Goal: Task Accomplishment & Management: Manage account settings

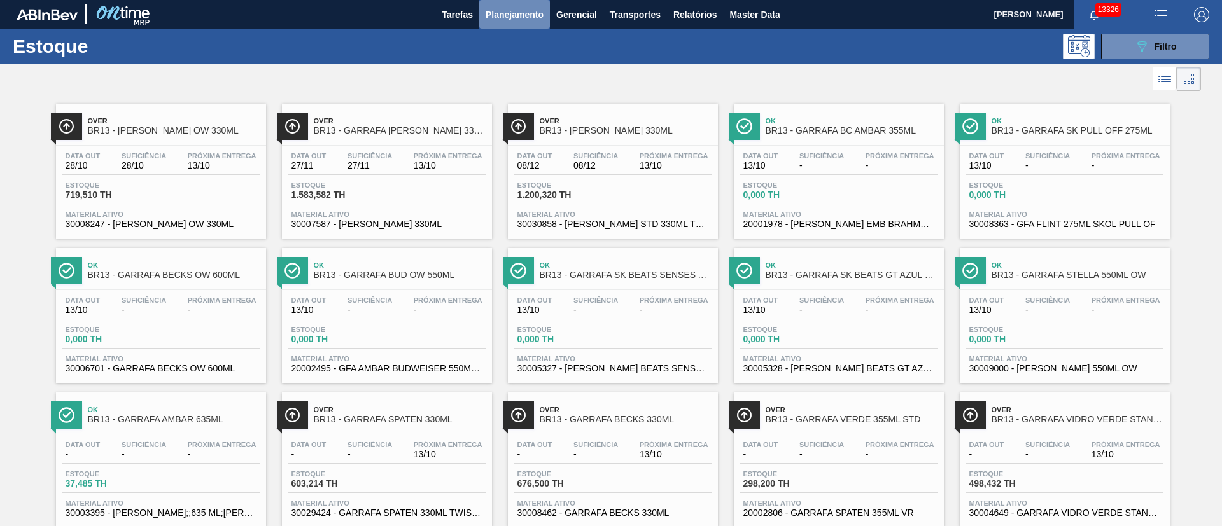
click at [507, 13] on span "Planejamento" at bounding box center [515, 14] width 58 height 15
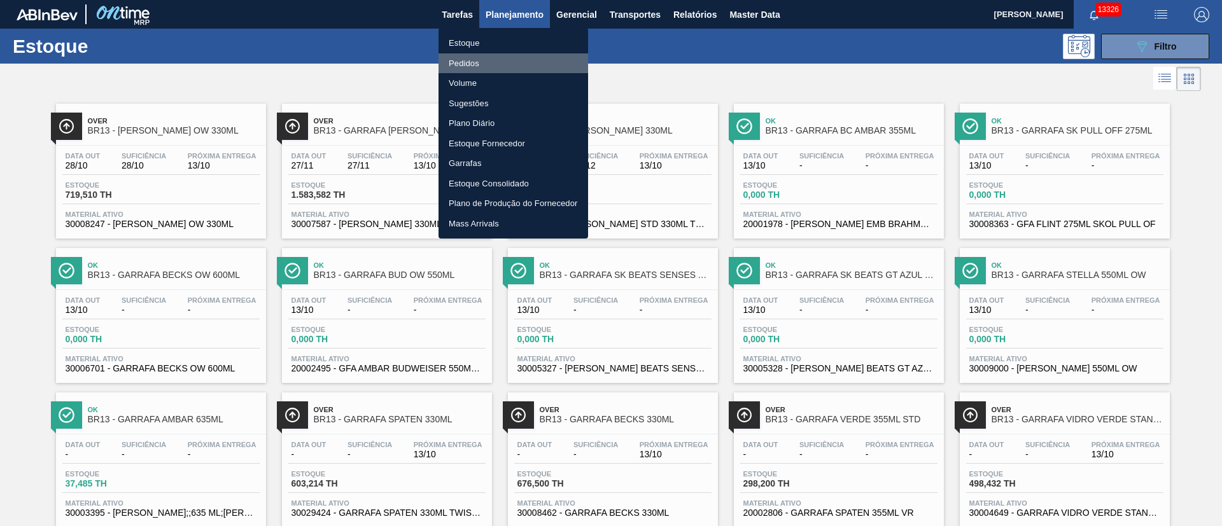
click at [467, 65] on li "Pedidos" at bounding box center [514, 63] width 150 height 20
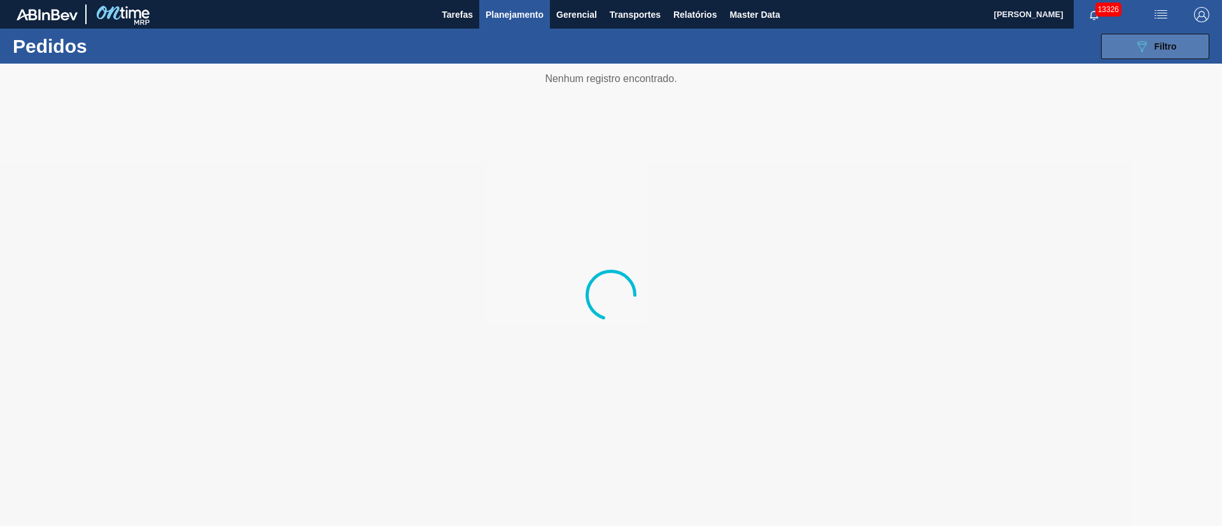
click at [1176, 46] on span "Filtro" at bounding box center [1166, 46] width 22 height 10
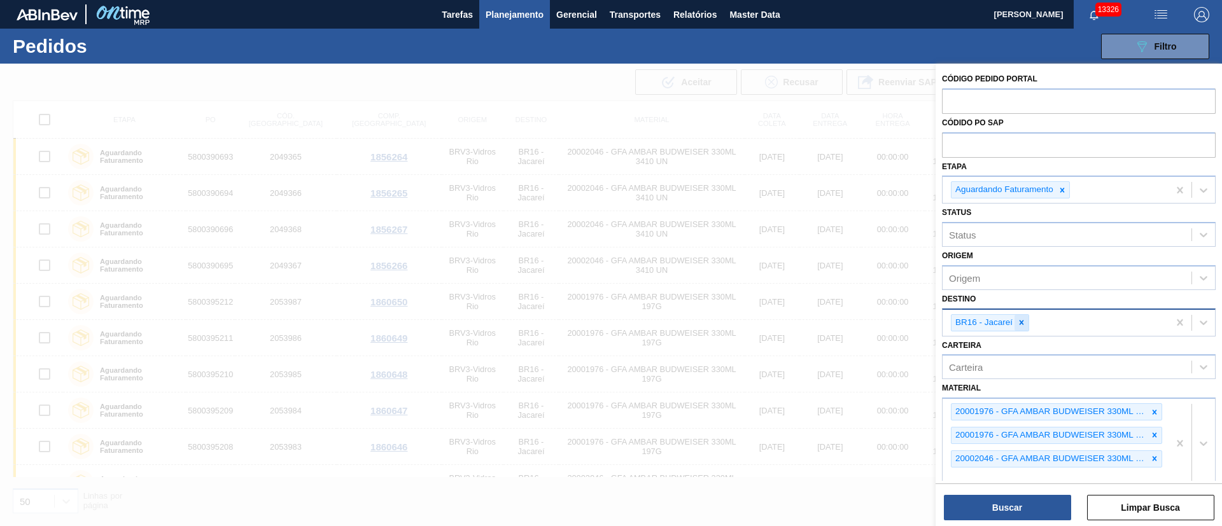
click at [1022, 321] on icon at bounding box center [1021, 322] width 9 height 9
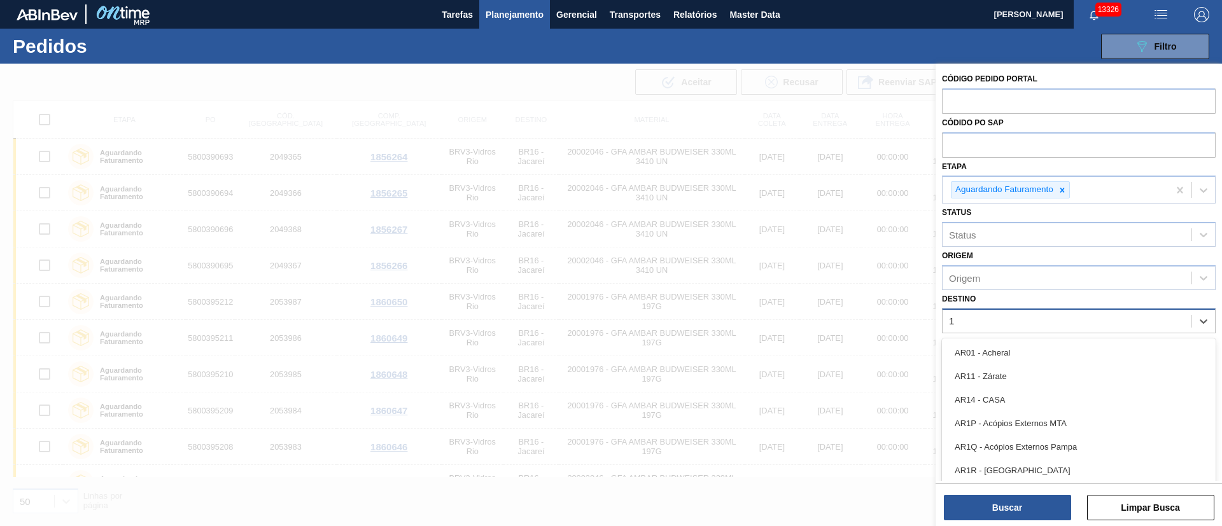
type input "19"
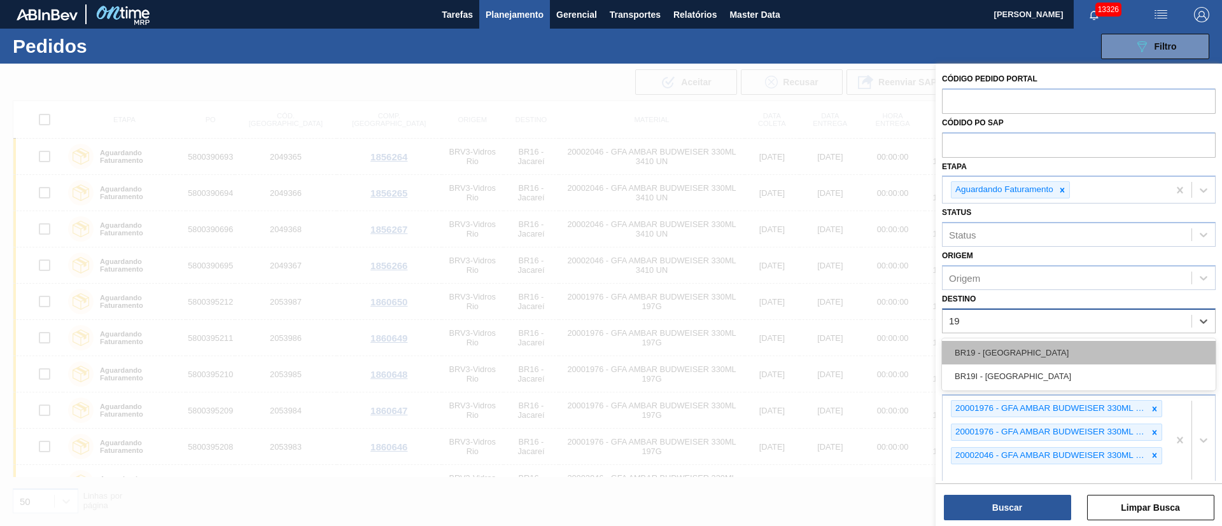
click at [998, 359] on div "BR19 - [GEOGRAPHIC_DATA]" at bounding box center [1079, 353] width 274 height 24
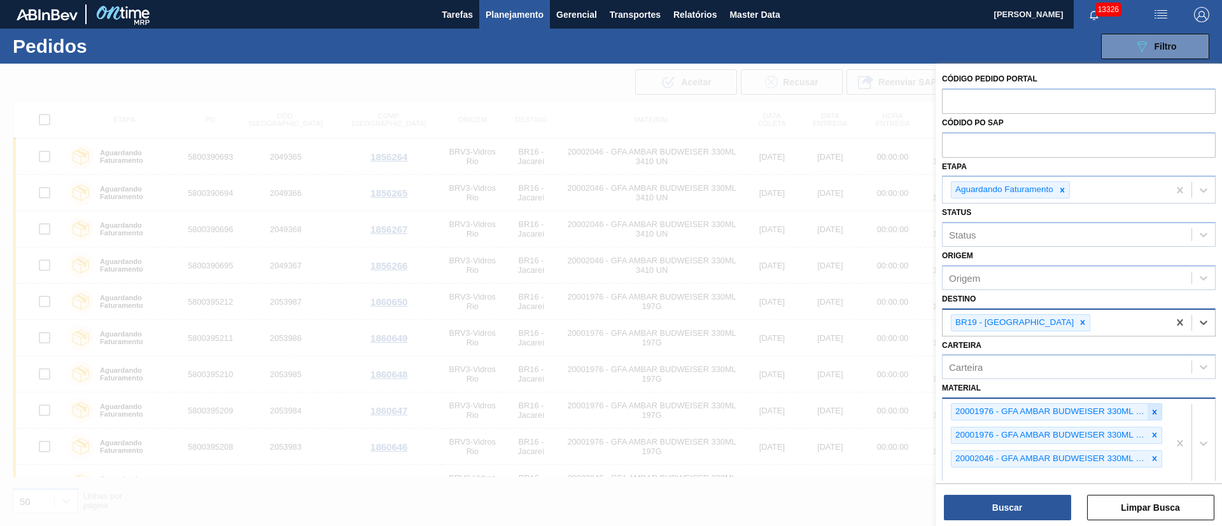
click at [1148, 416] on div at bounding box center [1155, 412] width 14 height 16
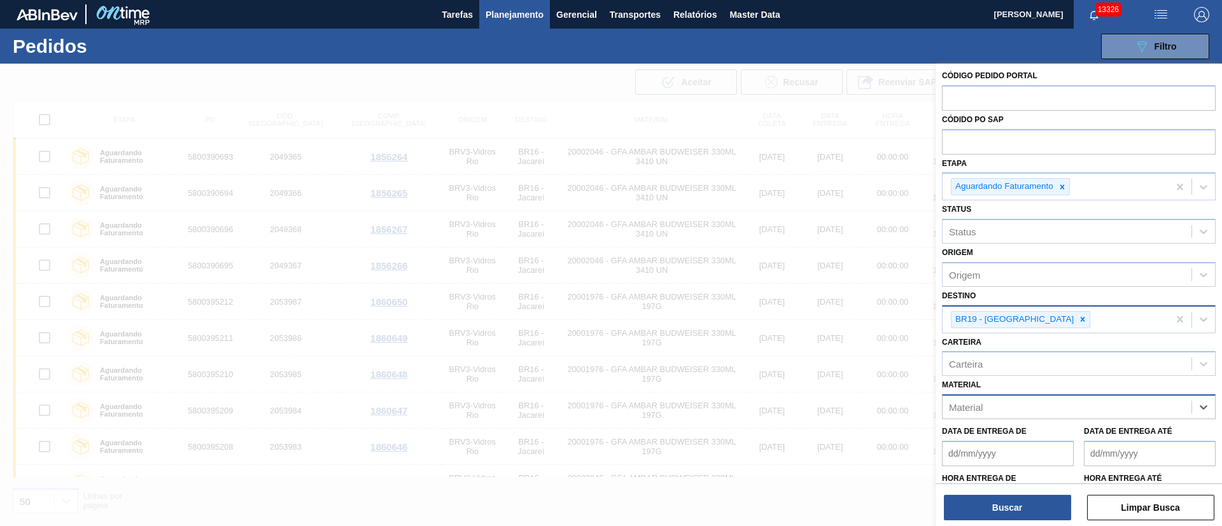
click at [1148, 414] on div "Material" at bounding box center [1067, 407] width 249 height 18
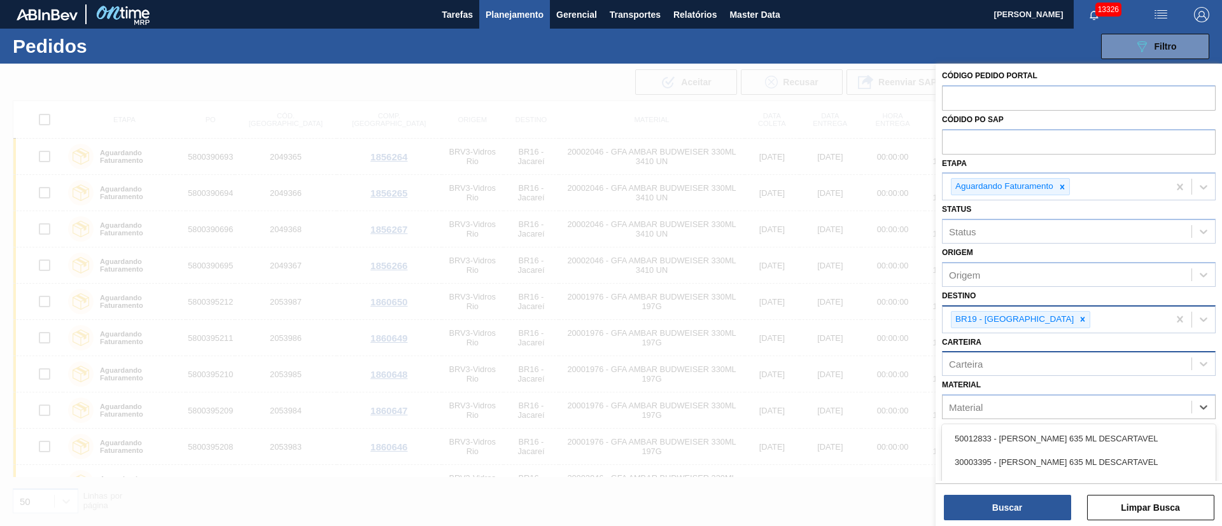
click at [1038, 362] on div "Carteira" at bounding box center [1067, 364] width 249 height 18
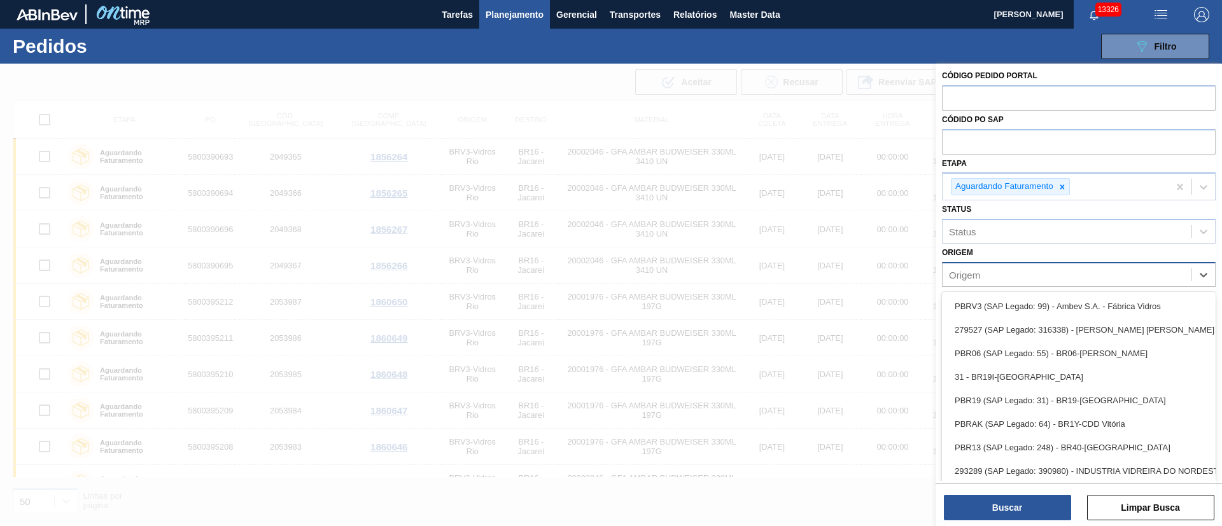
click at [1027, 276] on div "Origem" at bounding box center [1067, 274] width 249 height 18
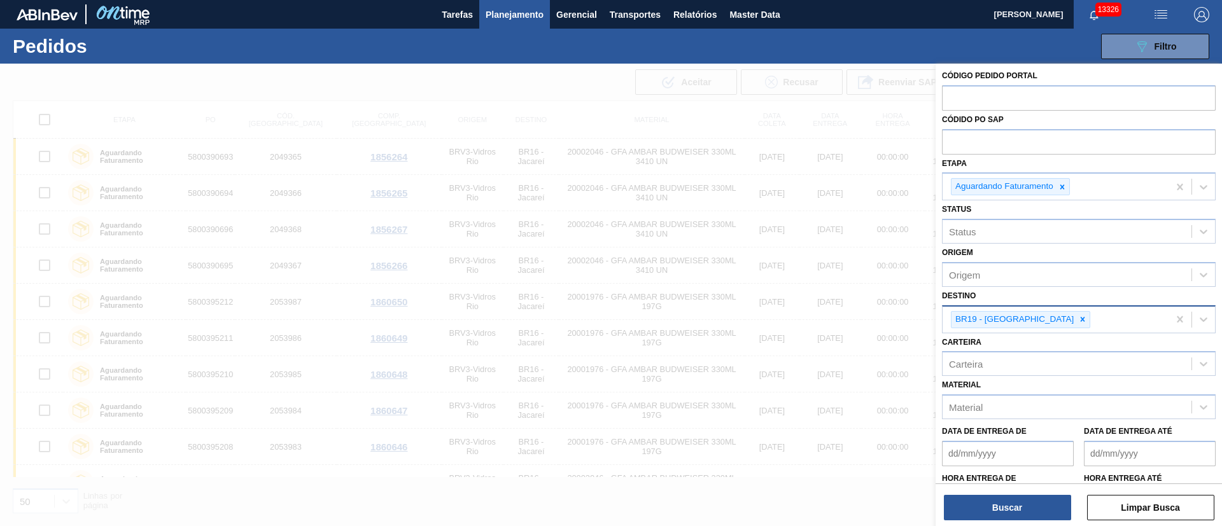
click at [1037, 290] on div "Destino BR19 - Nova Rio" at bounding box center [1079, 310] width 274 height 46
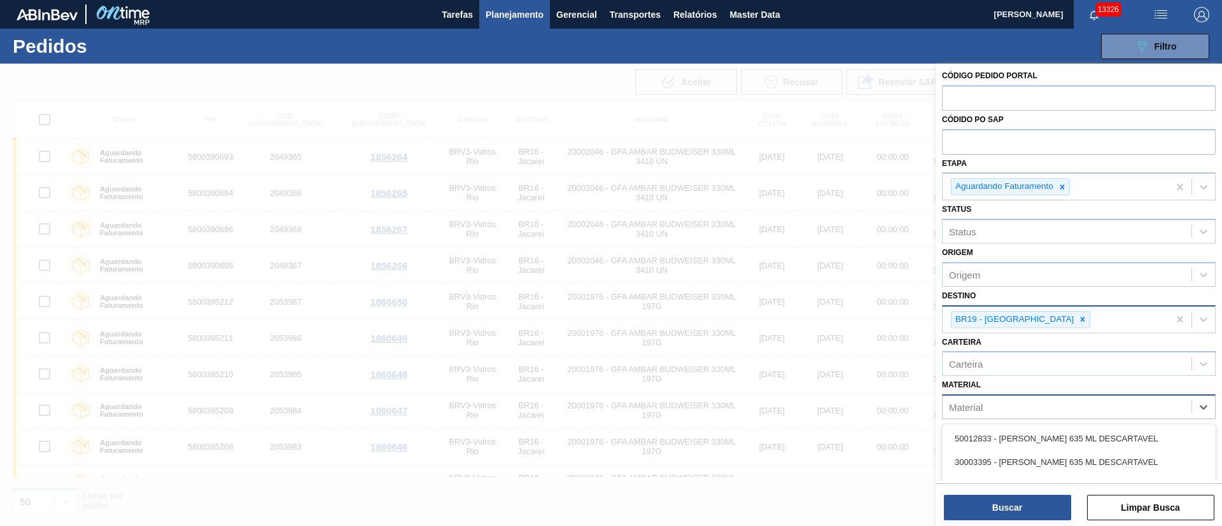
click at [978, 411] on div "Material" at bounding box center [966, 407] width 34 height 11
type input "30002626"
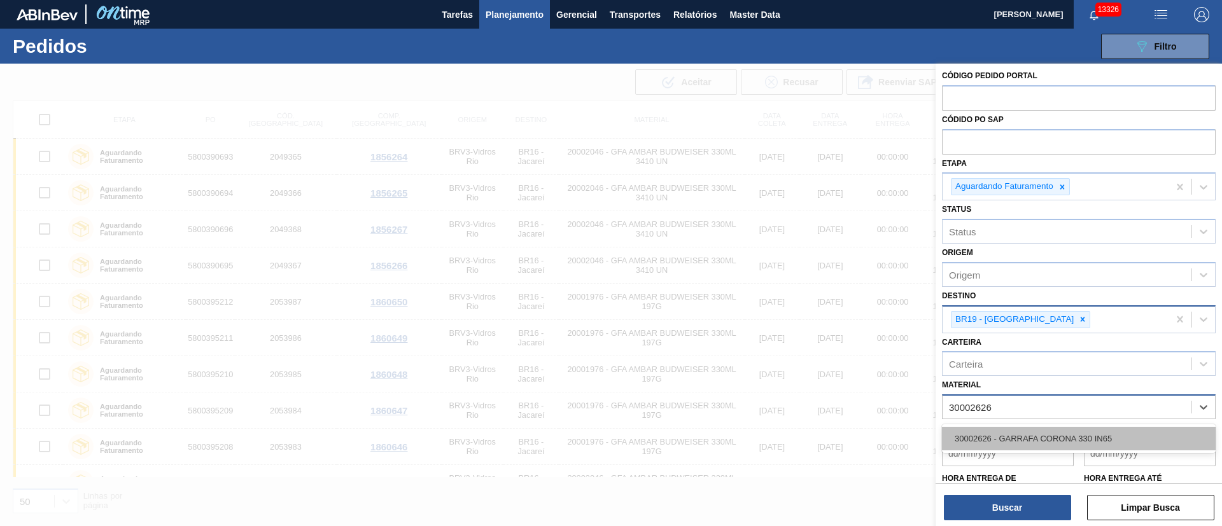
click at [992, 440] on div "30002626 - GARRAFA CORONA 330 IN65" at bounding box center [1079, 439] width 274 height 24
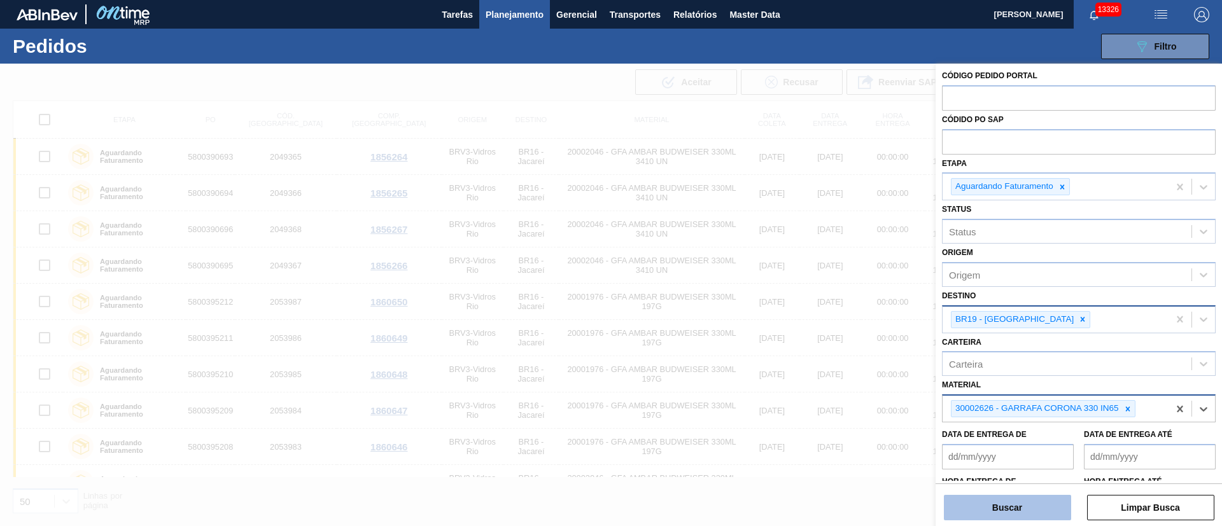
click at [1049, 509] on button "Buscar" at bounding box center [1007, 507] width 127 height 25
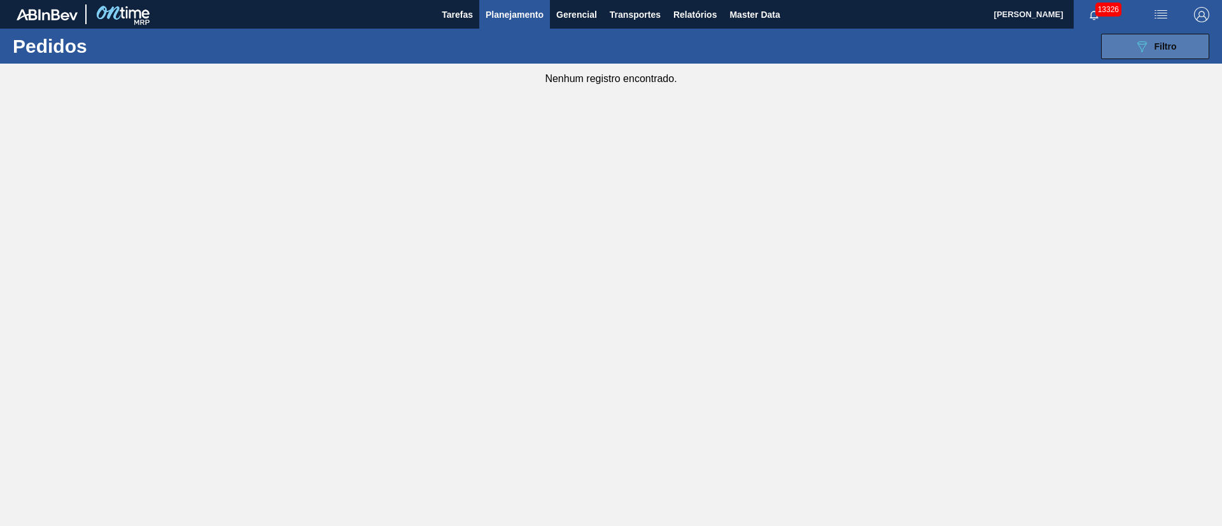
click at [1155, 38] on button "089F7B8B-B2A5-4AFE-B5C0-19BA573D28AC Filtro" at bounding box center [1155, 46] width 108 height 25
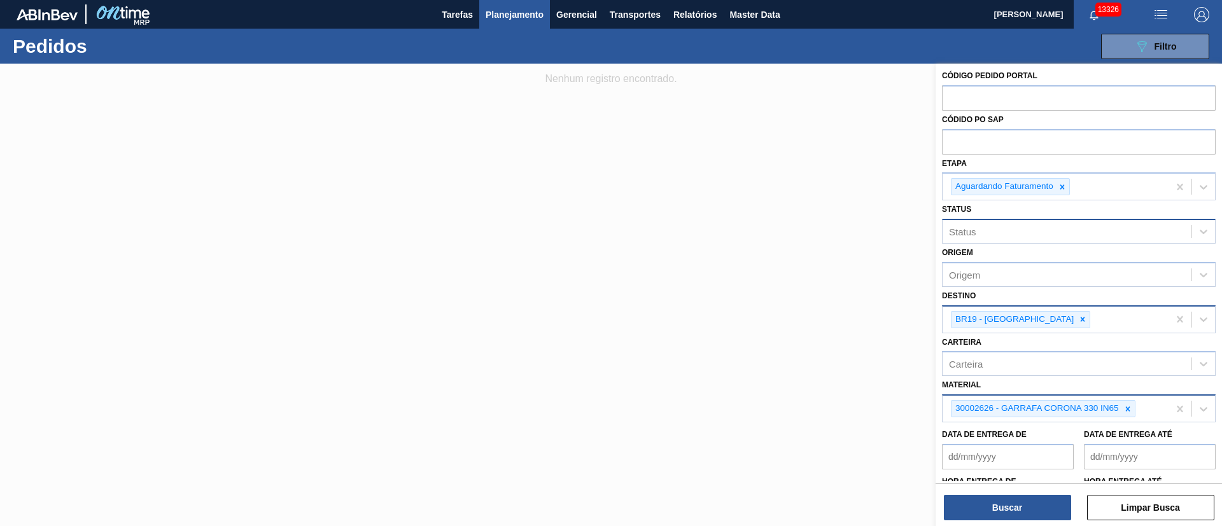
click at [1009, 232] on div "Status" at bounding box center [1067, 232] width 249 height 18
type input "3078"
click at [1007, 214] on div "Status Use Up and Down to choose options, press Enter to select the currently f…" at bounding box center [1079, 221] width 274 height 43
click at [995, 272] on div "Origem" at bounding box center [1067, 274] width 249 height 18
type input "307848"
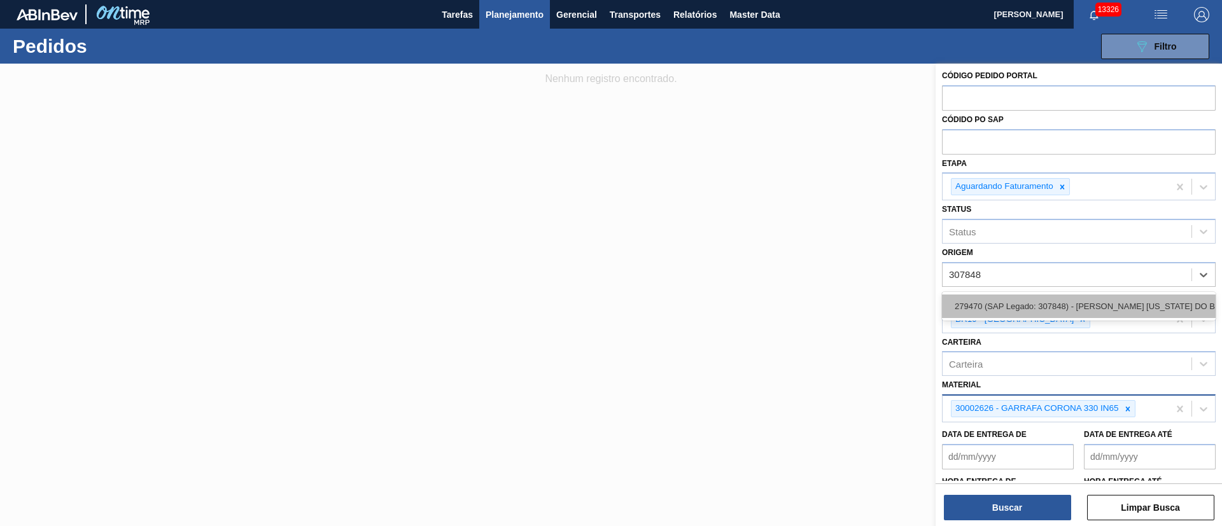
click at [998, 302] on div "279470 (SAP Legado: 307848) - [PERSON_NAME] [US_STATE] DO BRASIL INDUSTRIA" at bounding box center [1079, 307] width 274 height 24
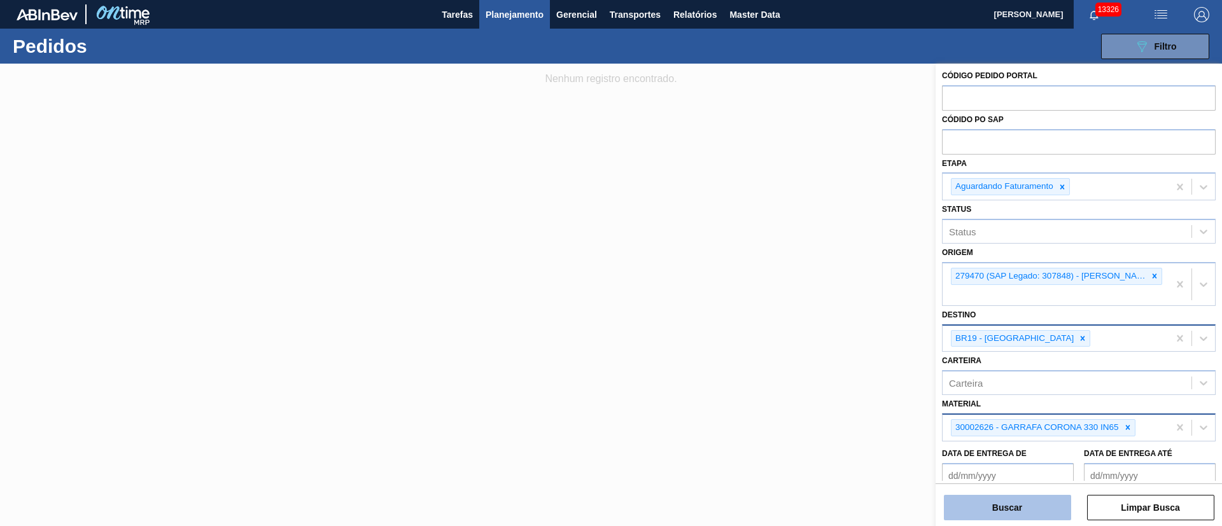
click at [1016, 512] on button "Buscar" at bounding box center [1007, 507] width 127 height 25
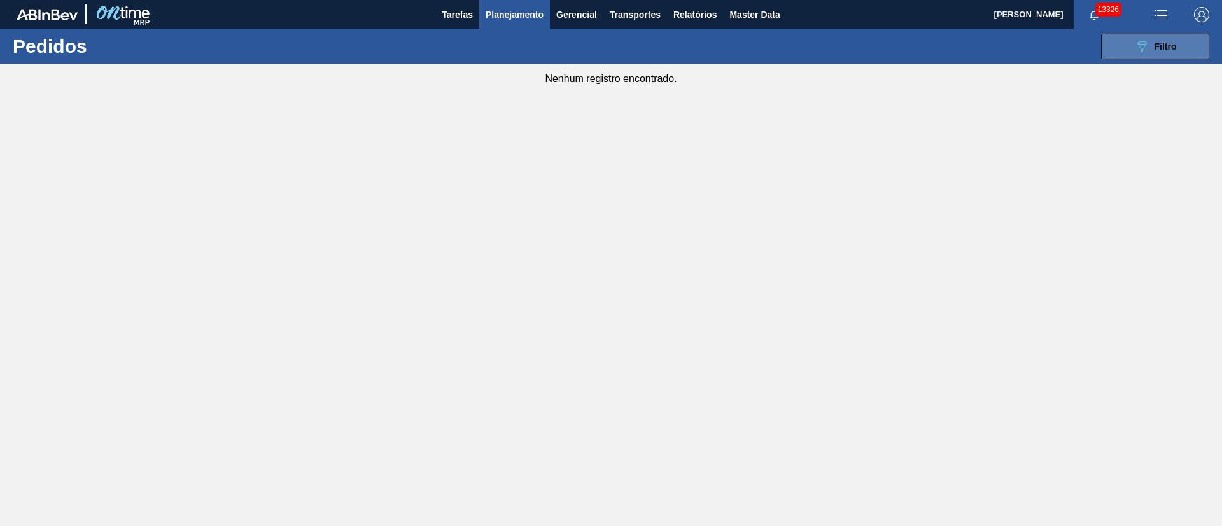
click at [1176, 51] on div "089F7B8B-B2A5-4AFE-B5C0-19BA573D28AC Filtro" at bounding box center [1155, 46] width 43 height 15
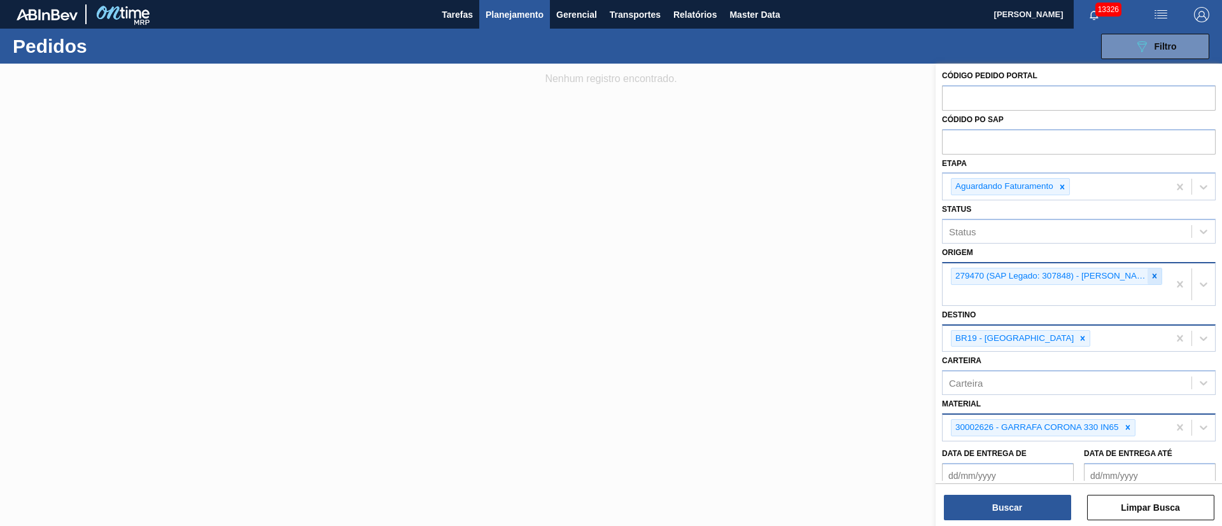
click at [1155, 277] on icon at bounding box center [1155, 276] width 4 height 4
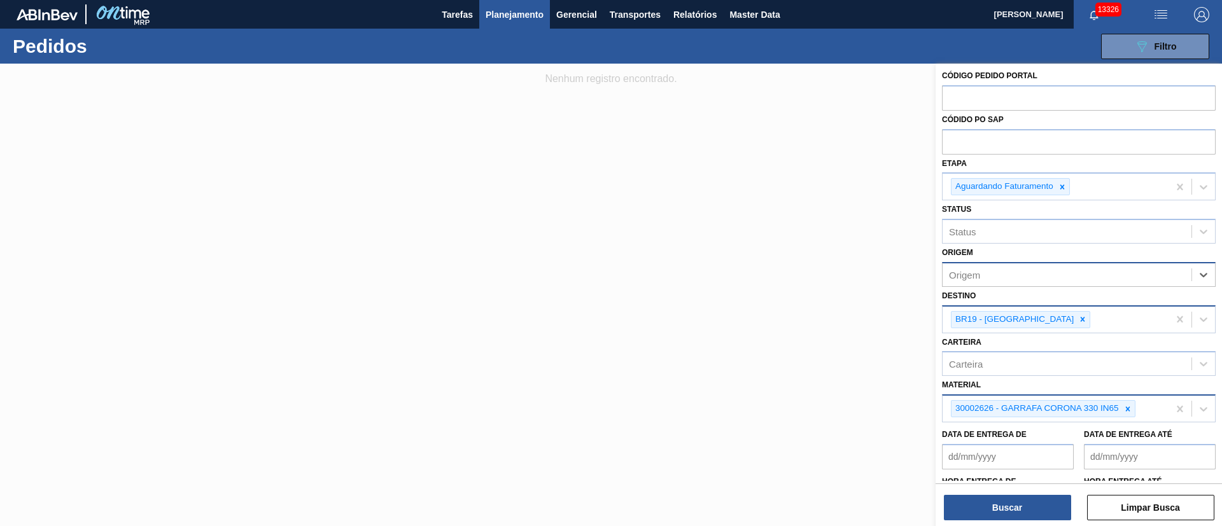
type input "3"
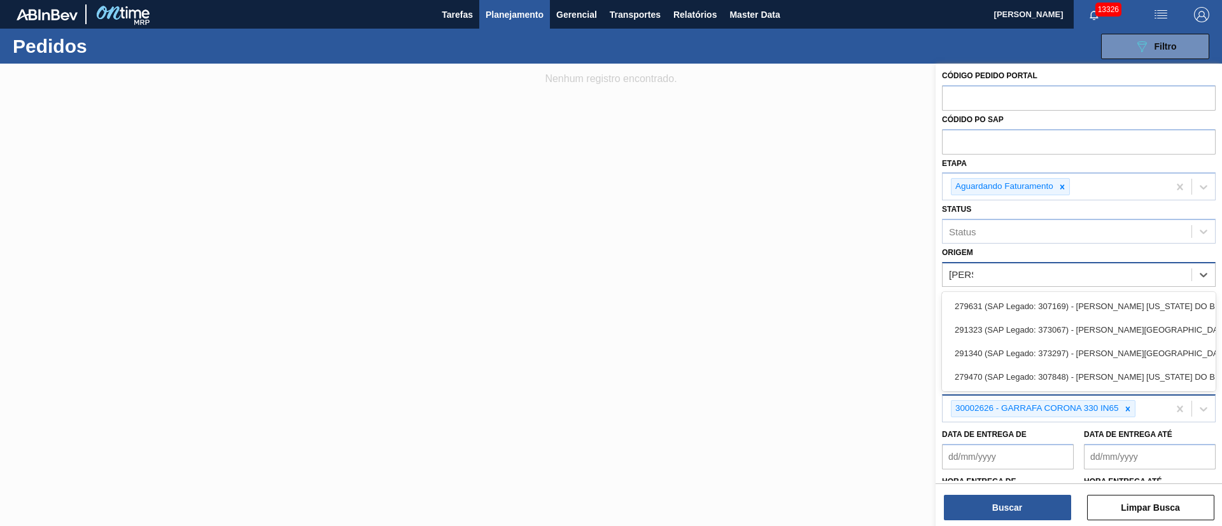
type input "[PERSON_NAME]"
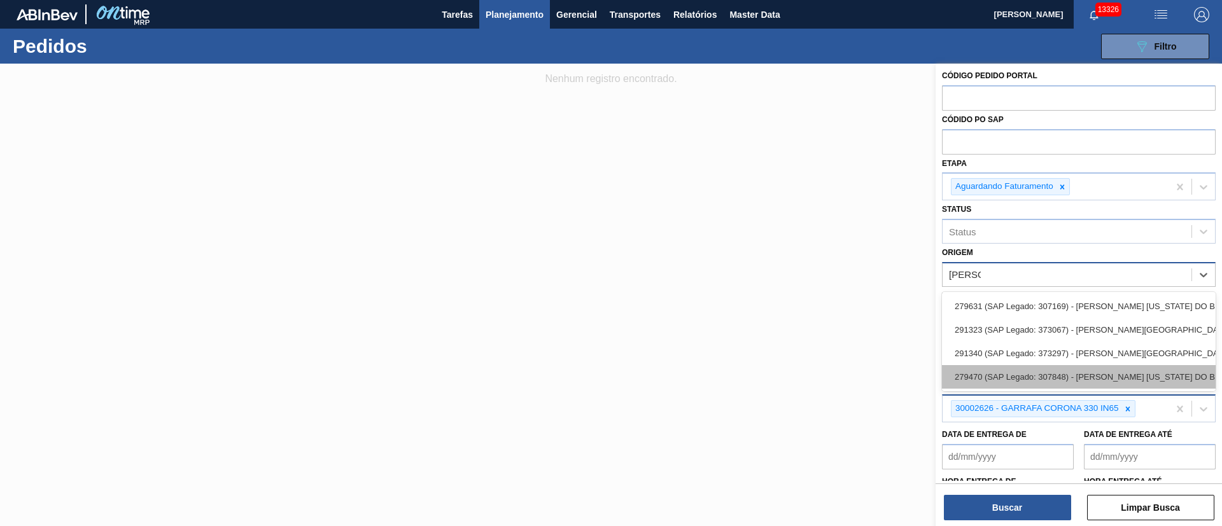
click at [1063, 376] on div "279470 (SAP Legado: 307848) - [PERSON_NAME] [US_STATE] DO BRASIL INDUSTRIA" at bounding box center [1079, 377] width 274 height 24
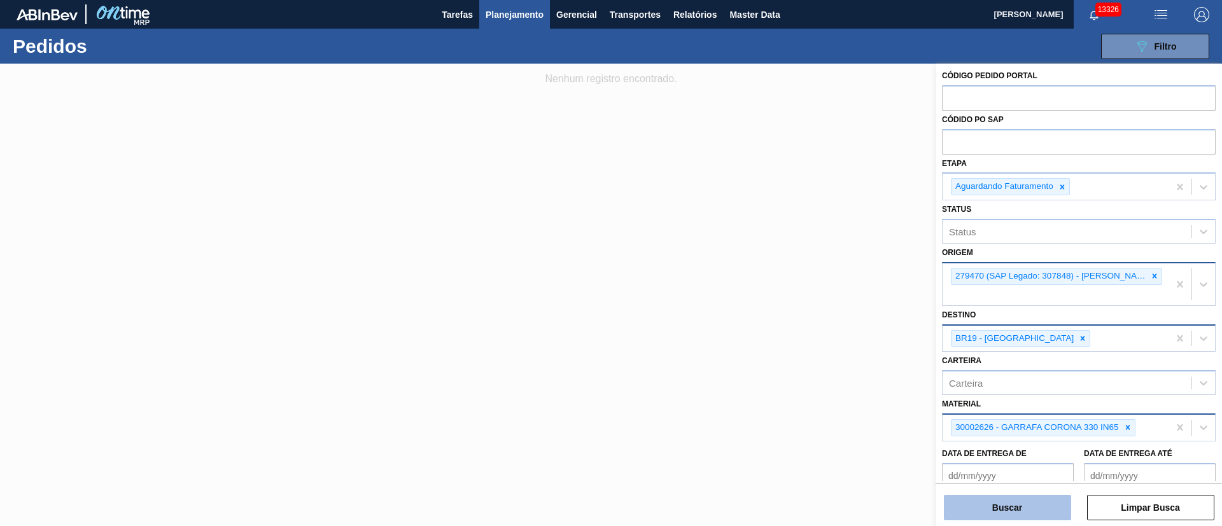
click at [1014, 510] on button "Buscar" at bounding box center [1007, 507] width 127 height 25
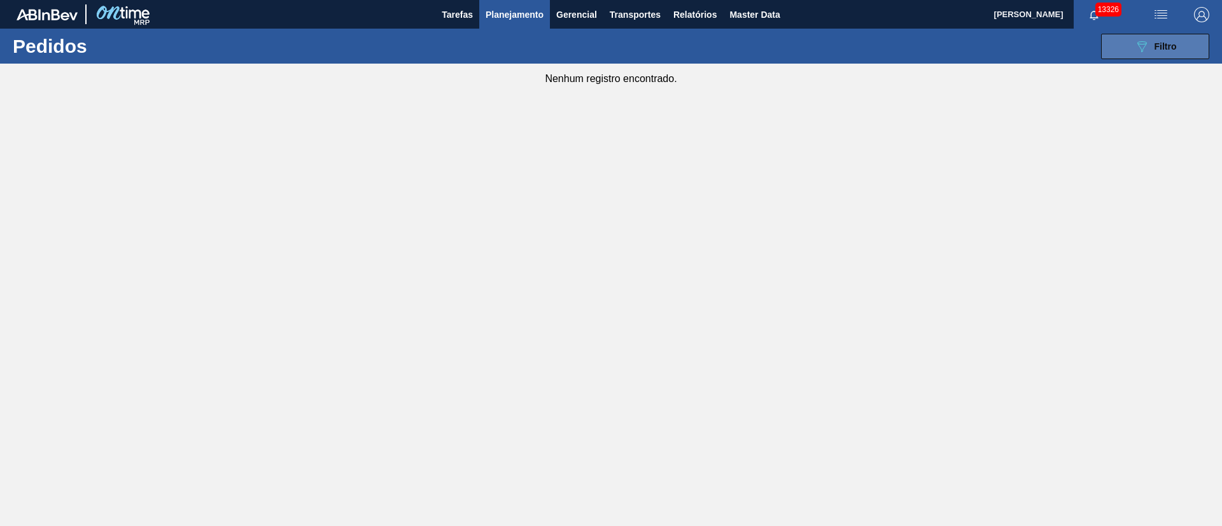
click at [1153, 40] on div "089F7B8B-B2A5-4AFE-B5C0-19BA573D28AC Filtro" at bounding box center [1155, 46] width 43 height 15
click at [499, 10] on span "Planejamento" at bounding box center [515, 14] width 58 height 15
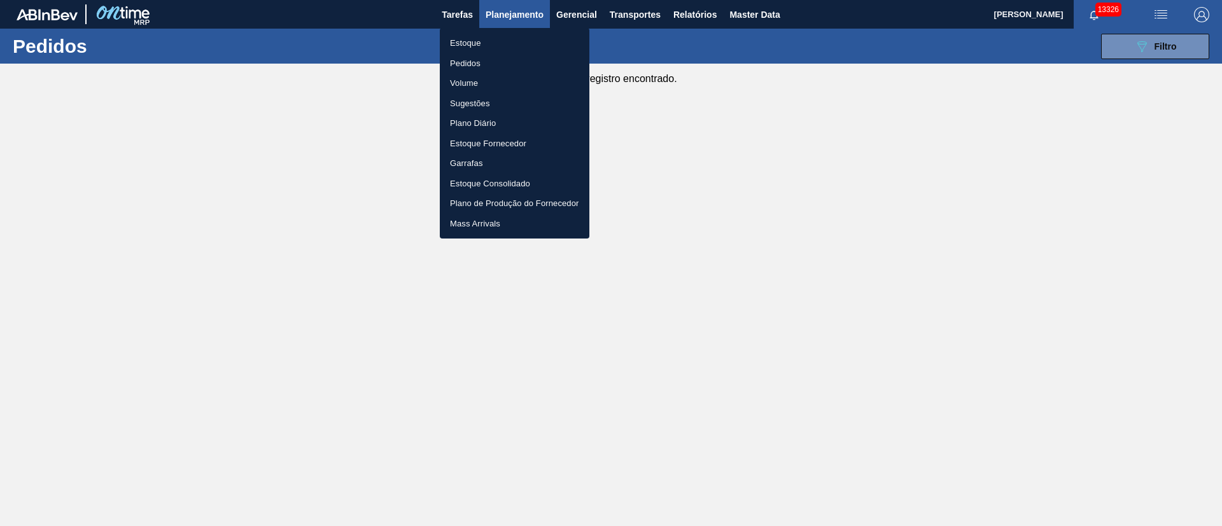
click at [635, 17] on div at bounding box center [611, 263] width 1222 height 526
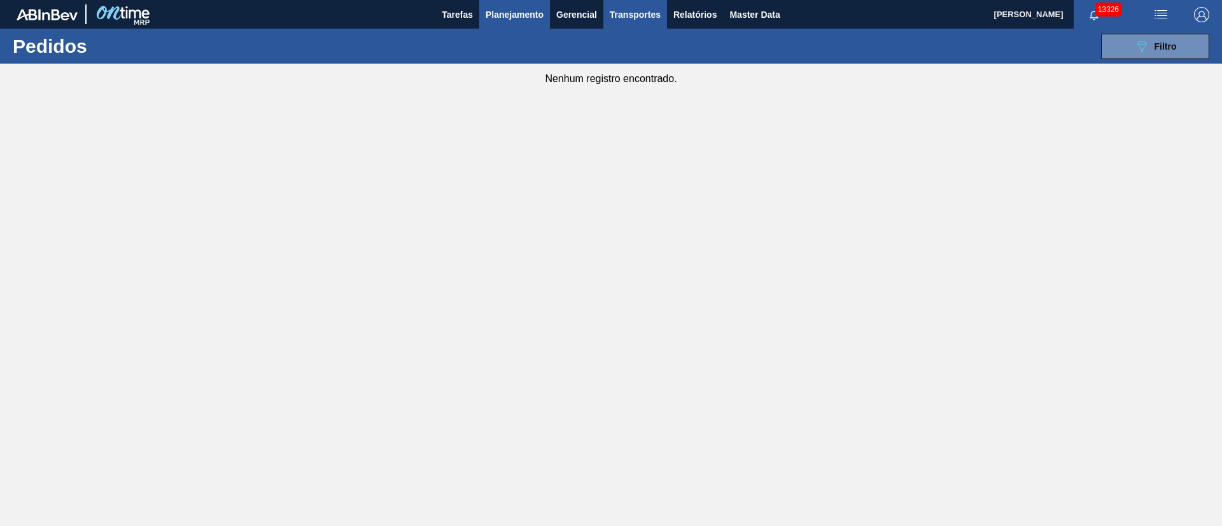
click at [641, 15] on span "Transportes" at bounding box center [635, 14] width 51 height 15
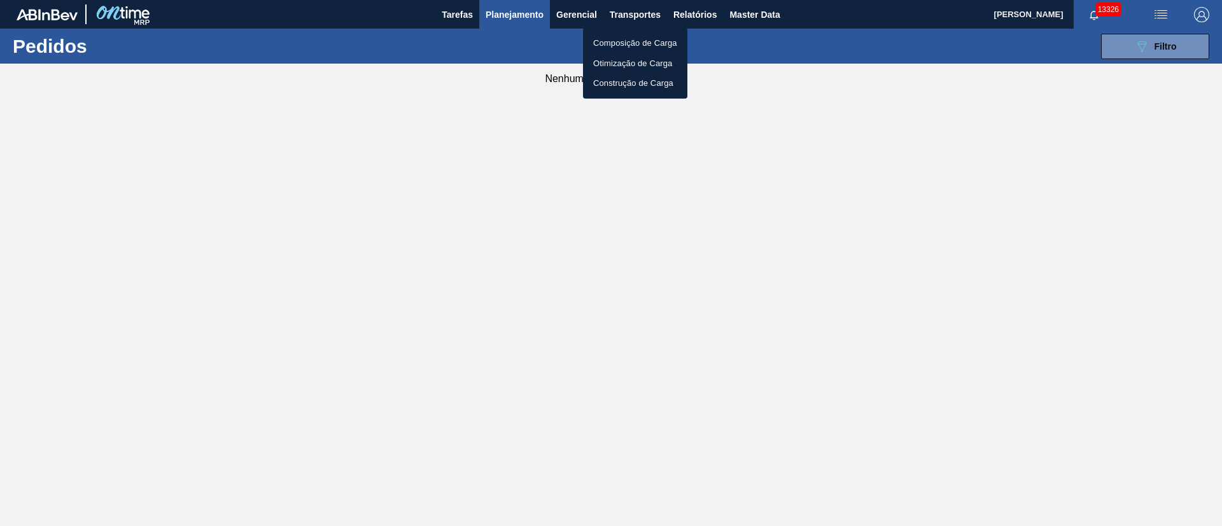
click at [509, 8] on div at bounding box center [611, 263] width 1222 height 526
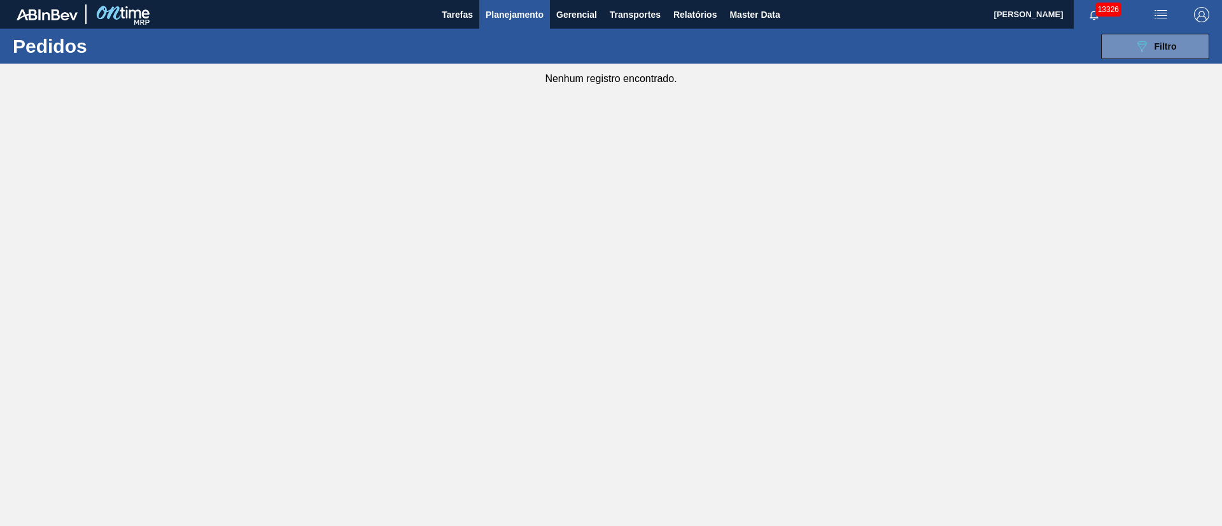
click at [492, 18] on span "Planejamento" at bounding box center [515, 14] width 58 height 15
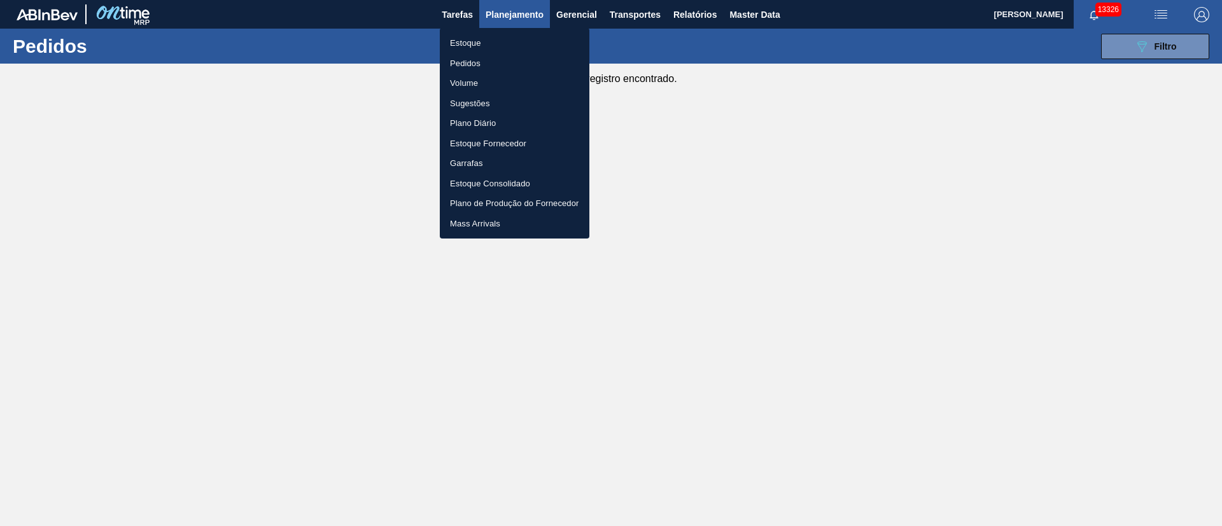
click at [459, 62] on li "Pedidos" at bounding box center [515, 63] width 150 height 20
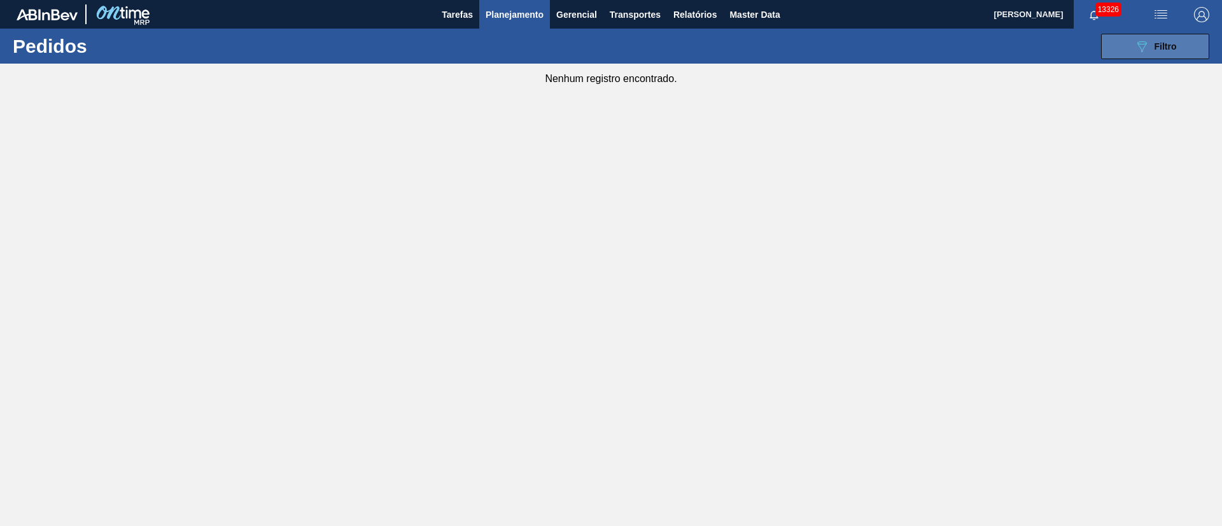
click at [1170, 43] on span "Filtro" at bounding box center [1166, 46] width 22 height 10
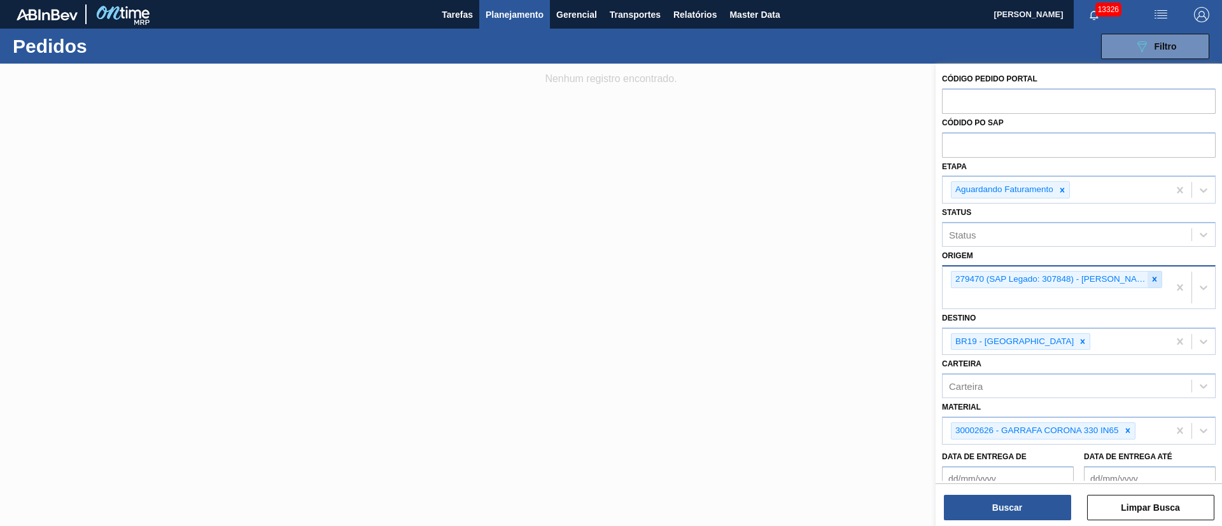
click at [1158, 277] on div at bounding box center [1155, 280] width 14 height 16
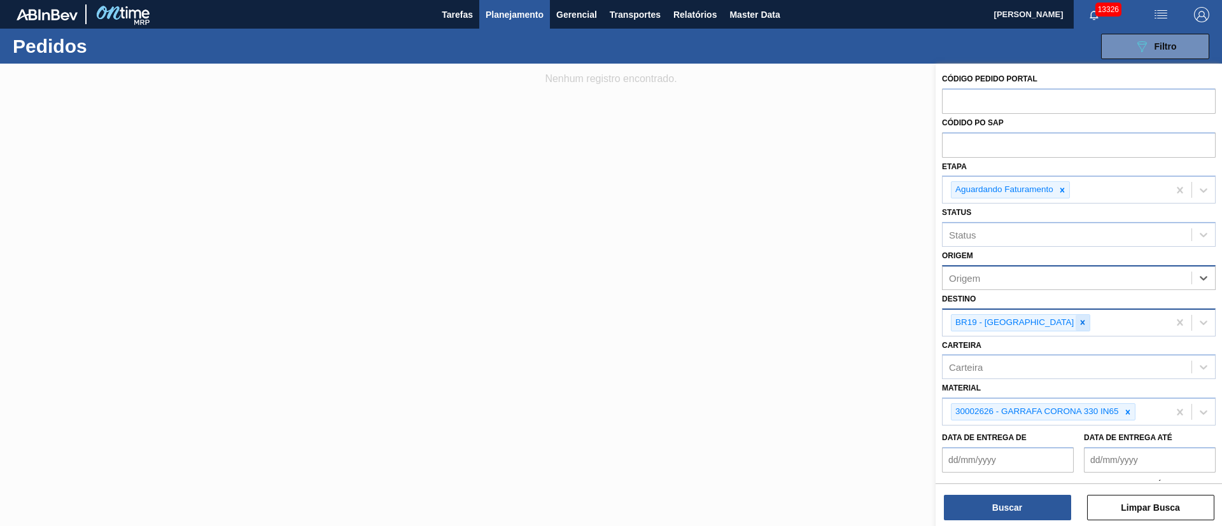
click at [1078, 320] on icon at bounding box center [1082, 322] width 9 height 9
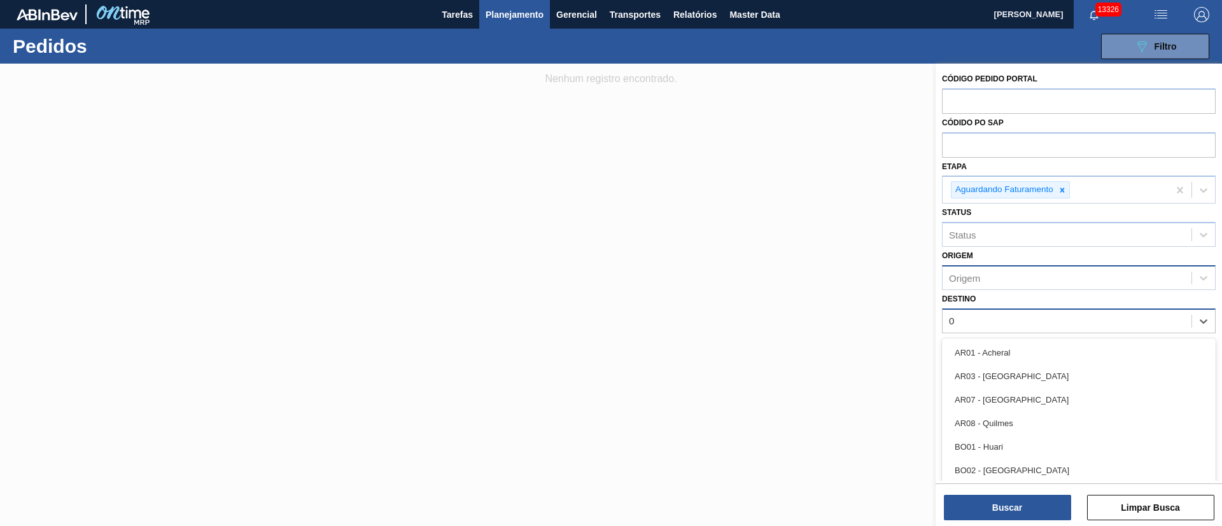
type input "03"
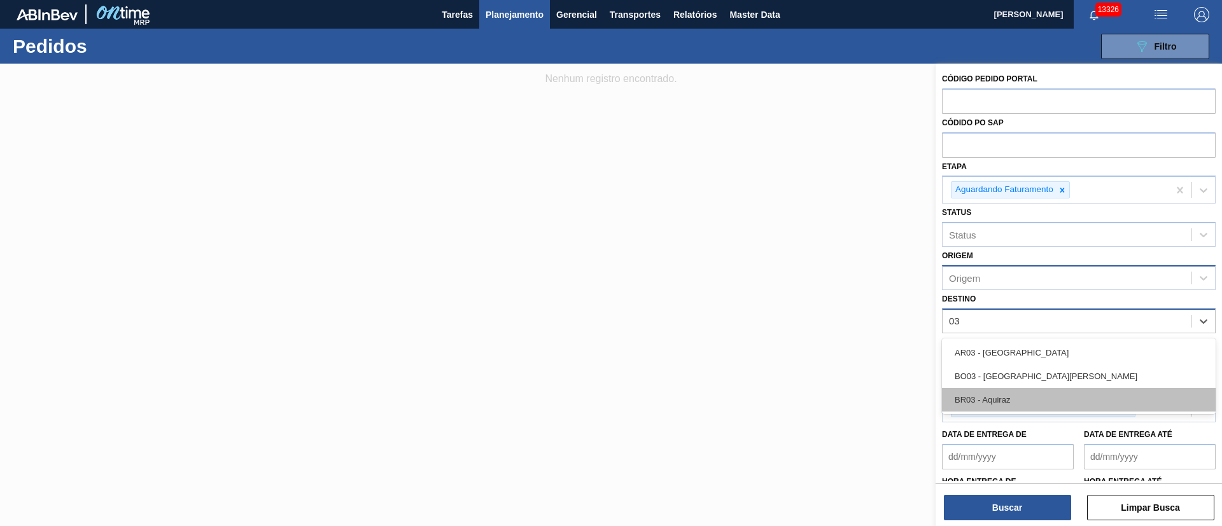
click at [1002, 404] on div "BR03 - Aquiraz" at bounding box center [1079, 400] width 274 height 24
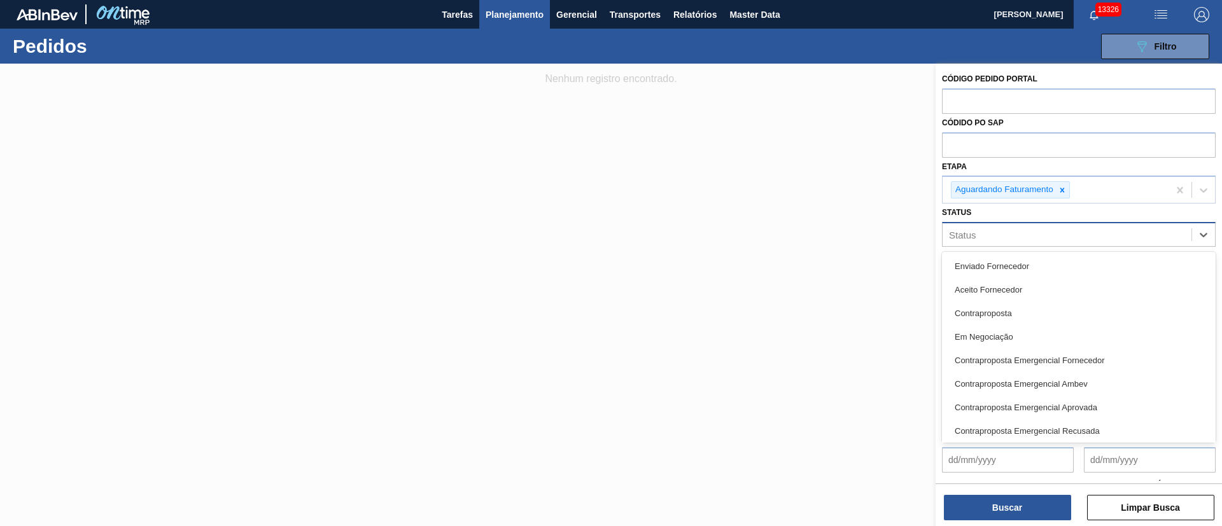
click at [1016, 241] on div "Status" at bounding box center [1067, 235] width 249 height 18
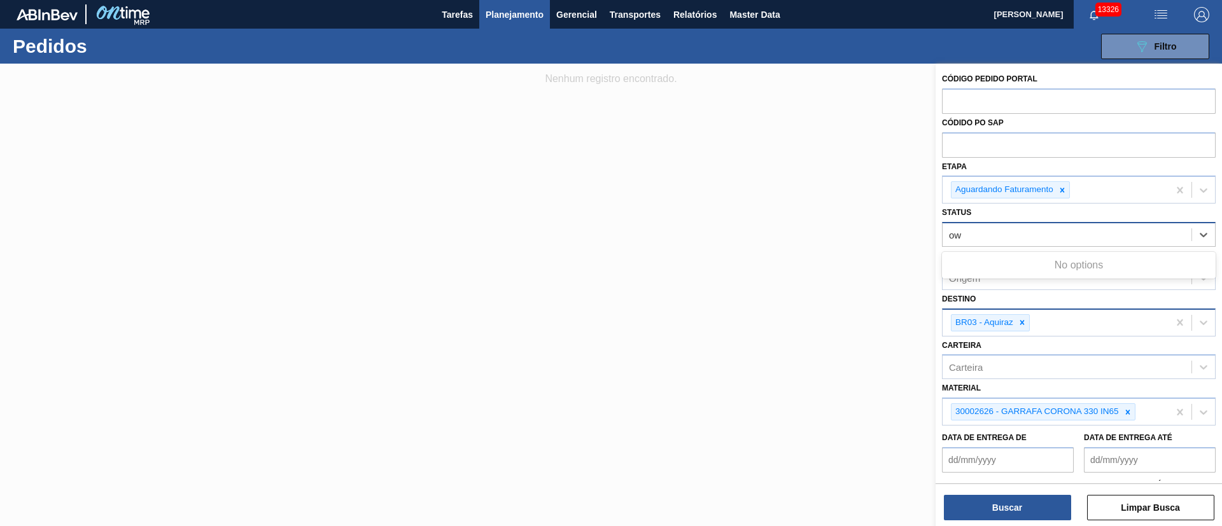
type input "o"
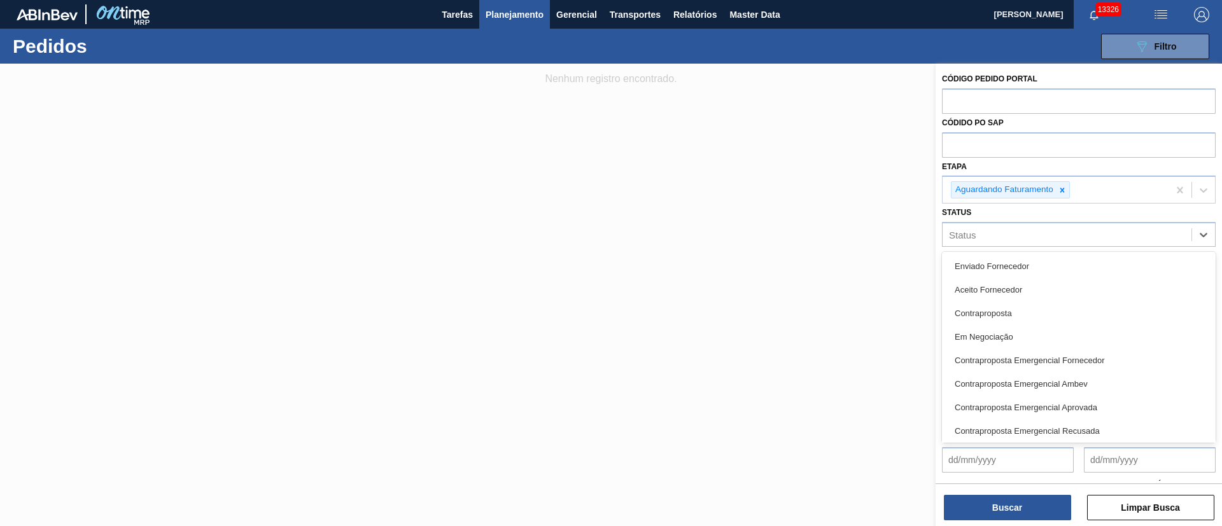
click at [980, 168] on div "Etapa Aguardando Faturamento" at bounding box center [1079, 181] width 274 height 46
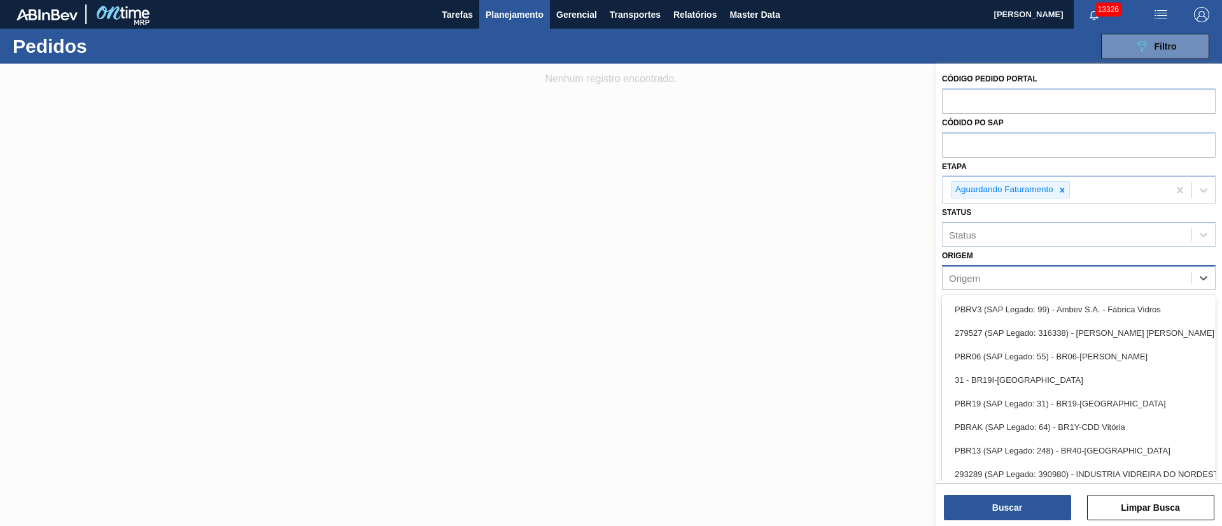
click at [985, 276] on div "Origem" at bounding box center [1067, 278] width 249 height 18
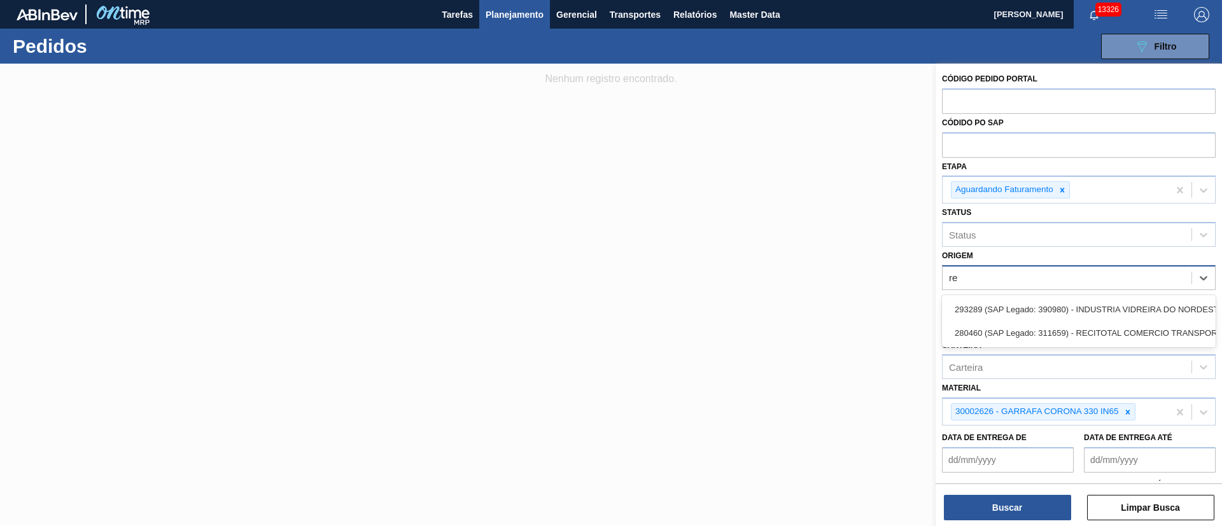
type input "r"
type input "3078"
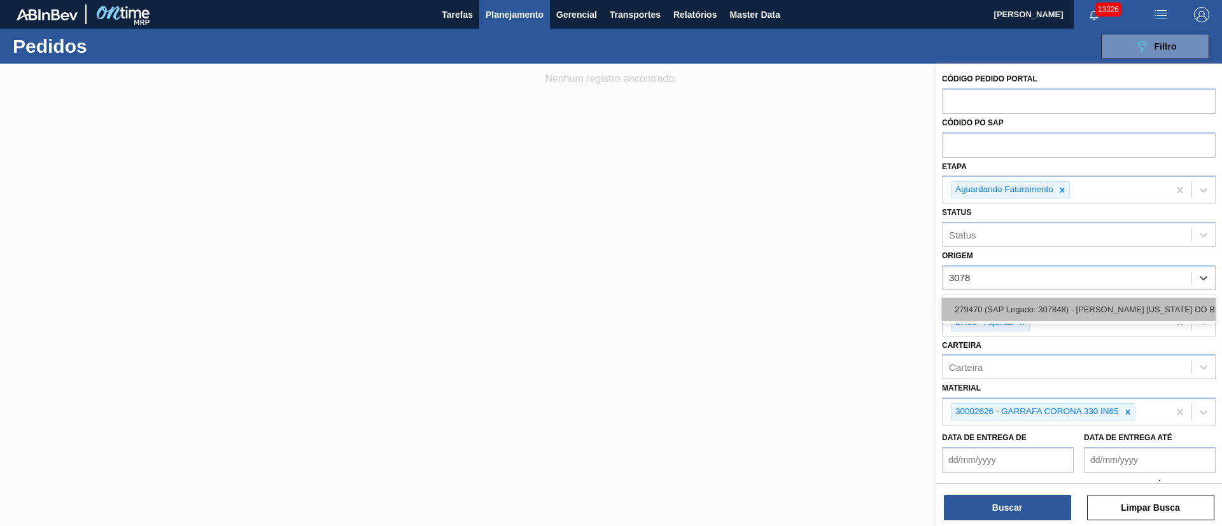
click at [1128, 306] on div "279470 (SAP Legado: 307848) - [PERSON_NAME] [US_STATE] DO BRASIL INDUSTRIA" at bounding box center [1079, 310] width 274 height 24
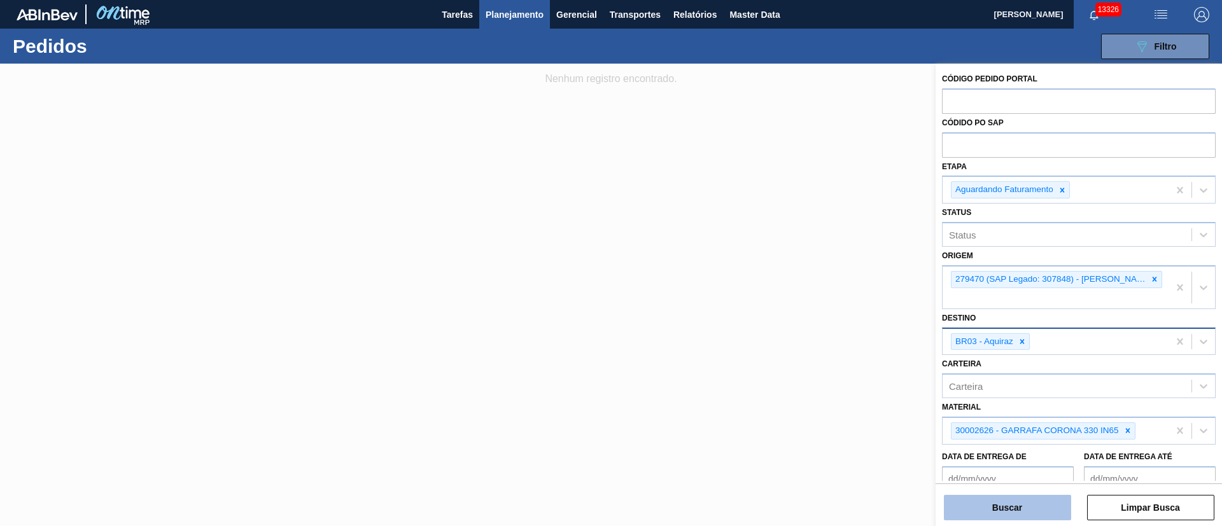
click at [1032, 510] on button "Buscar" at bounding box center [1007, 507] width 127 height 25
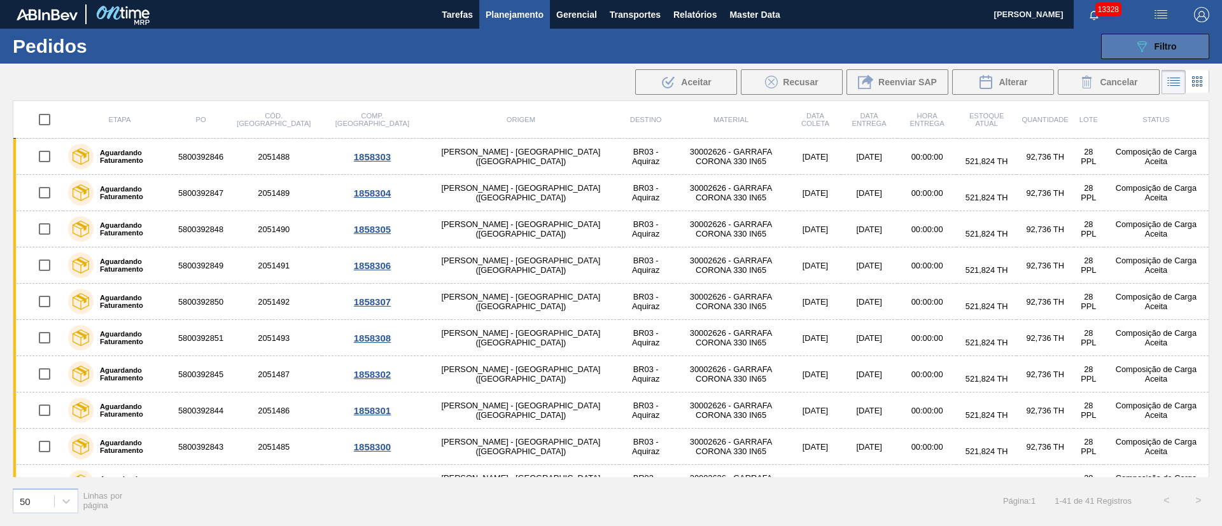
click at [1144, 53] on icon "089F7B8B-B2A5-4AFE-B5C0-19BA573D28AC" at bounding box center [1141, 46] width 15 height 15
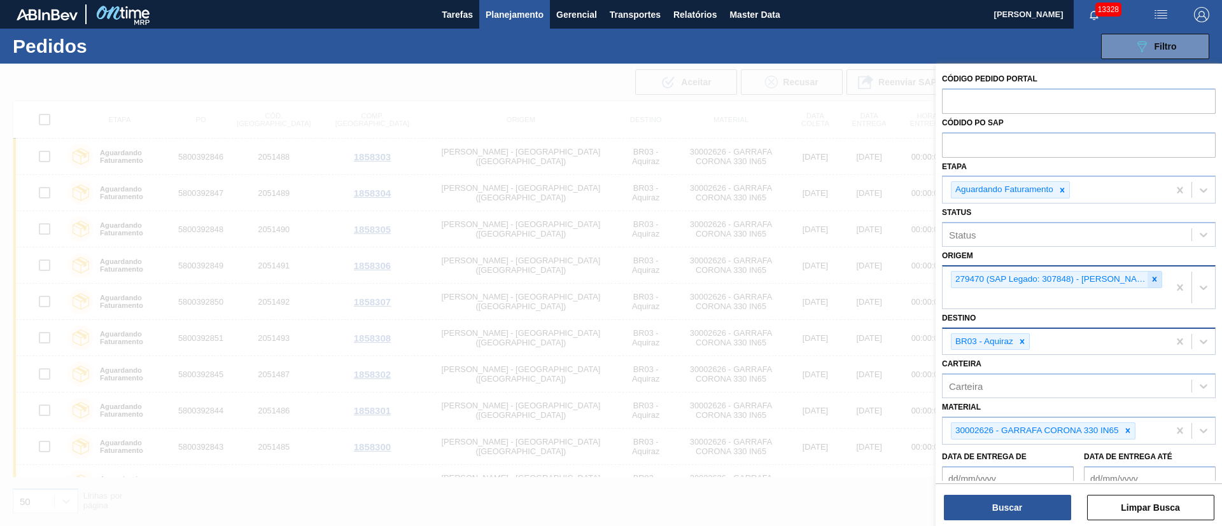
click at [1150, 277] on icon at bounding box center [1154, 279] width 9 height 9
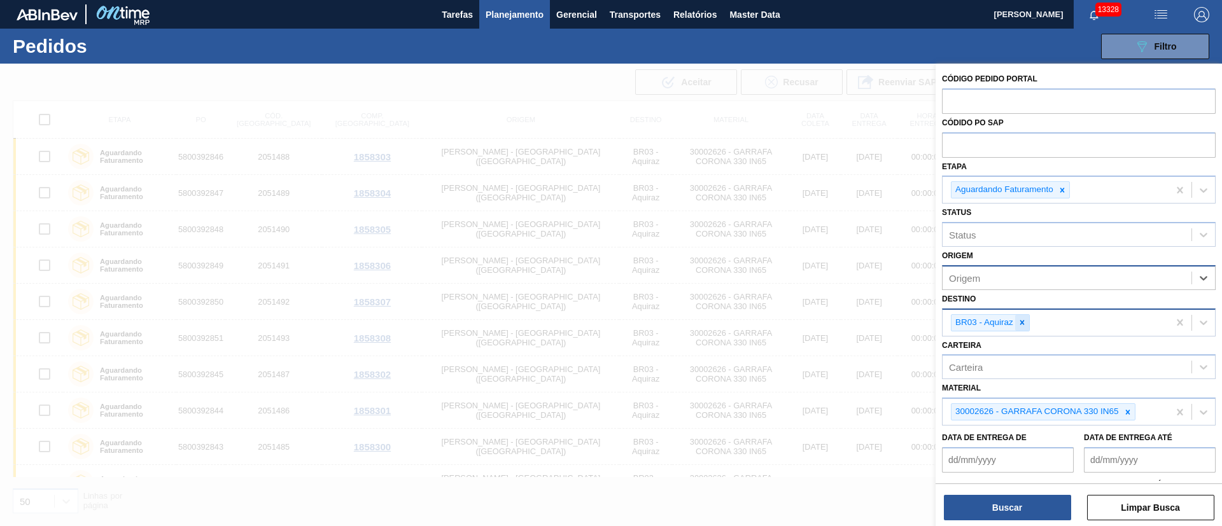
click at [1023, 325] on icon at bounding box center [1022, 322] width 4 height 4
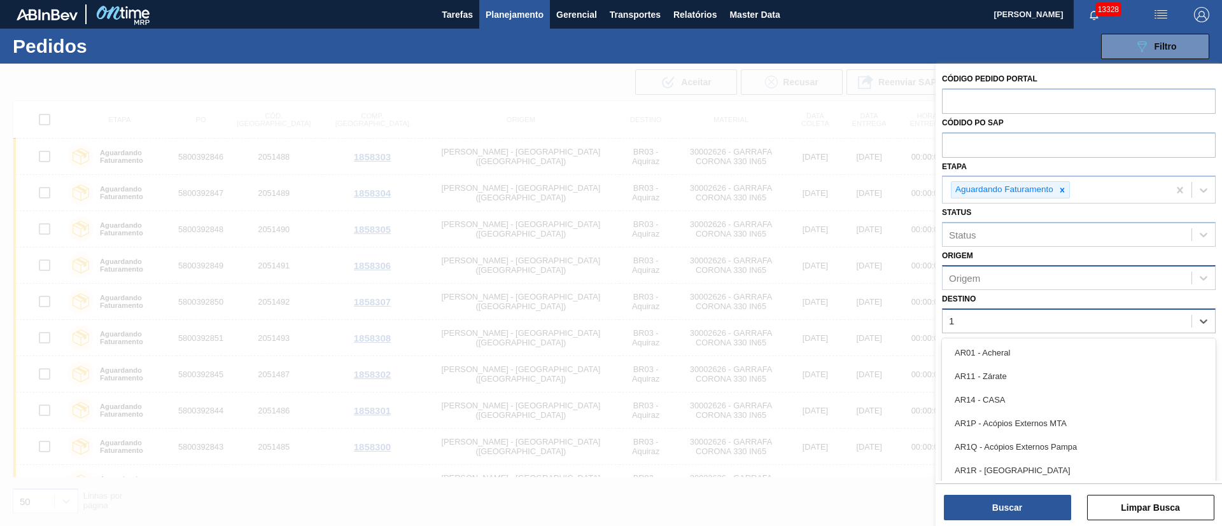
type input "13"
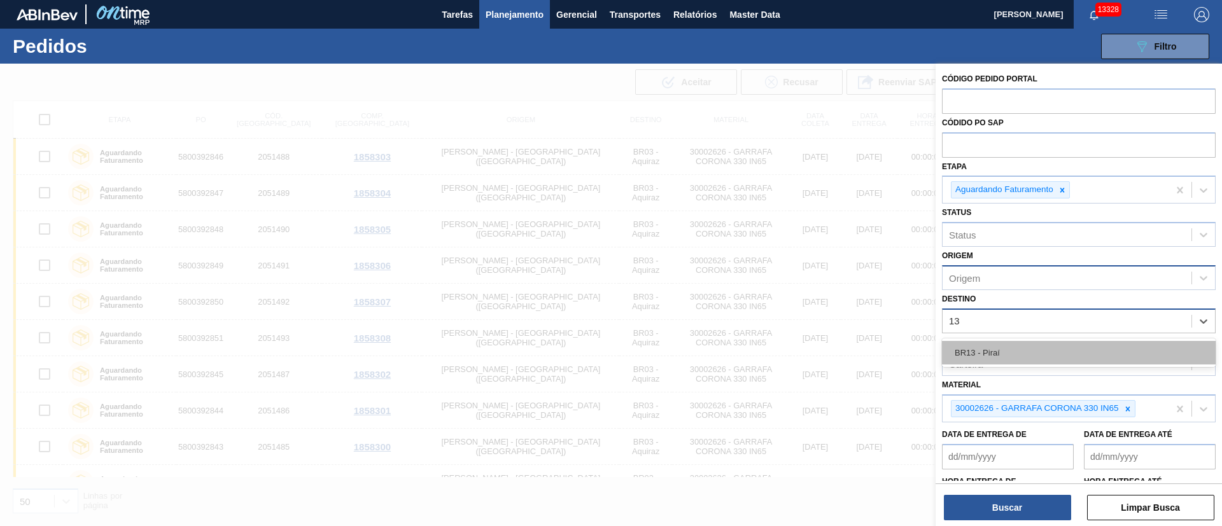
click at [1025, 343] on div "BR13 - Piraí" at bounding box center [1079, 353] width 274 height 24
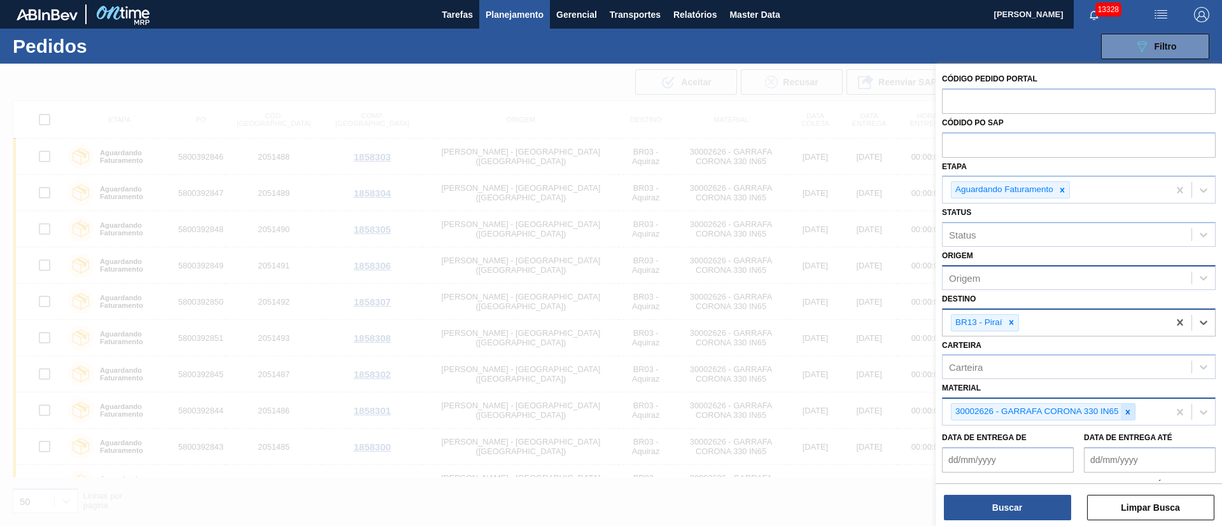
click at [1127, 414] on icon at bounding box center [1127, 412] width 9 height 9
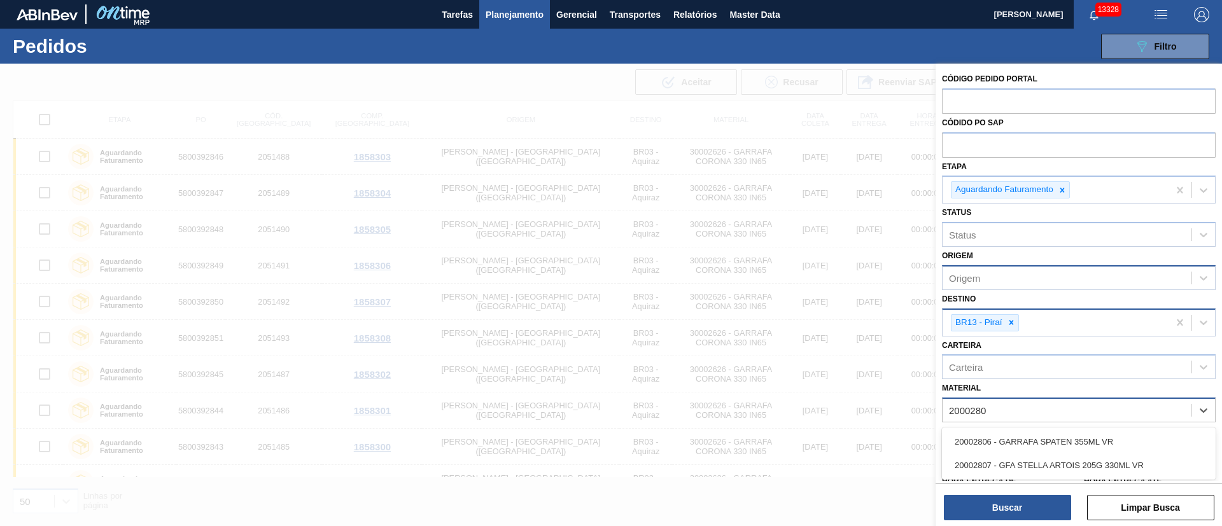
type input "20002807"
click at [1015, 442] on div "20002807 - GFA STELLA ARTOIS 205G 330ML VR" at bounding box center [1079, 442] width 274 height 24
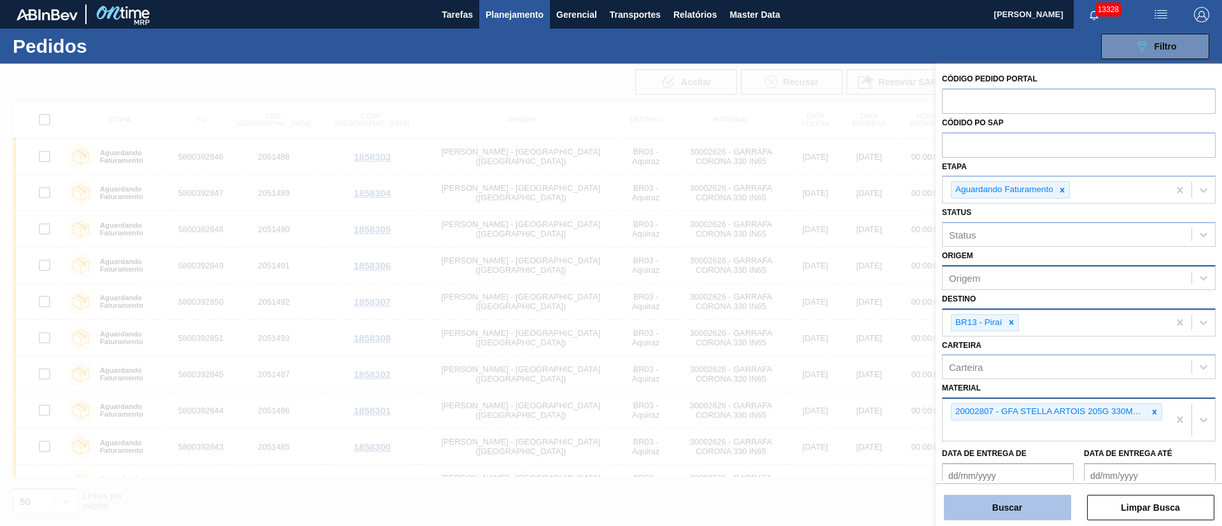
click at [1016, 507] on button "Buscar" at bounding box center [1007, 507] width 127 height 25
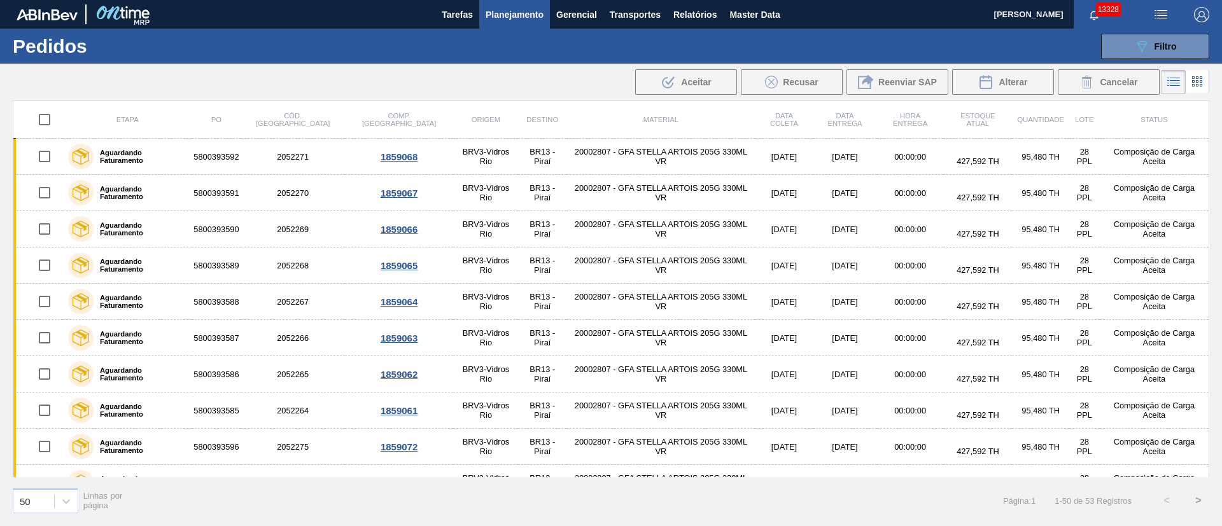
click at [1139, 67] on div ".b{fill:var(--color-action-default)} Aceitar Recusar Reenviar SAP Alterar Cance…" at bounding box center [611, 82] width 1222 height 31
click at [1145, 42] on icon "089F7B8B-B2A5-4AFE-B5C0-19BA573D28AC" at bounding box center [1141, 46] width 15 height 15
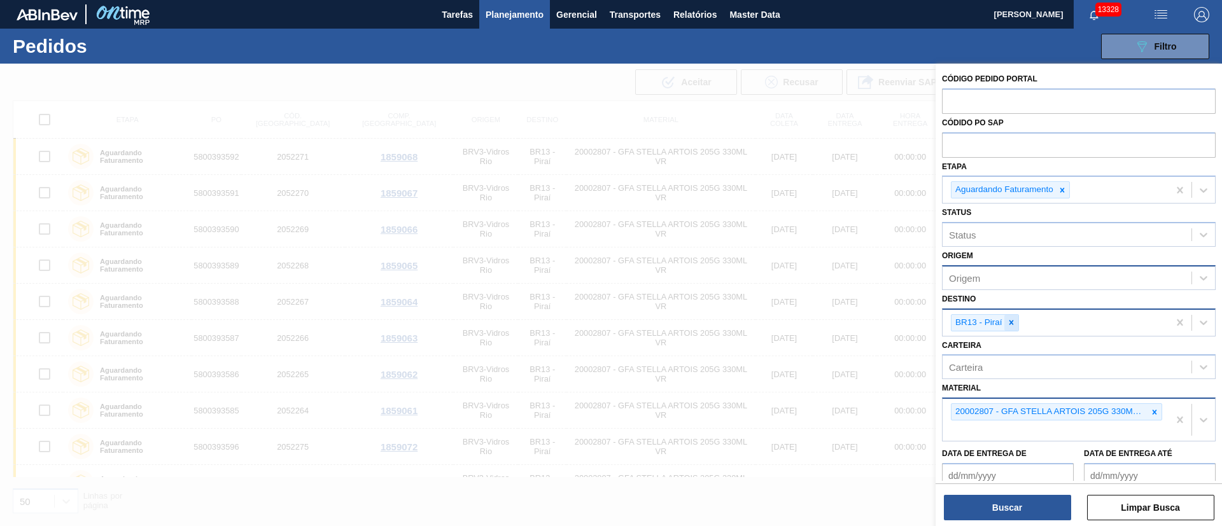
click at [1004, 320] on div at bounding box center [1011, 323] width 14 height 16
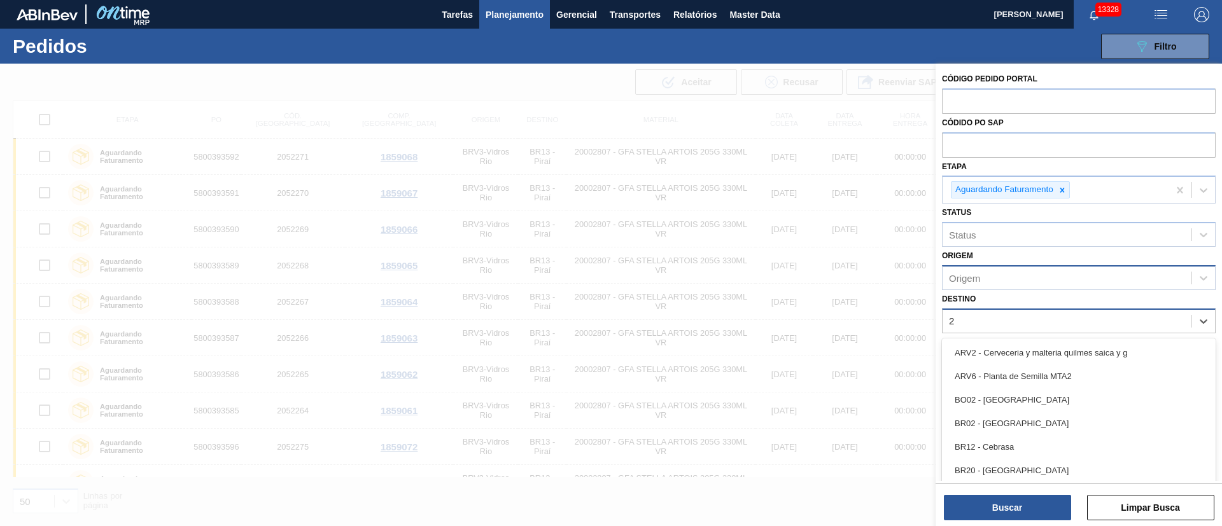
type input "26"
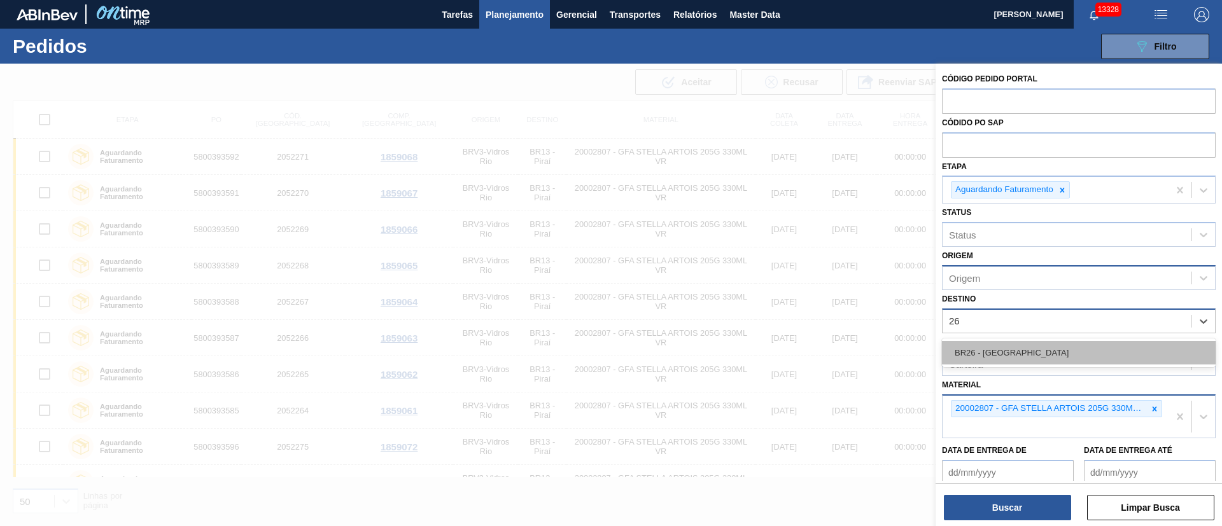
click at [1006, 350] on div "BR26 - [GEOGRAPHIC_DATA]" at bounding box center [1079, 353] width 274 height 24
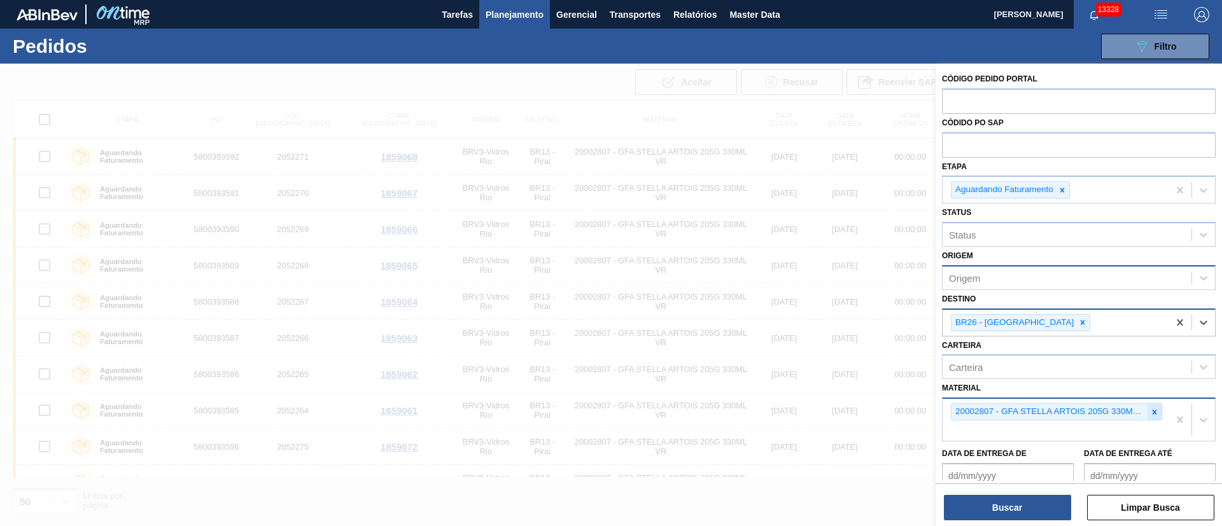
click at [1155, 412] on icon at bounding box center [1154, 412] width 9 height 9
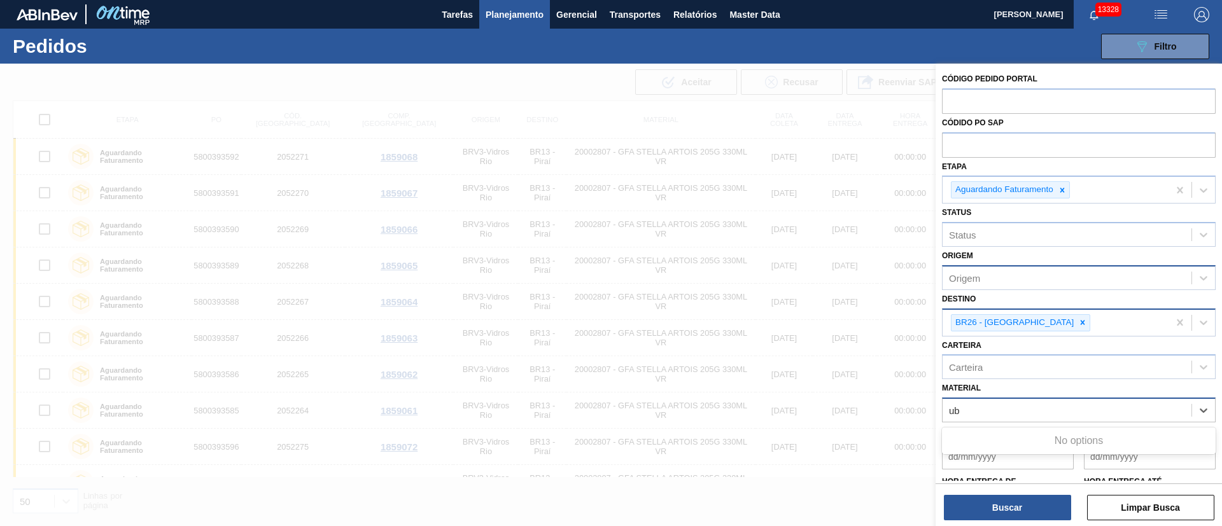
type input "u"
click at [1155, 412] on div "Material" at bounding box center [1067, 411] width 249 height 18
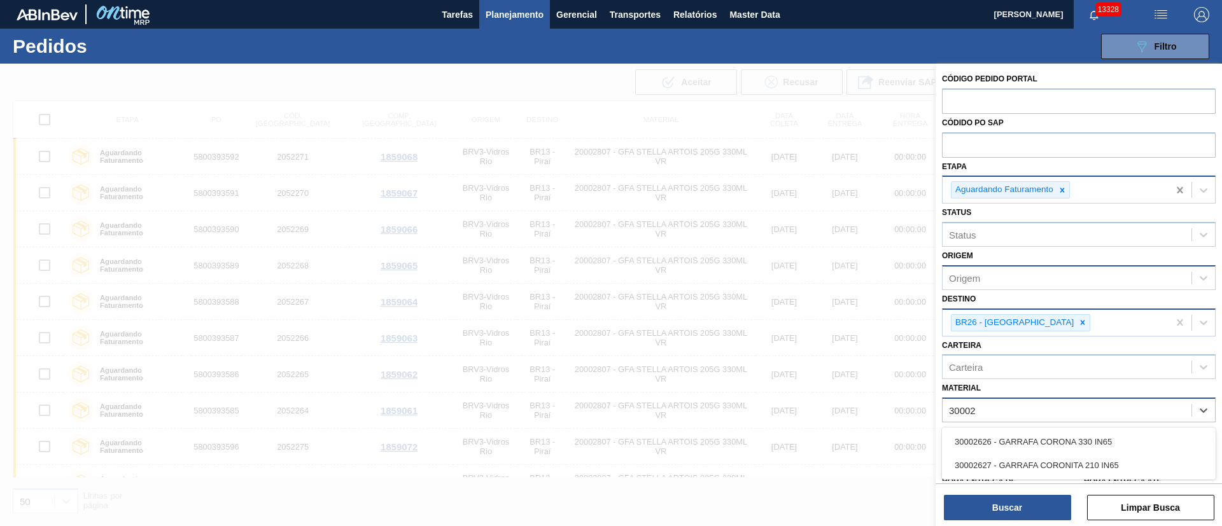
type input "300026"
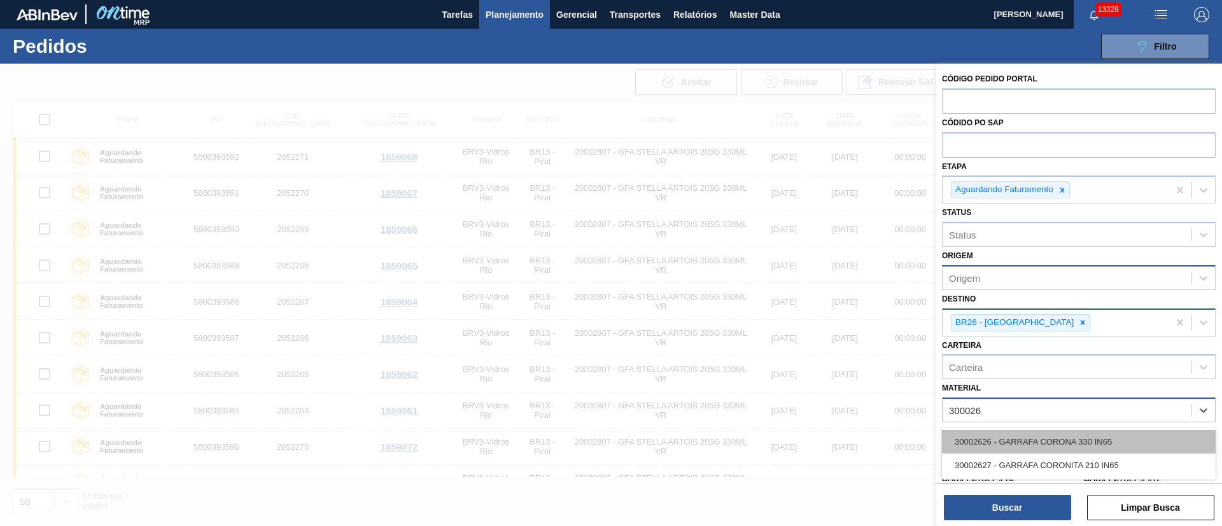
click at [999, 433] on div "30002626 - GARRAFA CORONA 330 IN65" at bounding box center [1079, 442] width 274 height 24
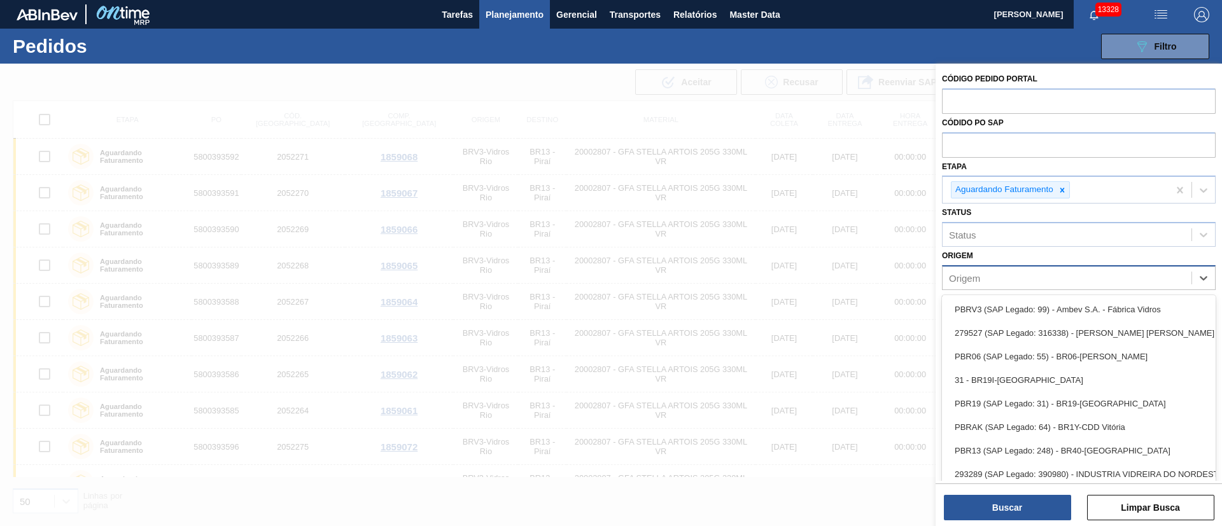
click at [969, 277] on div "Origem" at bounding box center [964, 277] width 31 height 11
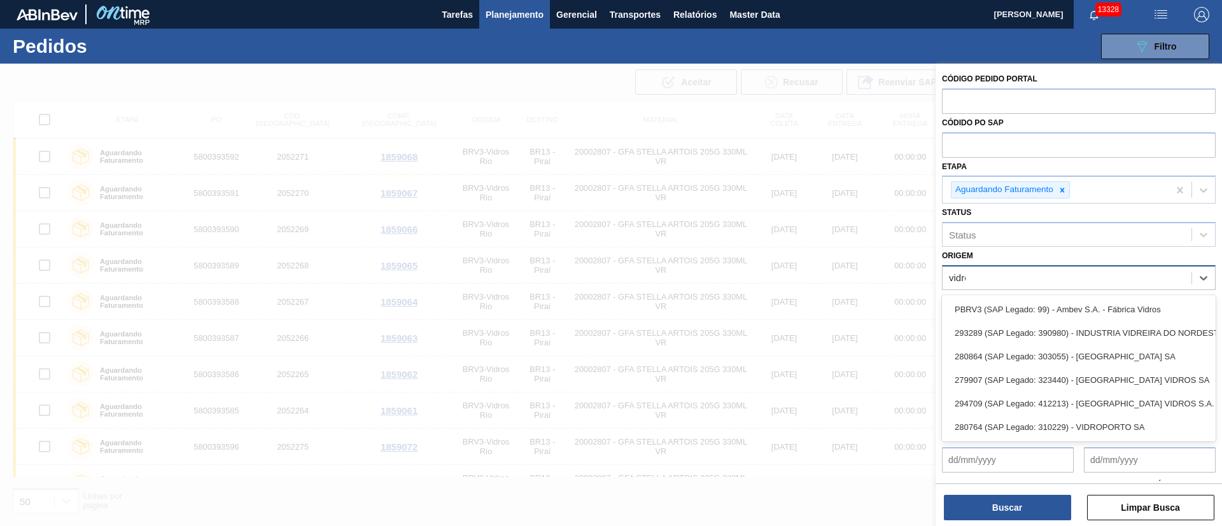
type input "vidropo"
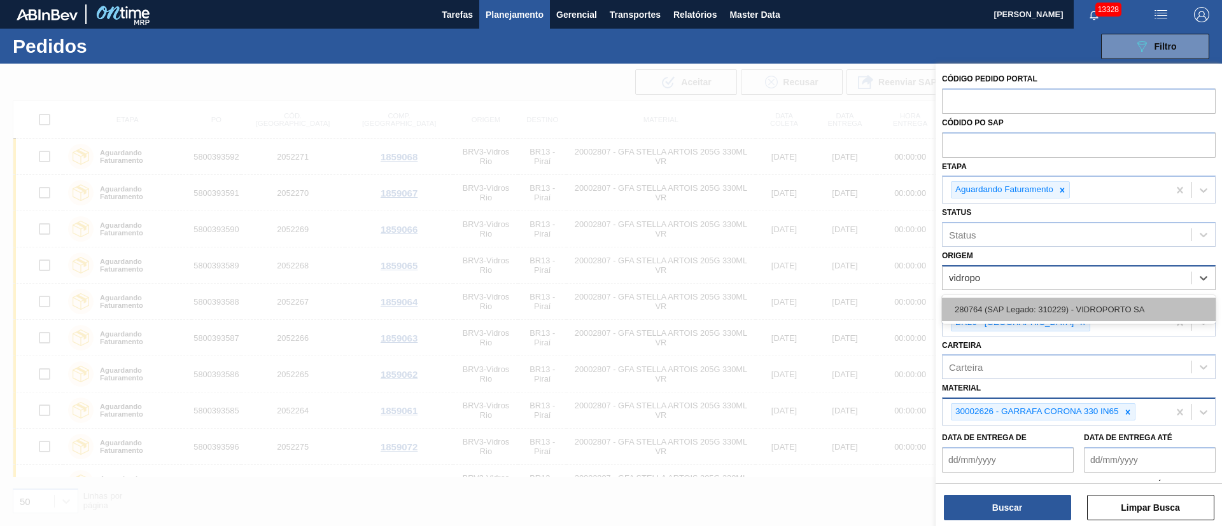
click at [1057, 314] on div "280764 (SAP Legado: 310229) - VIDROPORTO SA" at bounding box center [1079, 310] width 274 height 24
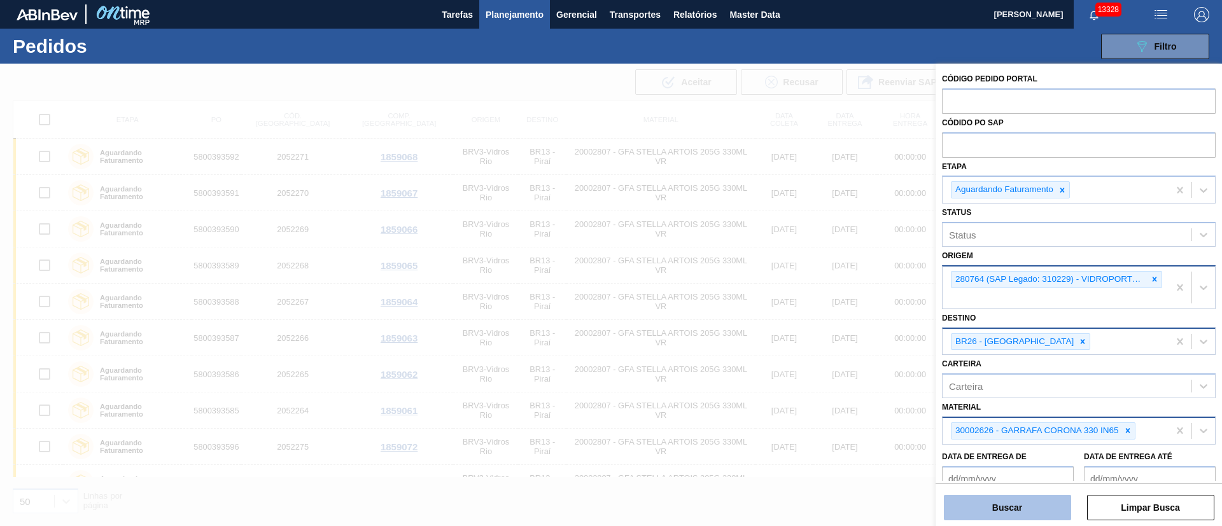
click at [999, 517] on button "Buscar" at bounding box center [1007, 507] width 127 height 25
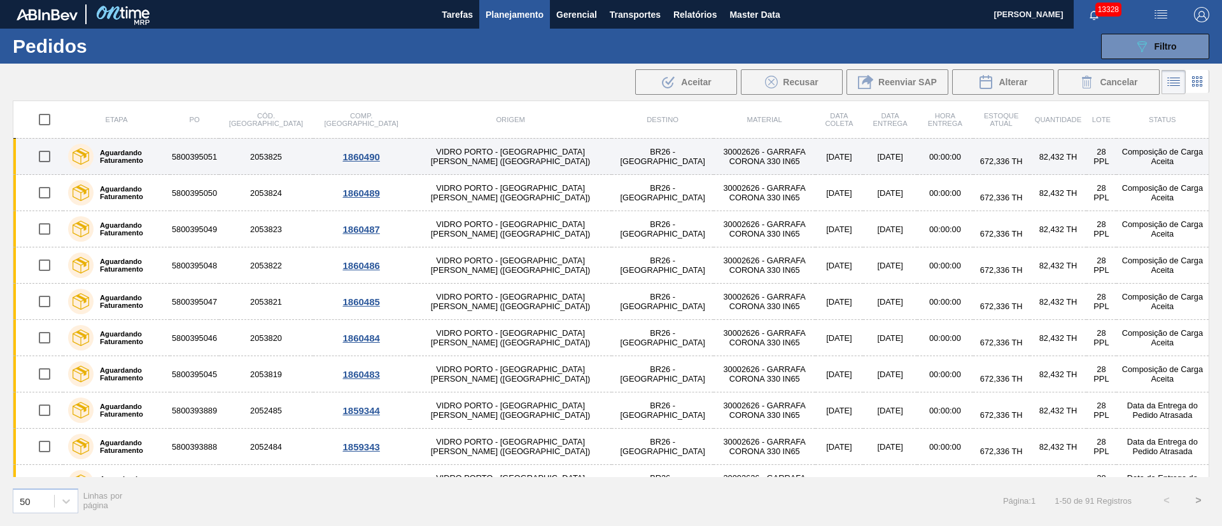
click at [46, 160] on input "checkbox" at bounding box center [44, 156] width 27 height 27
checkbox input "true"
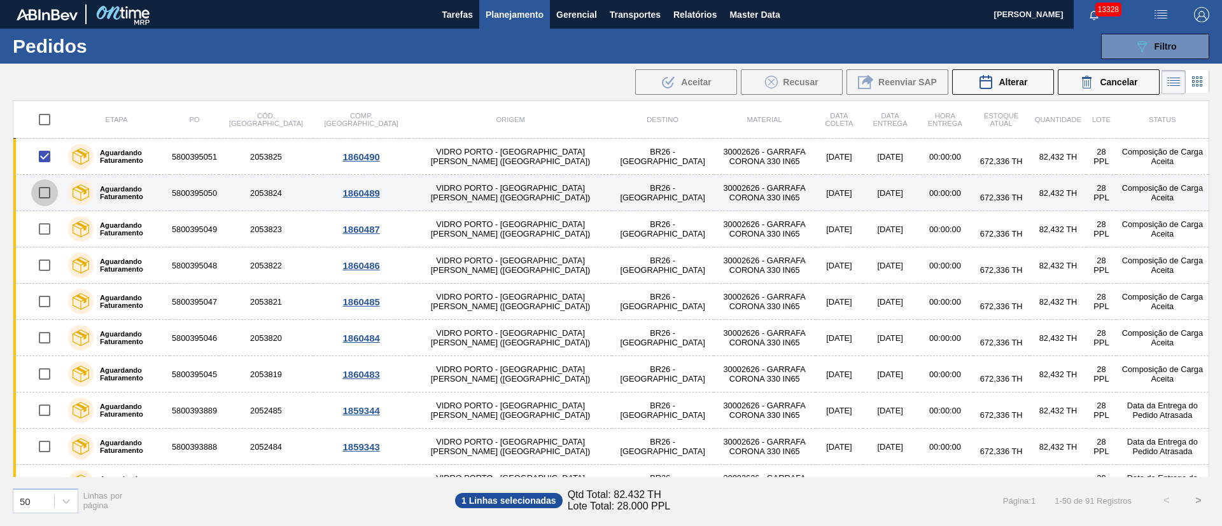
click at [46, 194] on input "checkbox" at bounding box center [44, 192] width 27 height 27
checkbox input "true"
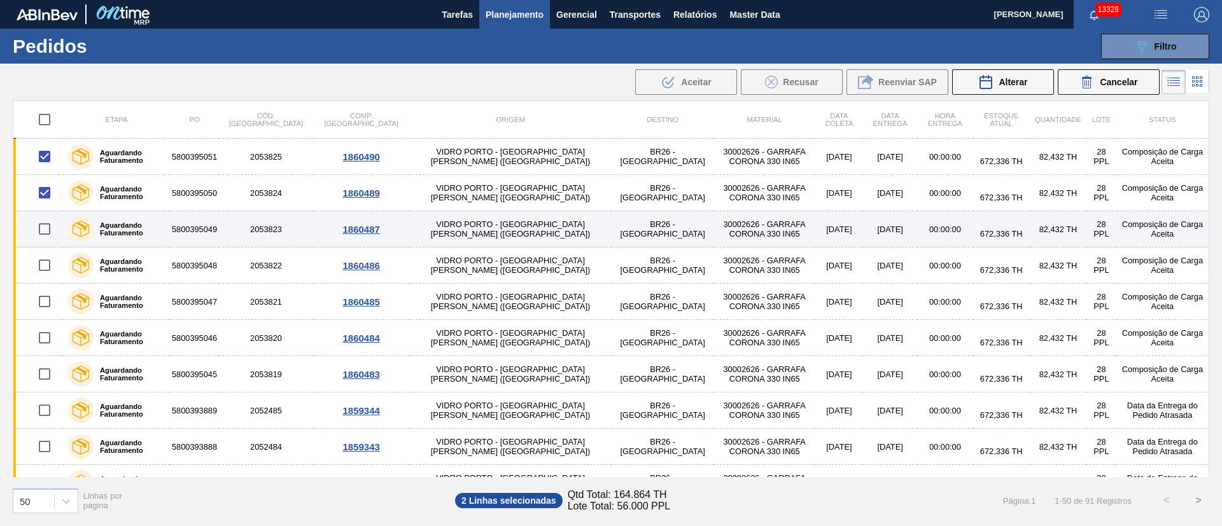
click at [49, 232] on input "checkbox" at bounding box center [44, 229] width 27 height 27
checkbox input "true"
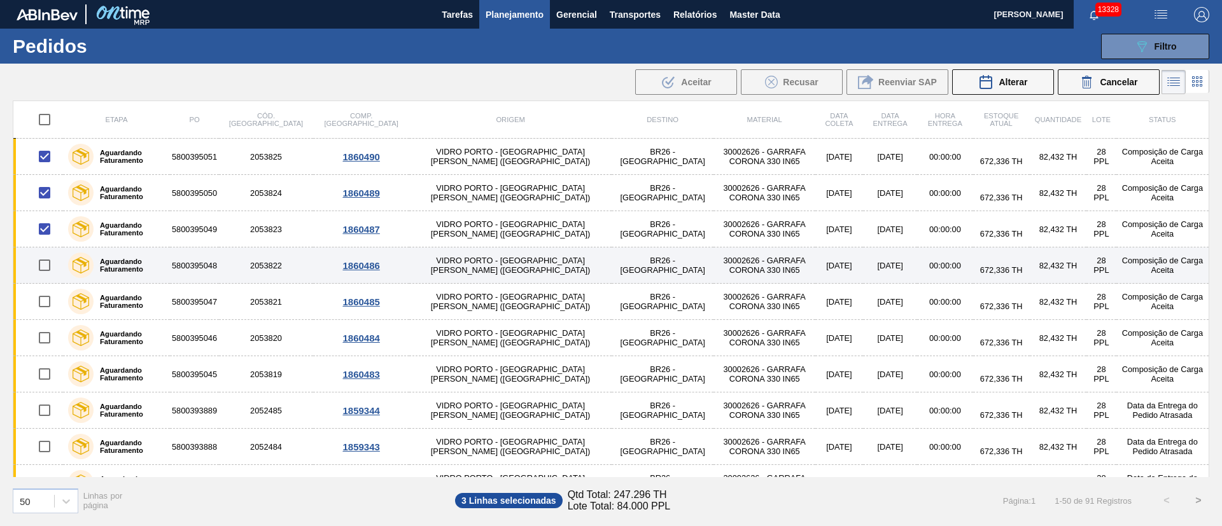
click at [41, 274] on input "checkbox" at bounding box center [44, 265] width 27 height 27
checkbox input "true"
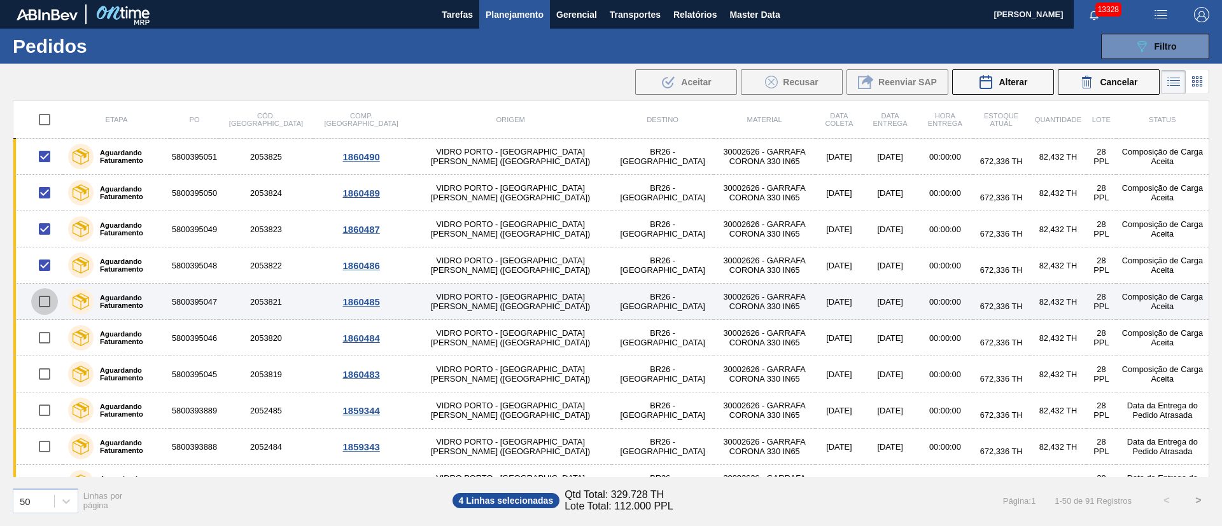
click at [45, 303] on input "checkbox" at bounding box center [44, 301] width 27 height 27
checkbox input "true"
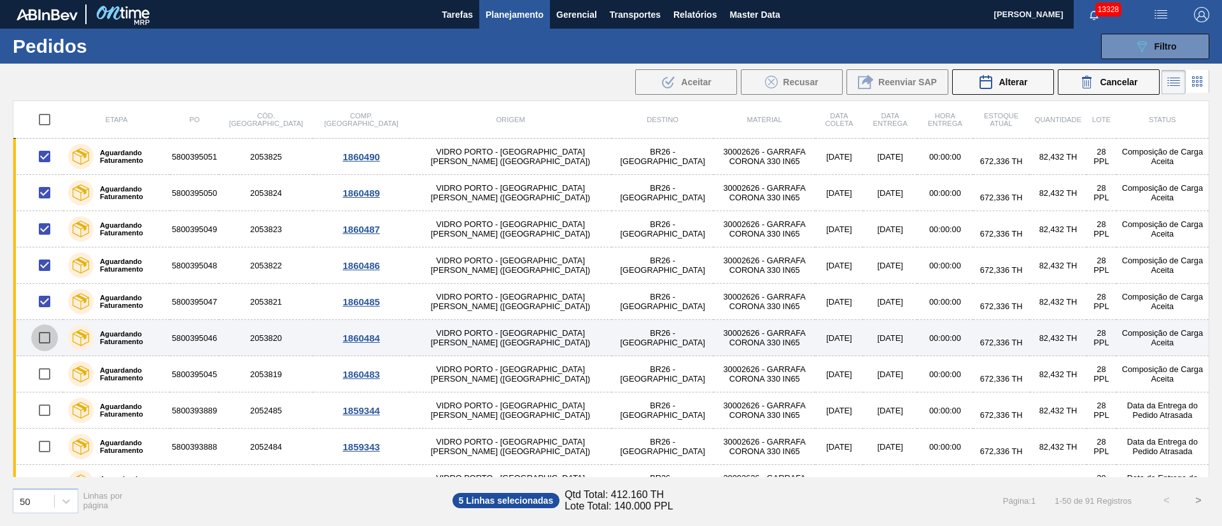
click at [39, 346] on input "checkbox" at bounding box center [44, 338] width 27 height 27
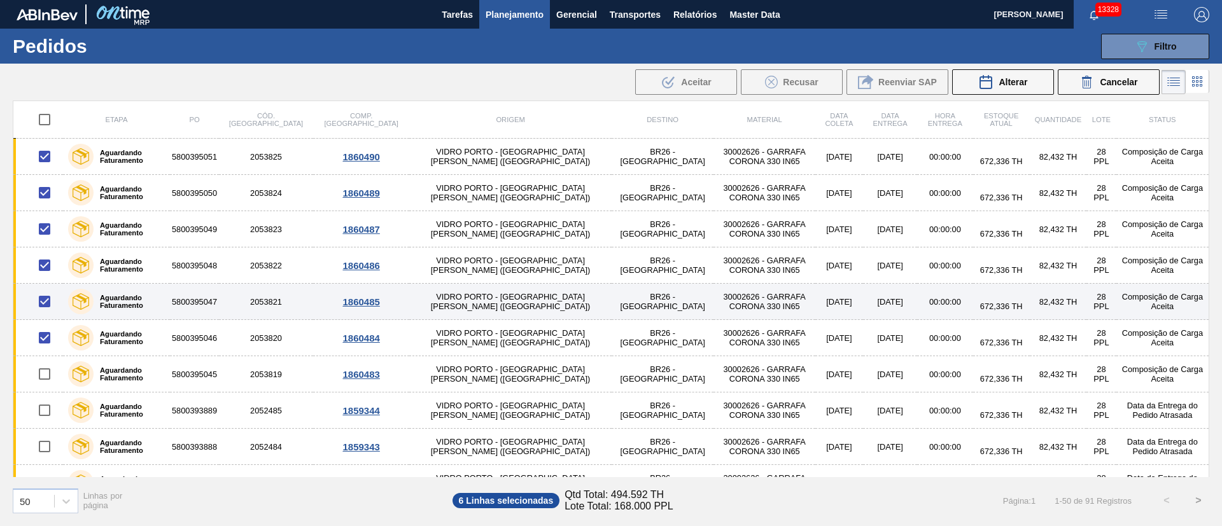
click at [45, 334] on input "checkbox" at bounding box center [44, 338] width 27 height 27
checkbox input "false"
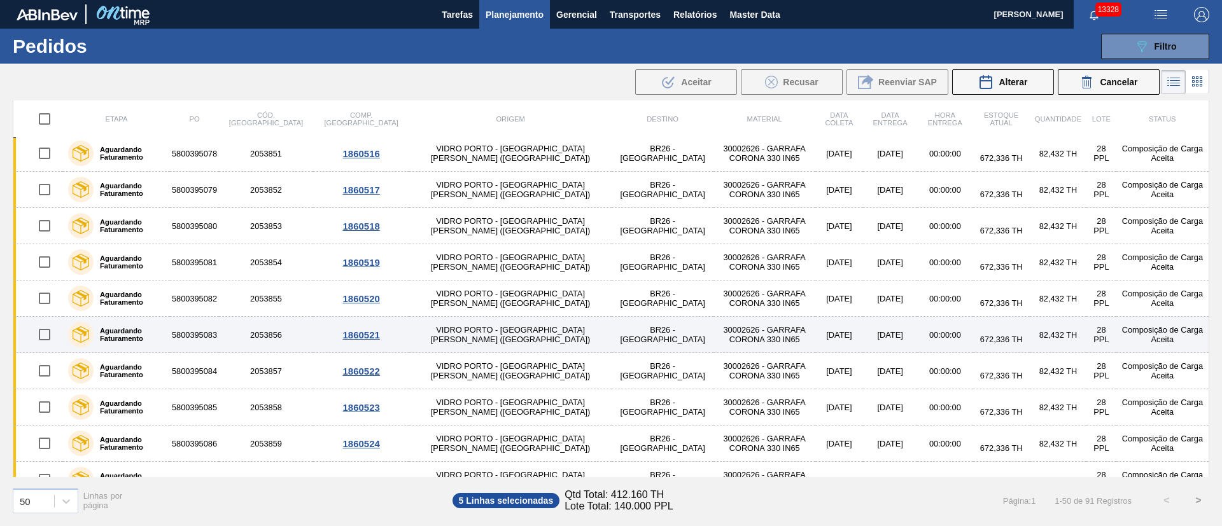
scroll to position [1475, 0]
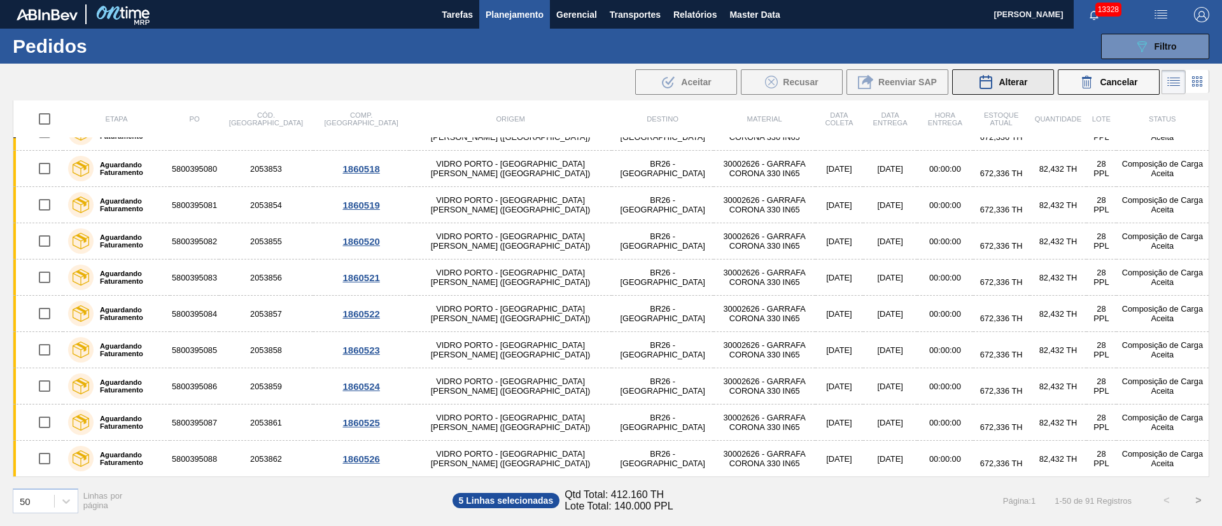
click at [995, 86] on div "Alterar" at bounding box center [1002, 81] width 49 height 15
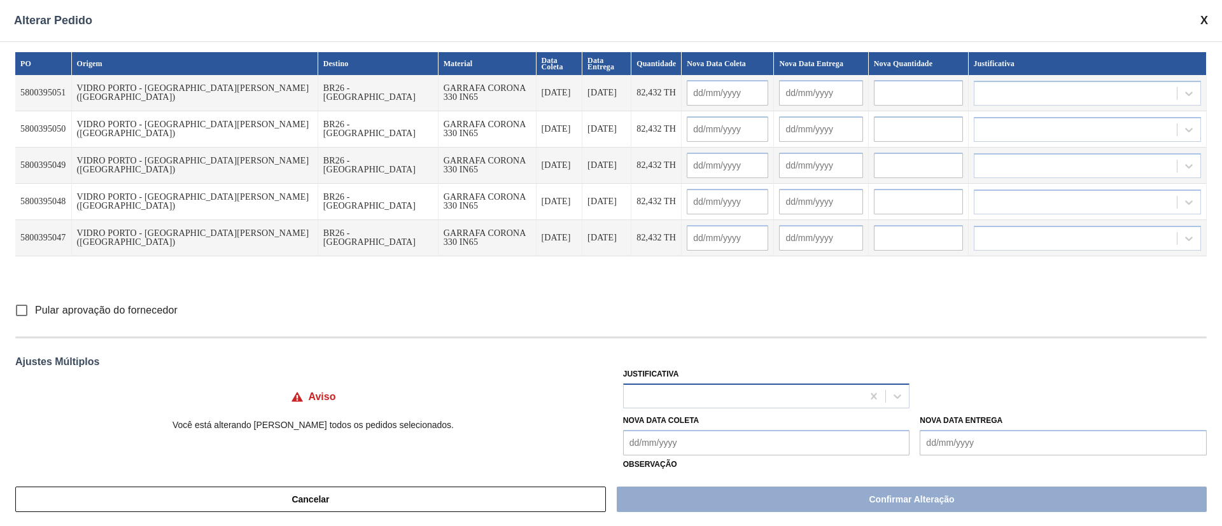
click at [672, 400] on div at bounding box center [743, 396] width 239 height 18
type input "ou"
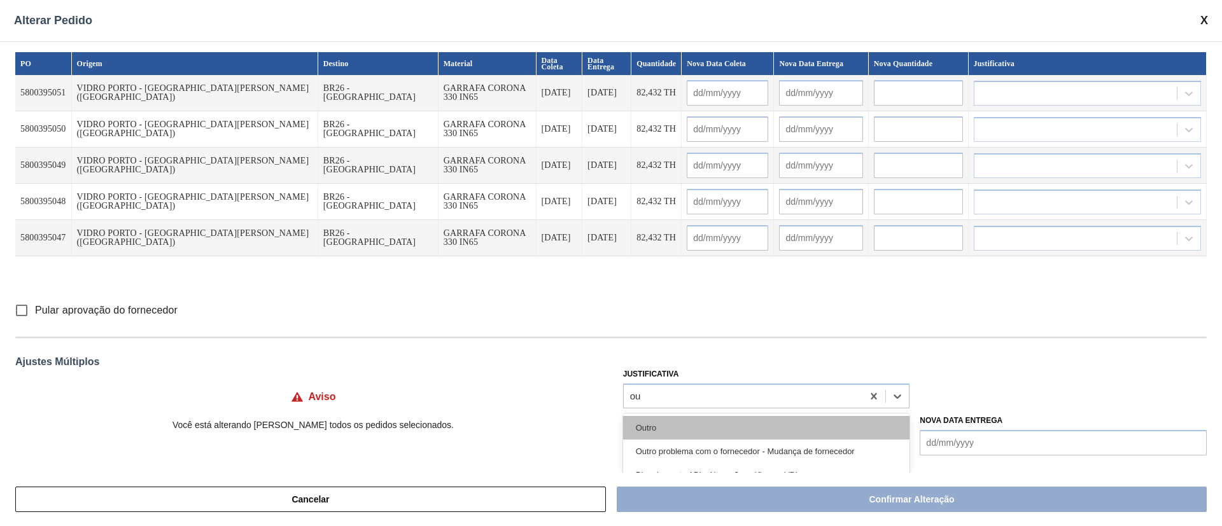
click at [645, 436] on div "Outro" at bounding box center [766, 428] width 287 height 24
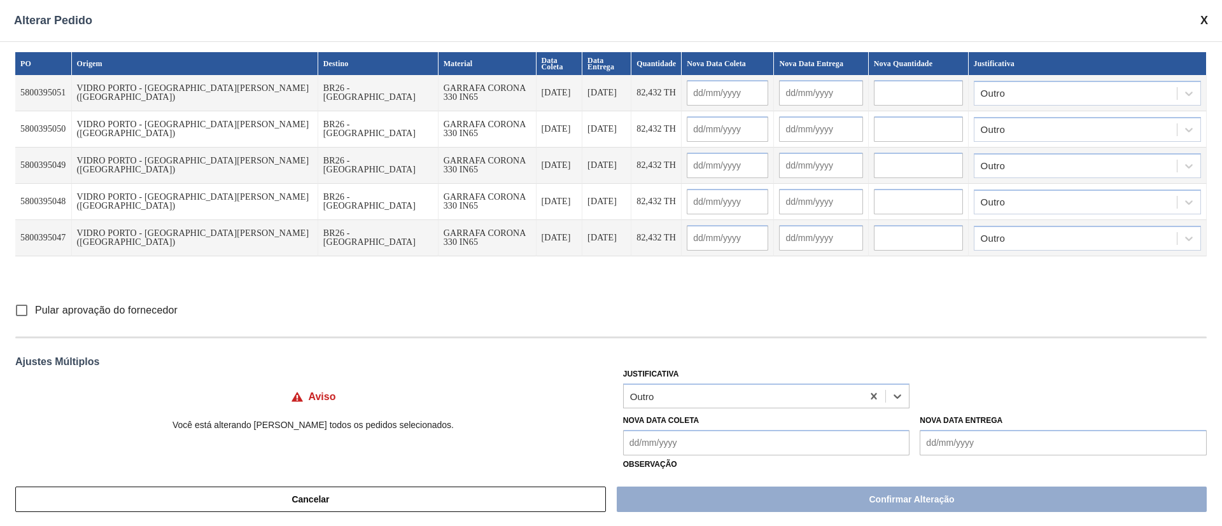
click at [20, 312] on input "Pular aprovação do fornecedor" at bounding box center [21, 310] width 27 height 27
checkbox input "true"
click at [654, 439] on Coleta "Nova Data Coleta" at bounding box center [766, 442] width 287 height 25
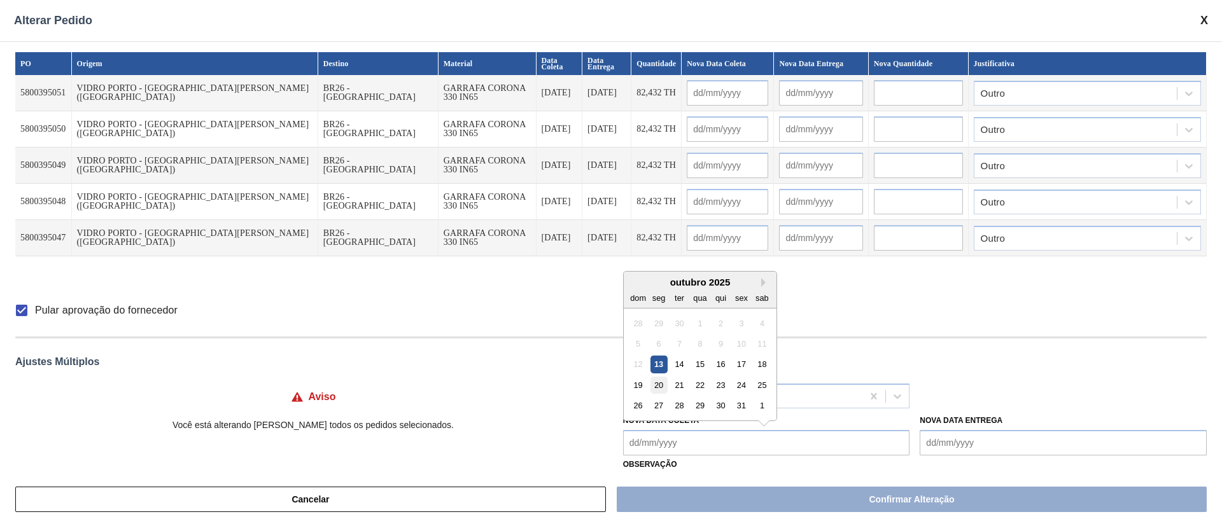
click at [661, 386] on div "20" at bounding box center [658, 385] width 17 height 17
type Coleta "[DATE]"
type input "[DATE]"
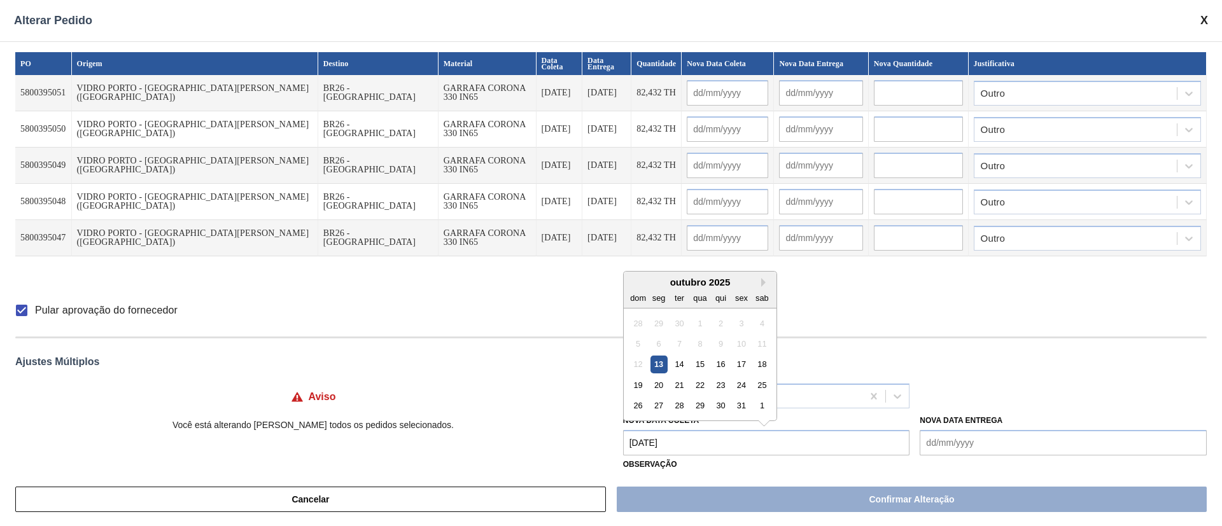
type input "[DATE]"
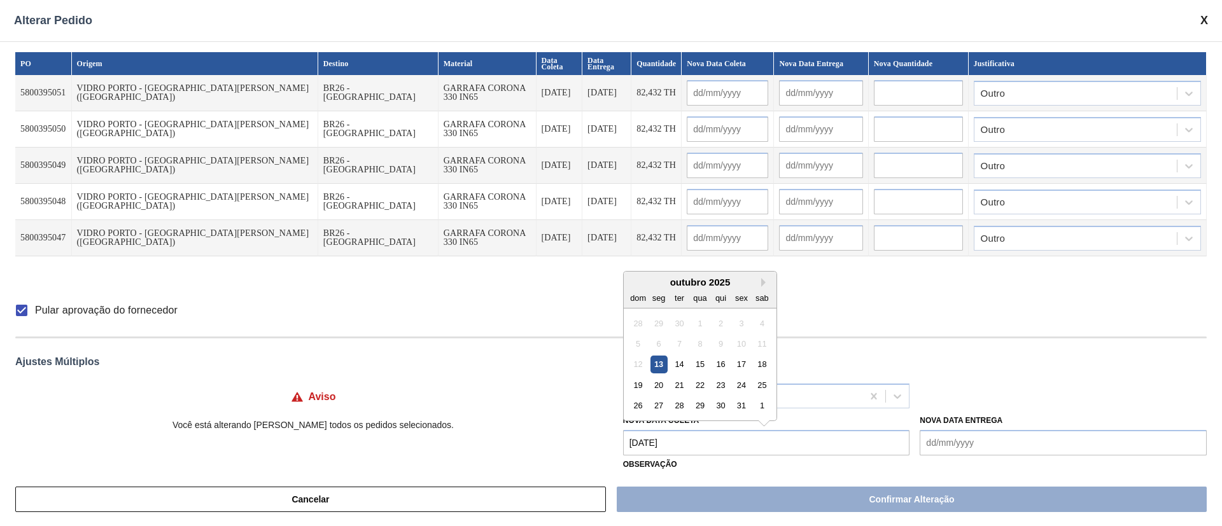
type input "[DATE]"
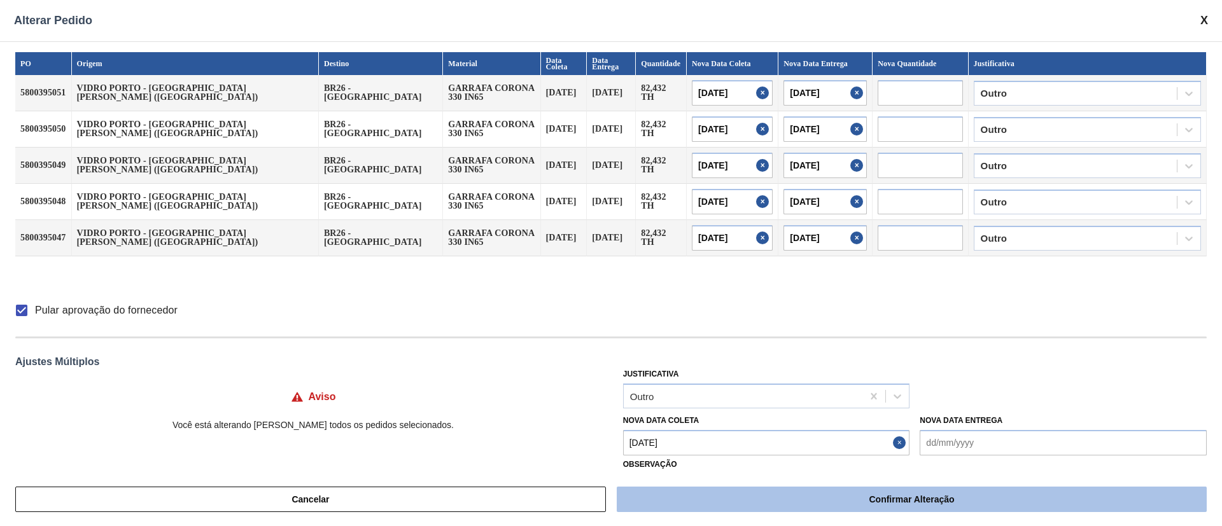
click at [860, 503] on button "Confirmar Alteração" at bounding box center [912, 499] width 590 height 25
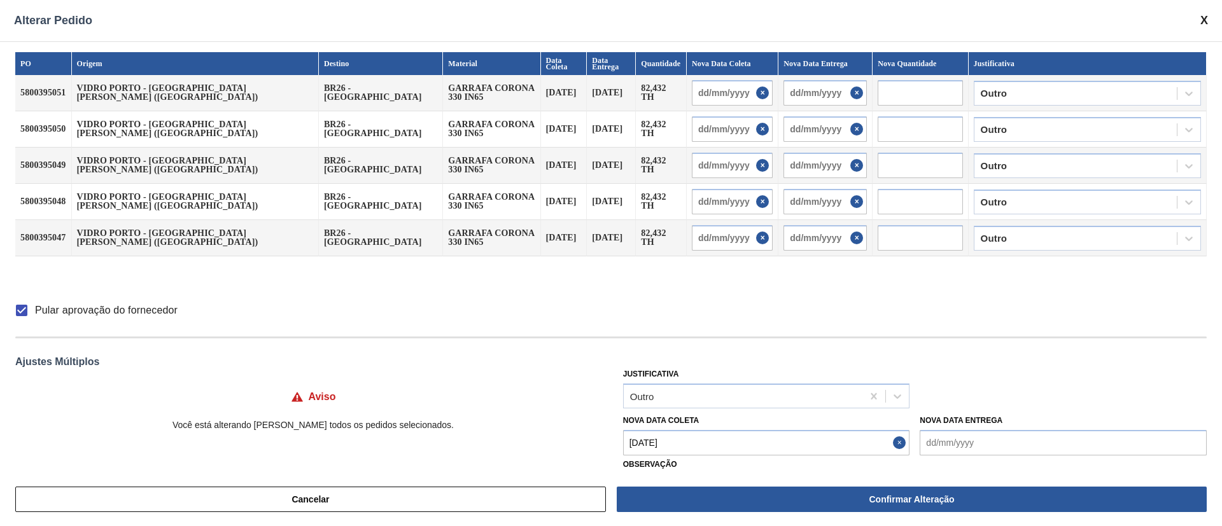
checkbox input "false"
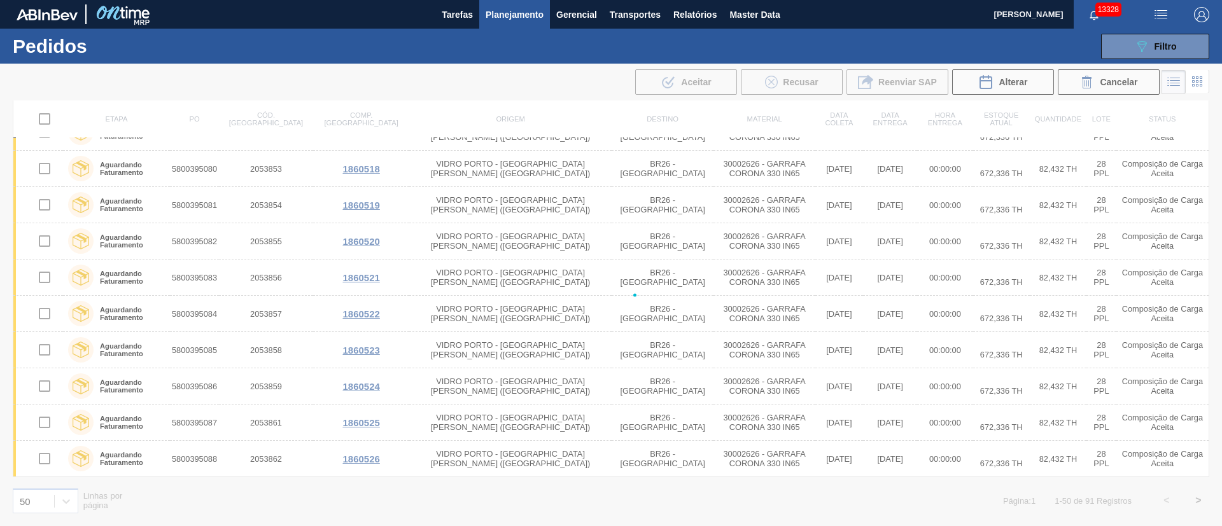
checkbox input "false"
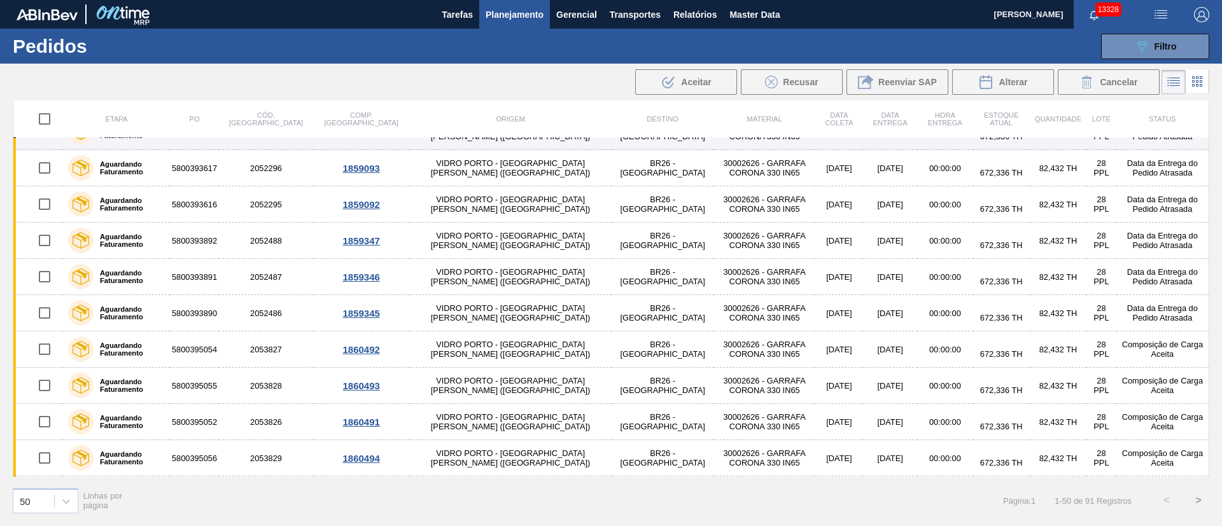
scroll to position [191, 0]
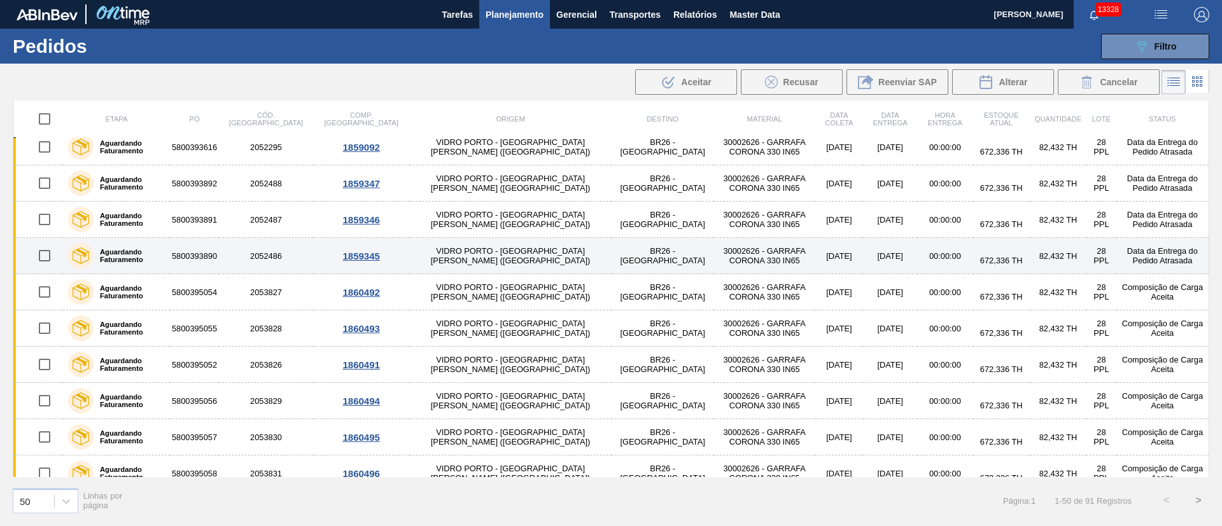
click at [46, 255] on input "checkbox" at bounding box center [44, 255] width 27 height 27
checkbox input "true"
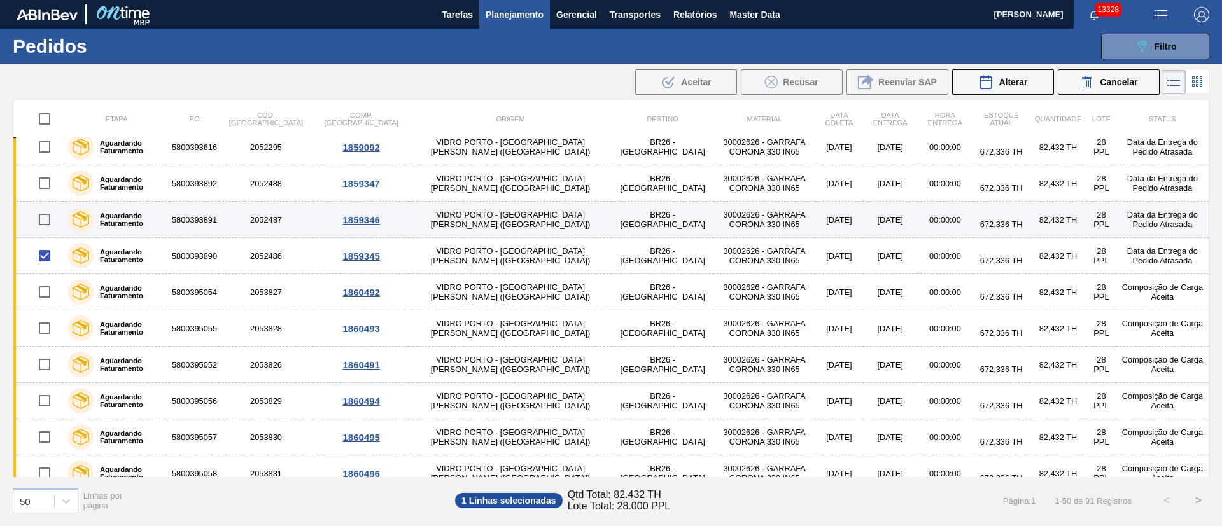
click at [43, 223] on input "checkbox" at bounding box center [44, 219] width 27 height 27
checkbox input "true"
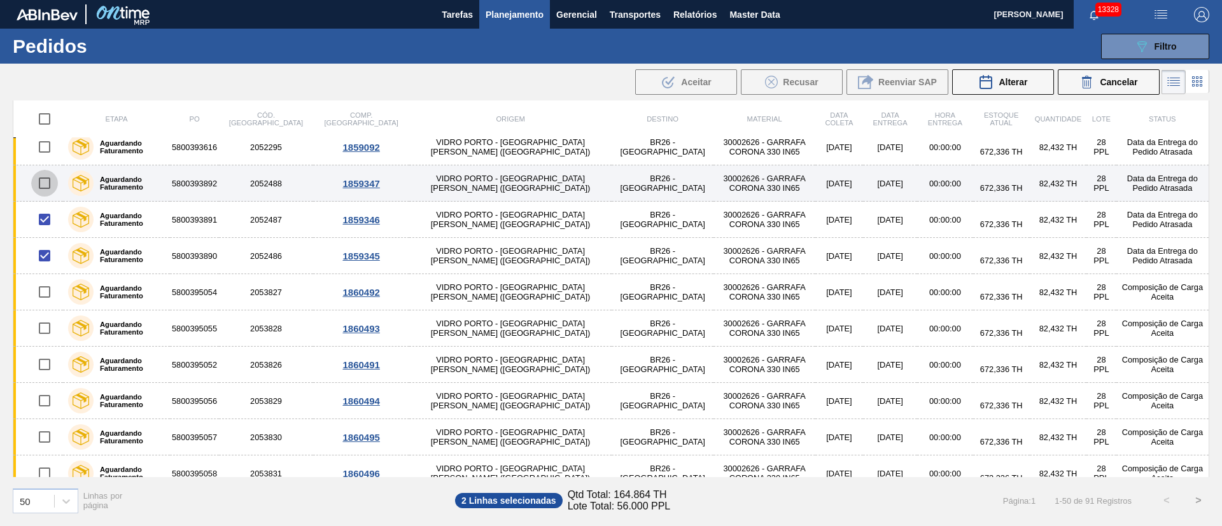
click at [43, 172] on input "checkbox" at bounding box center [44, 183] width 27 height 27
checkbox input "true"
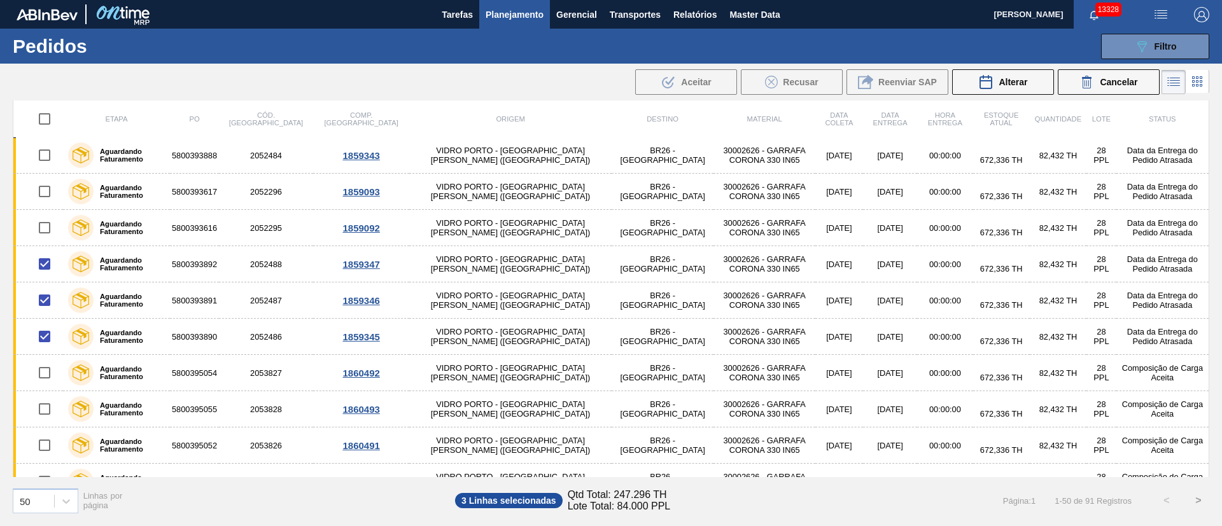
scroll to position [0, 0]
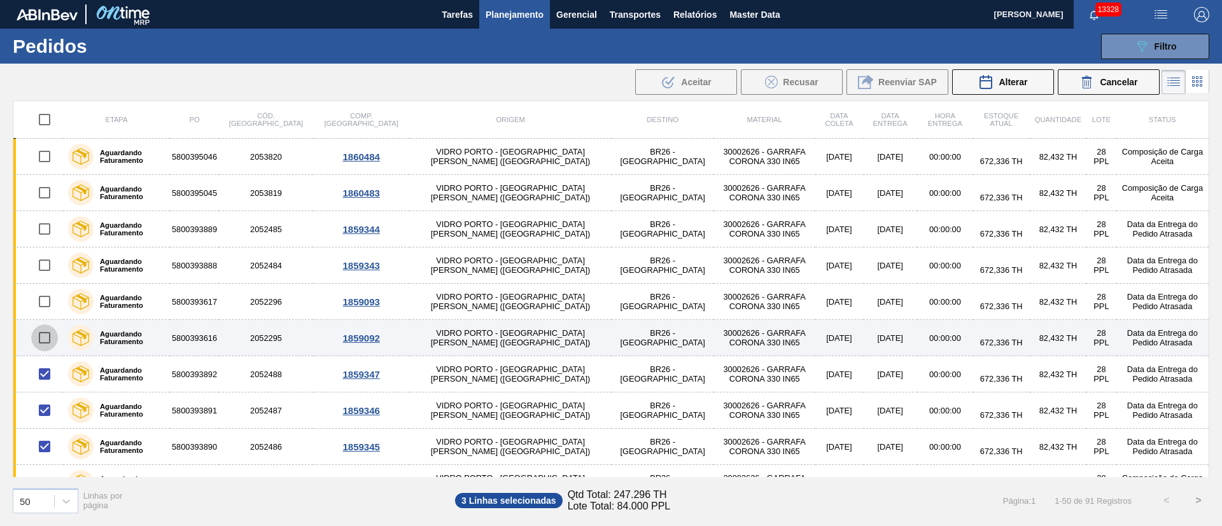
click at [40, 336] on input "checkbox" at bounding box center [44, 338] width 27 height 27
checkbox input "true"
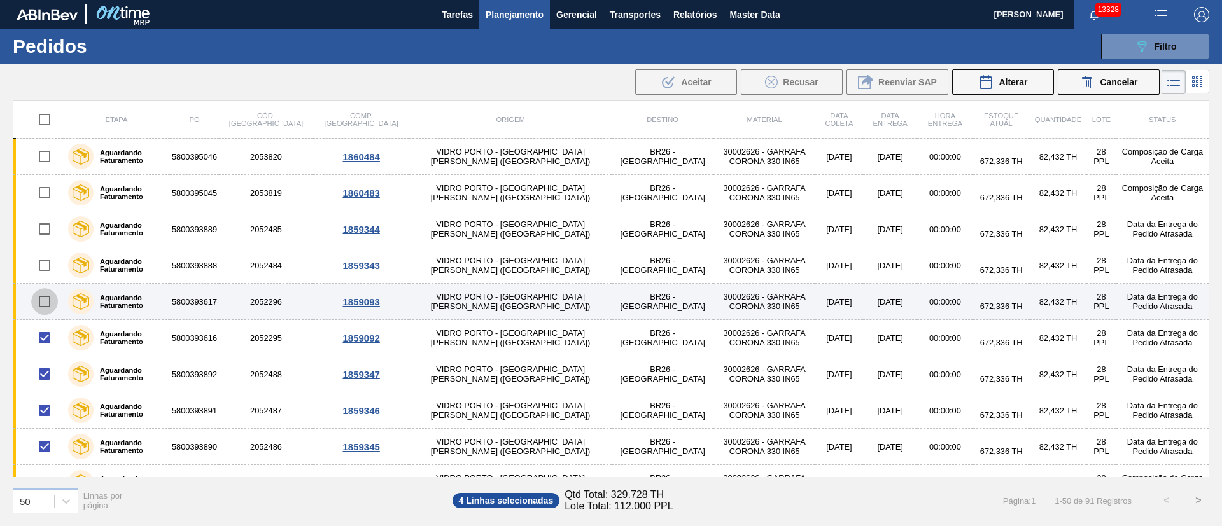
click at [47, 297] on input "checkbox" at bounding box center [44, 301] width 27 height 27
checkbox input "true"
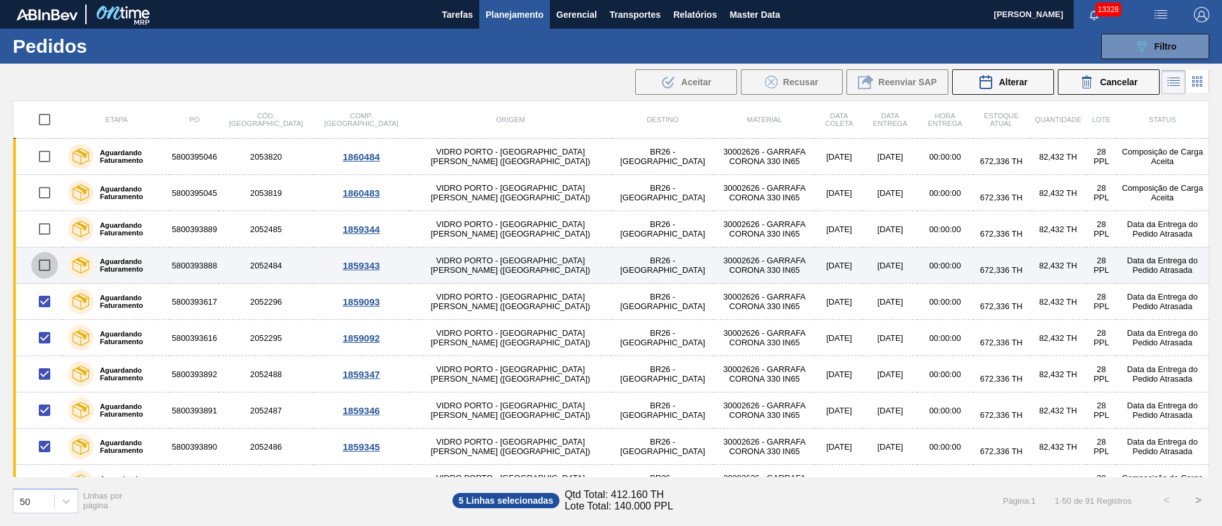
click at [47, 267] on input "checkbox" at bounding box center [44, 265] width 27 height 27
checkbox input "true"
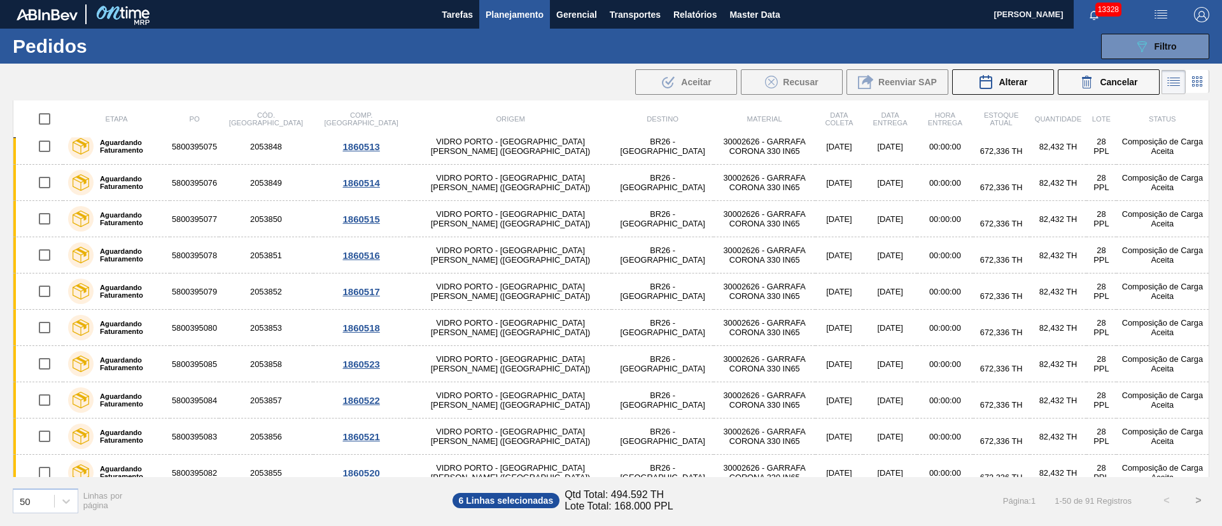
scroll to position [1475, 0]
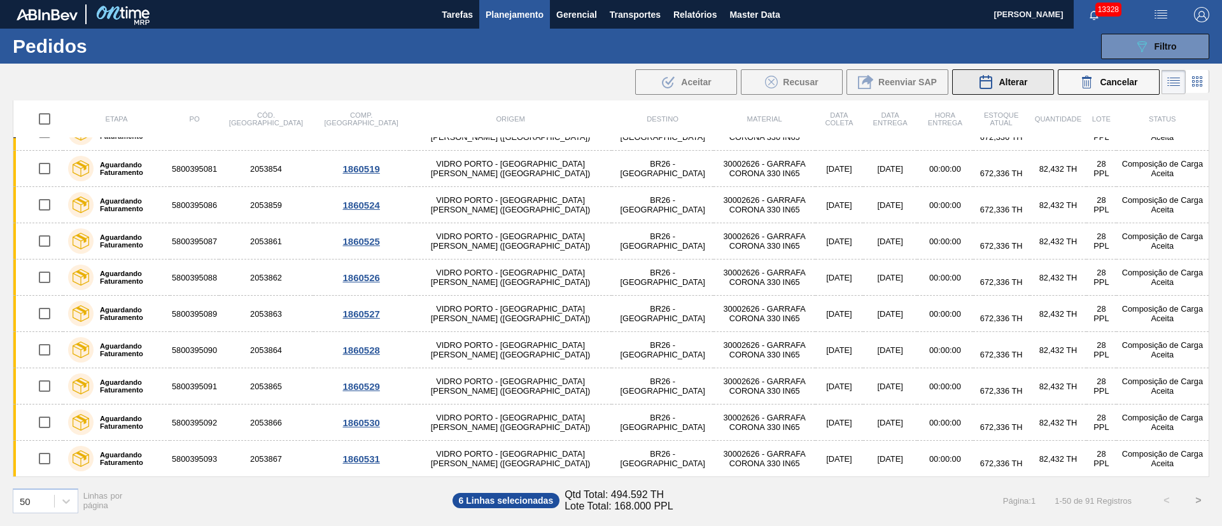
click at [1015, 85] on span "Alterar" at bounding box center [1013, 82] width 29 height 10
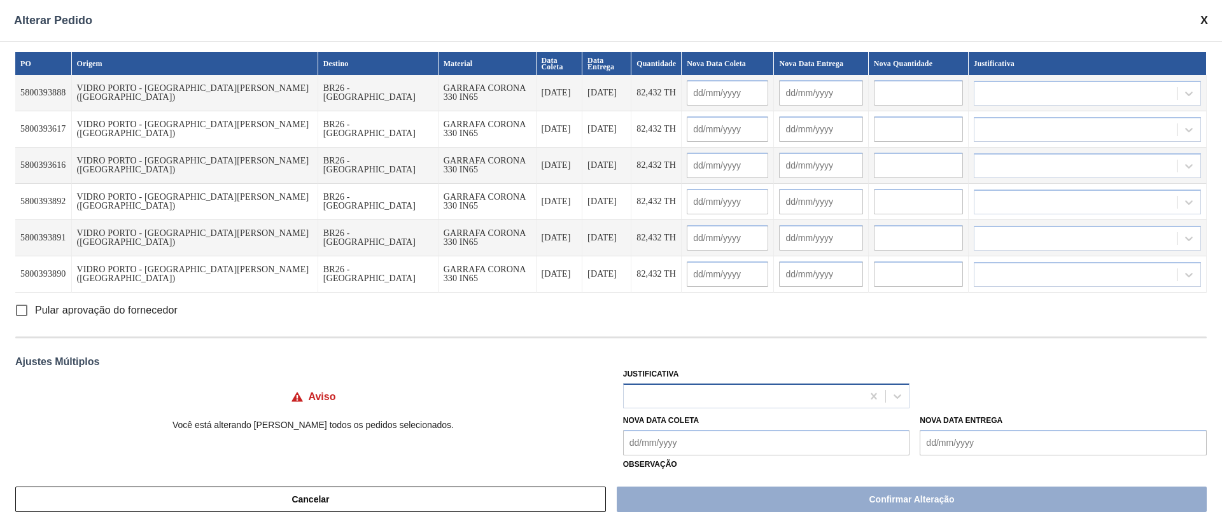
click at [654, 396] on div at bounding box center [743, 396] width 239 height 18
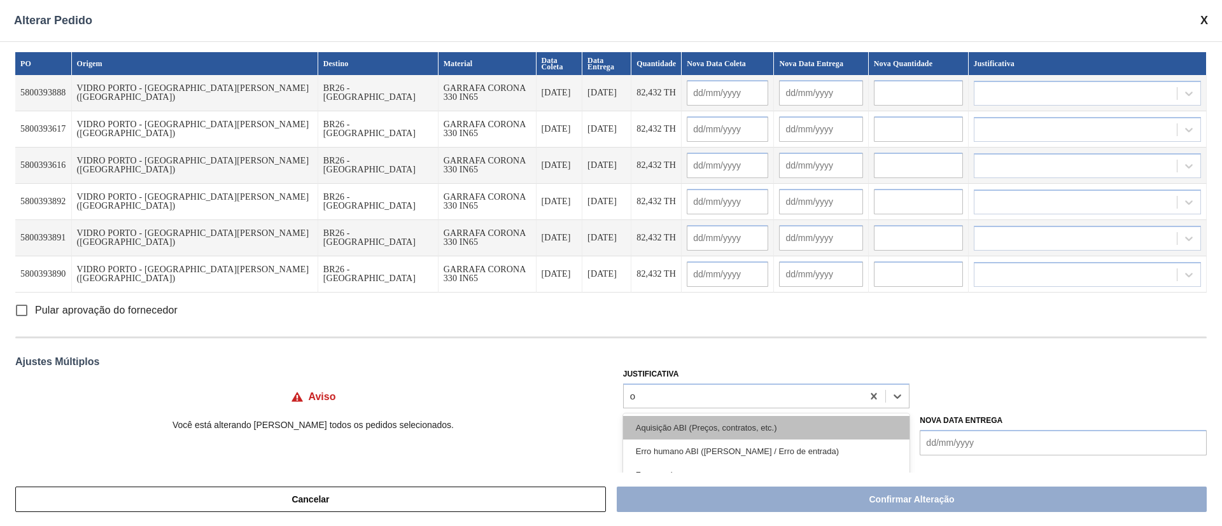
type input "ou"
click at [666, 421] on div "Outro" at bounding box center [766, 428] width 287 height 24
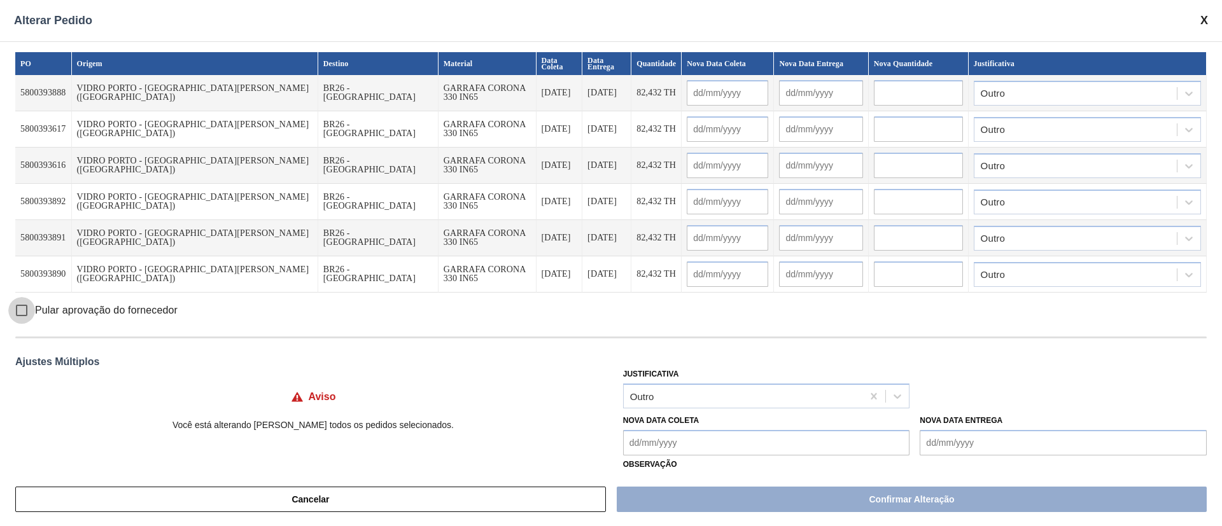
click at [25, 308] on input "Pular aprovação do fornecedor" at bounding box center [21, 310] width 27 height 27
checkbox input "true"
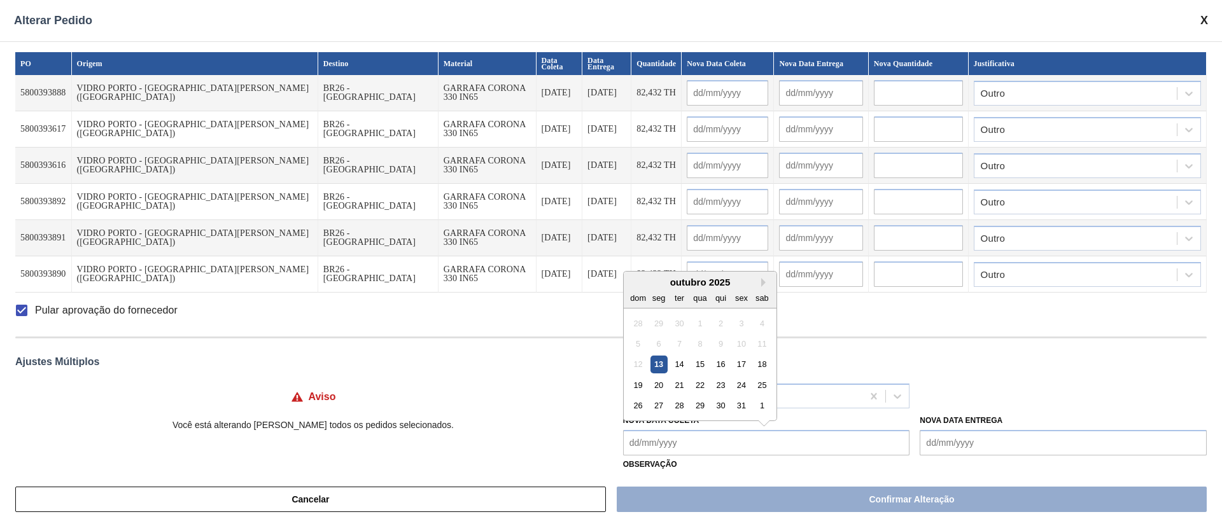
click at [656, 439] on Coleta "Nova Data Coleta" at bounding box center [766, 442] width 287 height 25
click at [677, 387] on div "21" at bounding box center [679, 385] width 17 height 17
type Coleta "[DATE]"
type input "[DATE]"
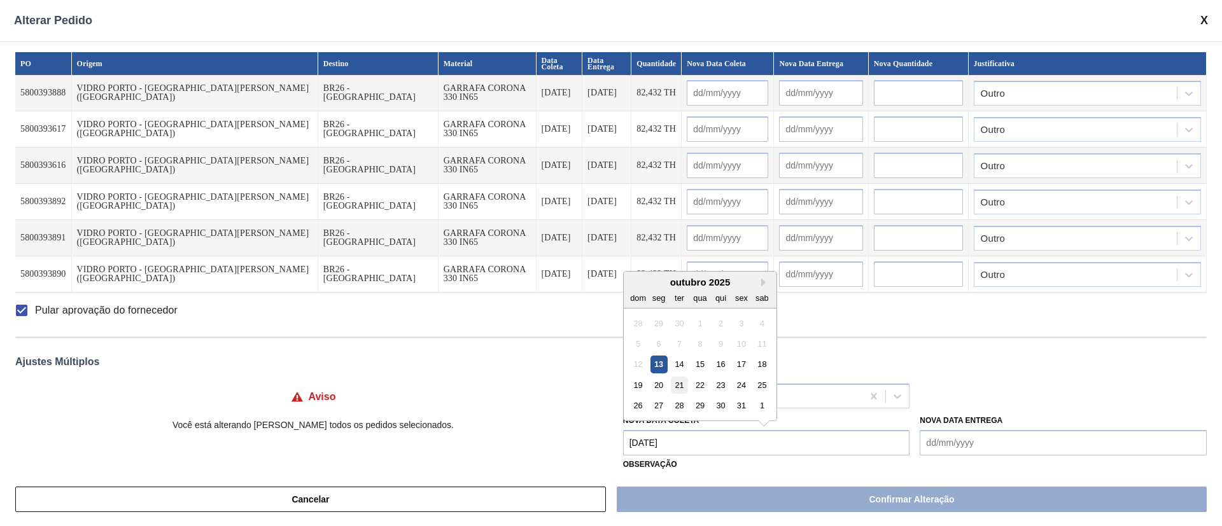
type input "[DATE]"
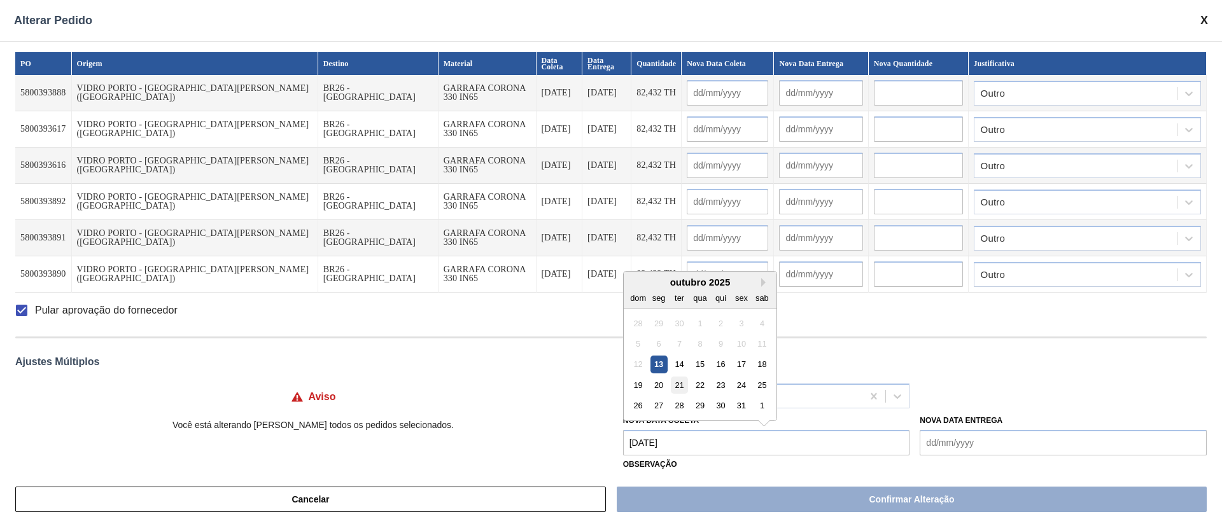
type input "[DATE]"
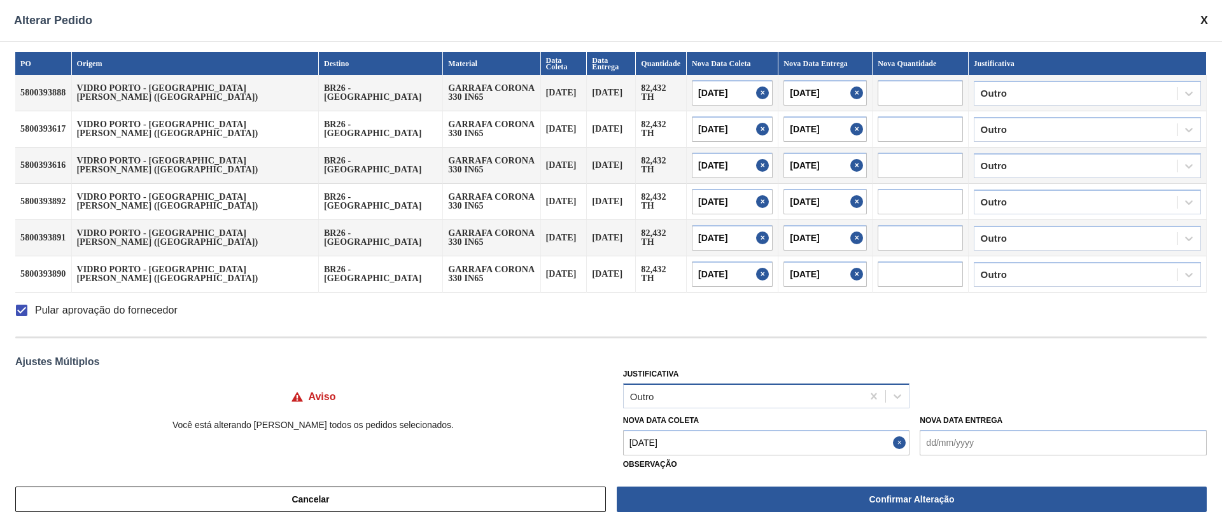
drag, startPoint x: 775, startPoint y: 509, endPoint x: 723, endPoint y: 390, distance: 129.7
click at [775, 509] on button "Confirmar Alteração" at bounding box center [912, 499] width 590 height 25
checkbox input "false"
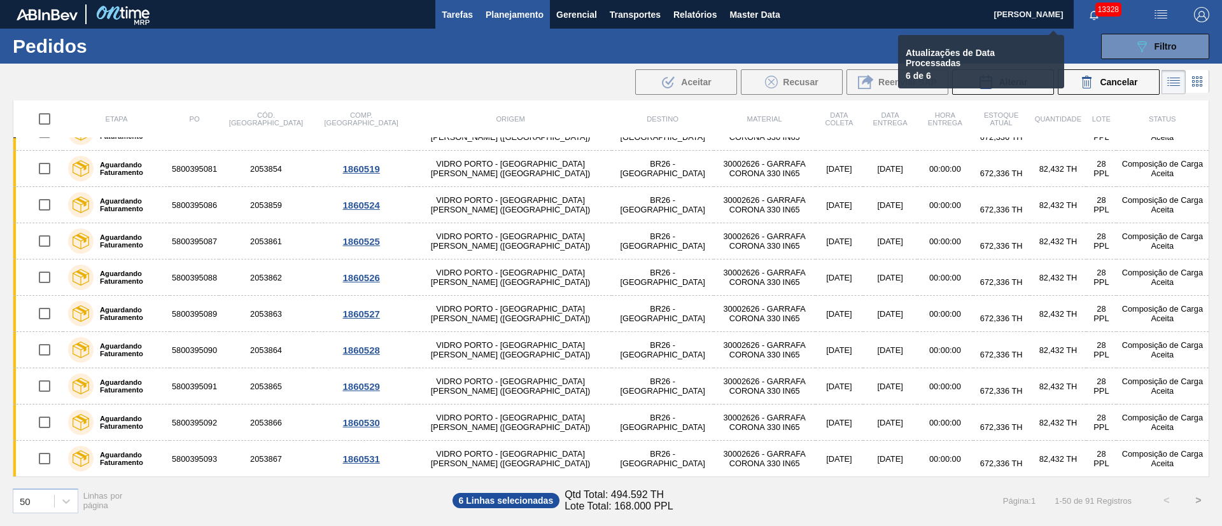
checkbox input "false"
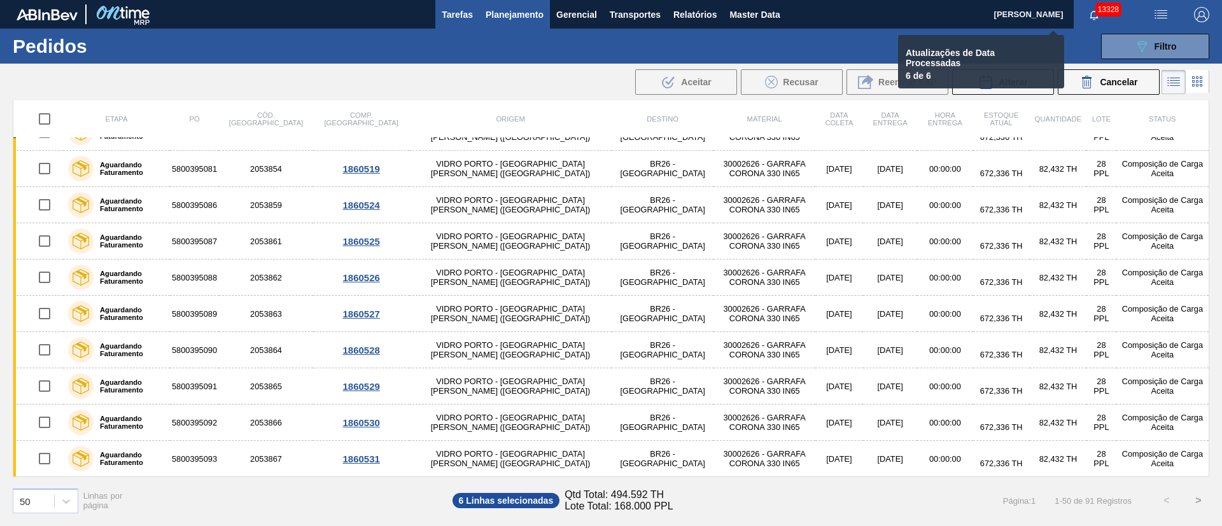
checkbox input "false"
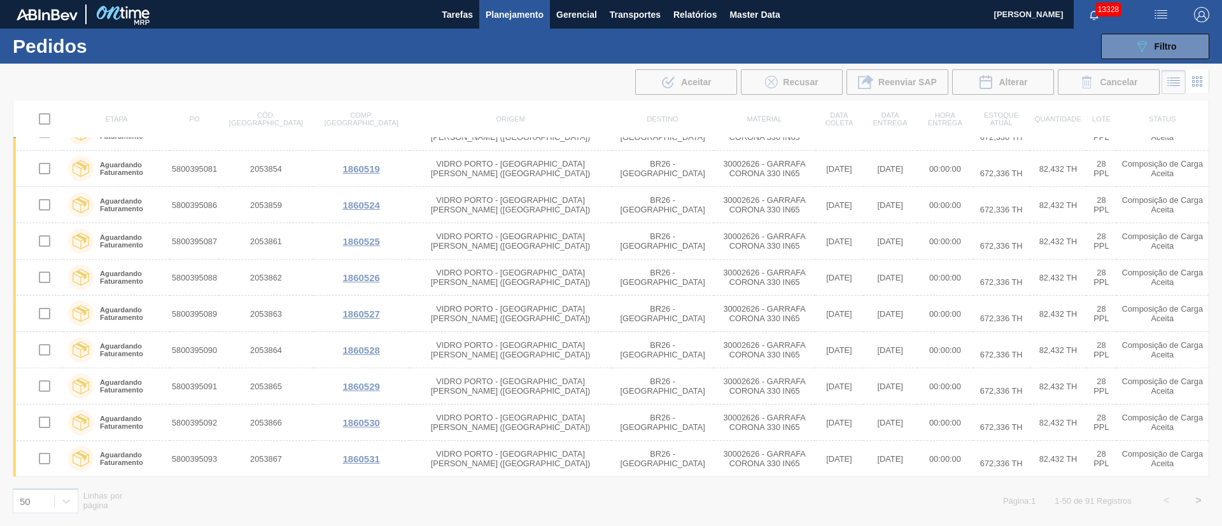
scroll to position [1040, 0]
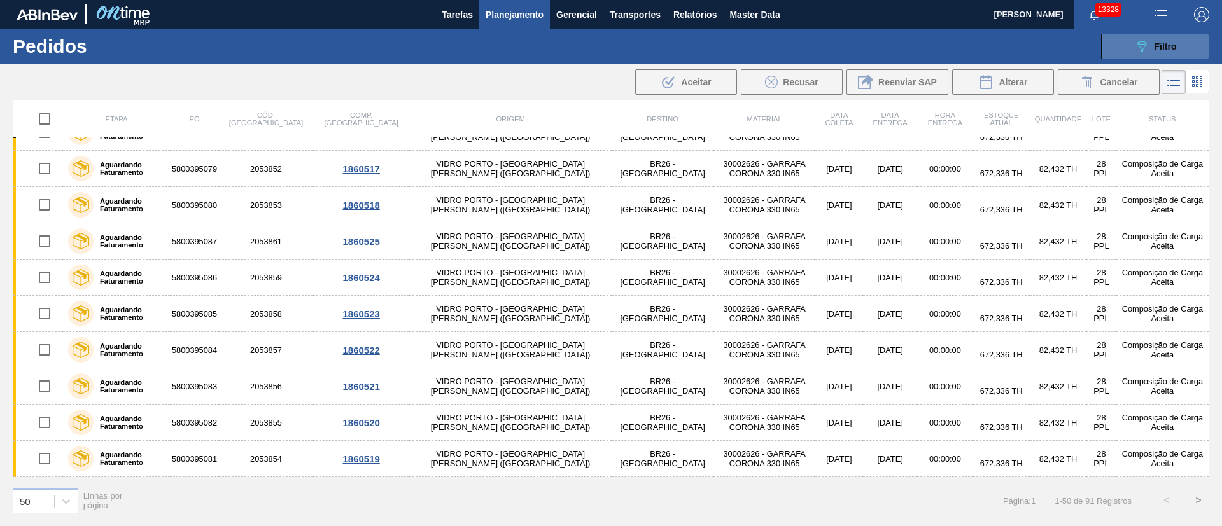
click at [1169, 44] on span "Filtro" at bounding box center [1166, 46] width 22 height 10
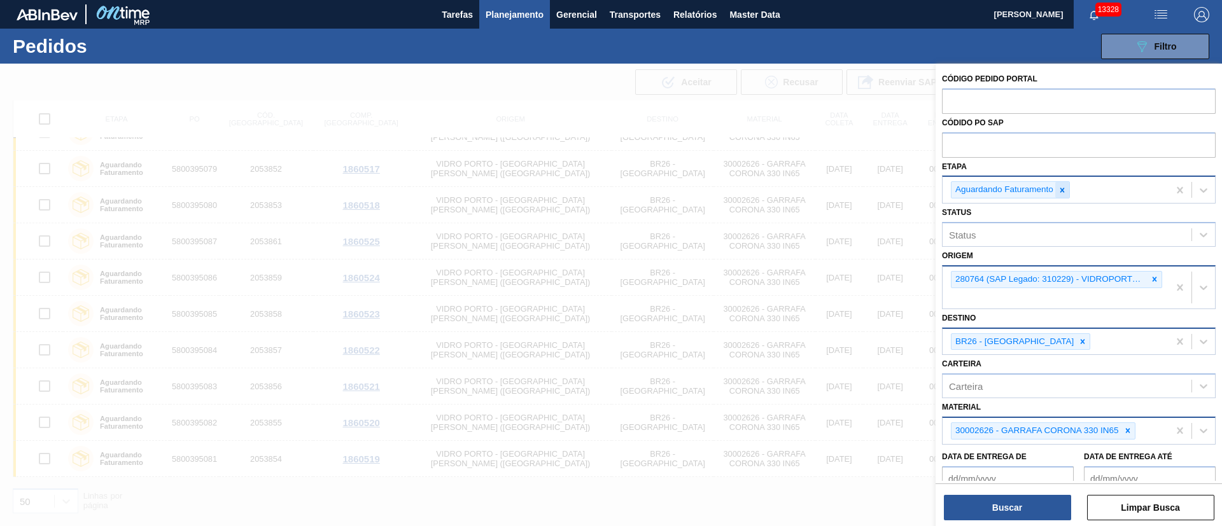
click at [1058, 189] on icon at bounding box center [1062, 190] width 9 height 9
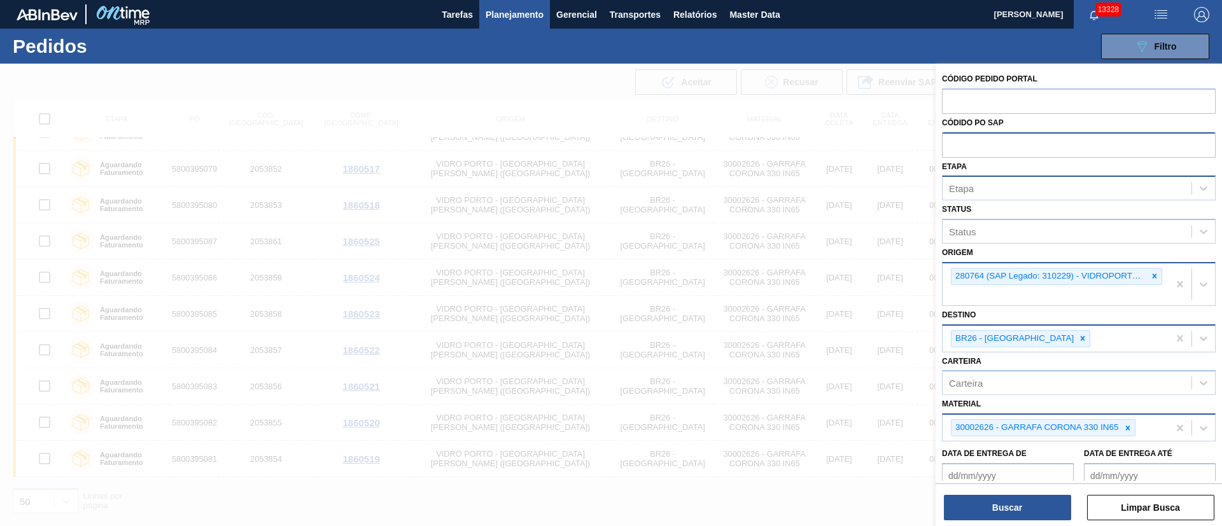
click at [1025, 150] on input "text" at bounding box center [1079, 144] width 274 height 24
paste input "text"
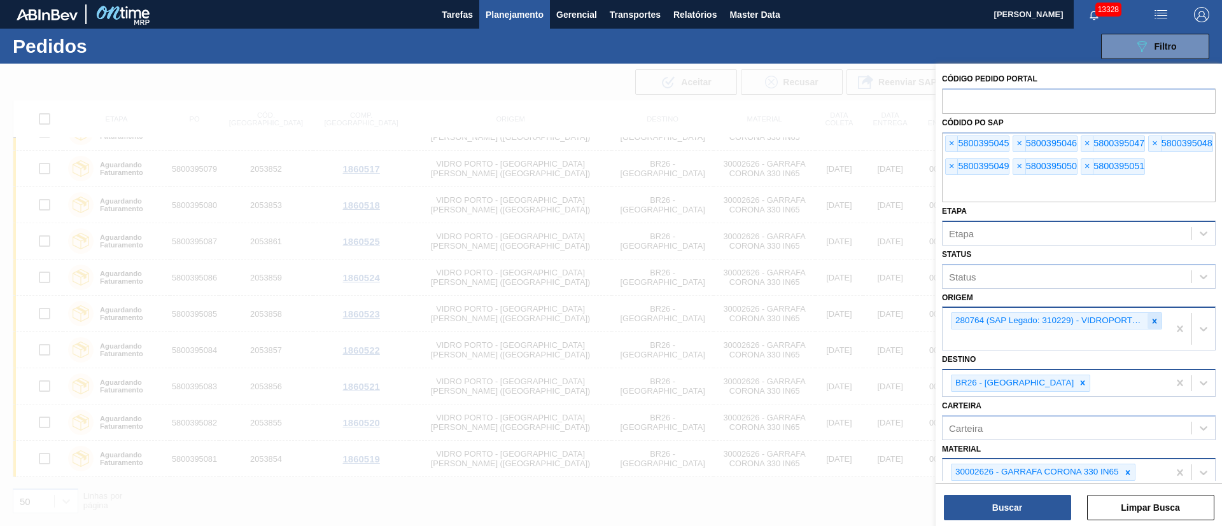
click at [1156, 319] on icon at bounding box center [1154, 321] width 9 height 9
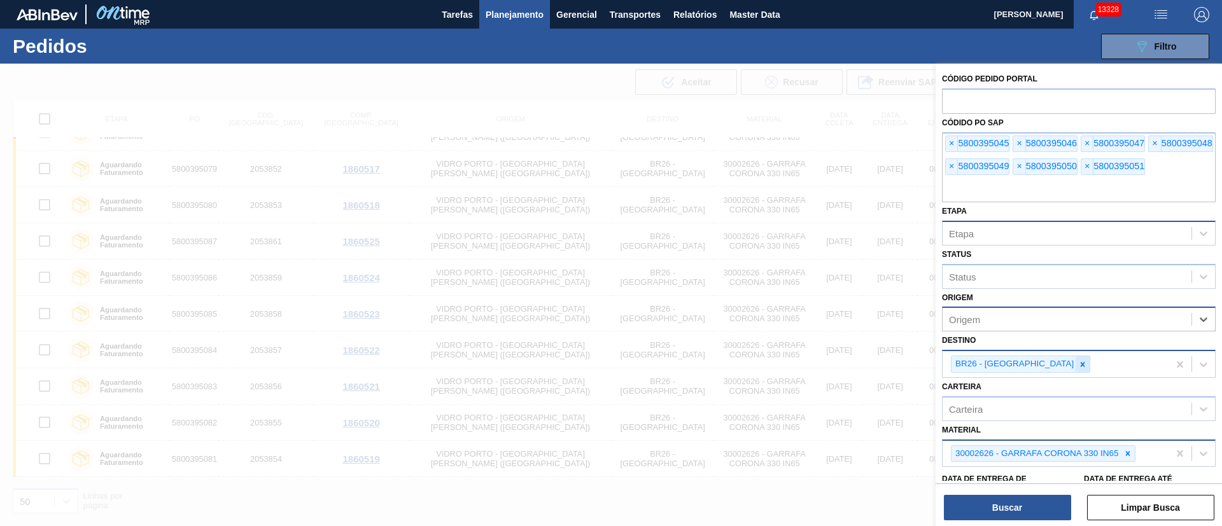
click at [1081, 363] on icon at bounding box center [1083, 364] width 4 height 4
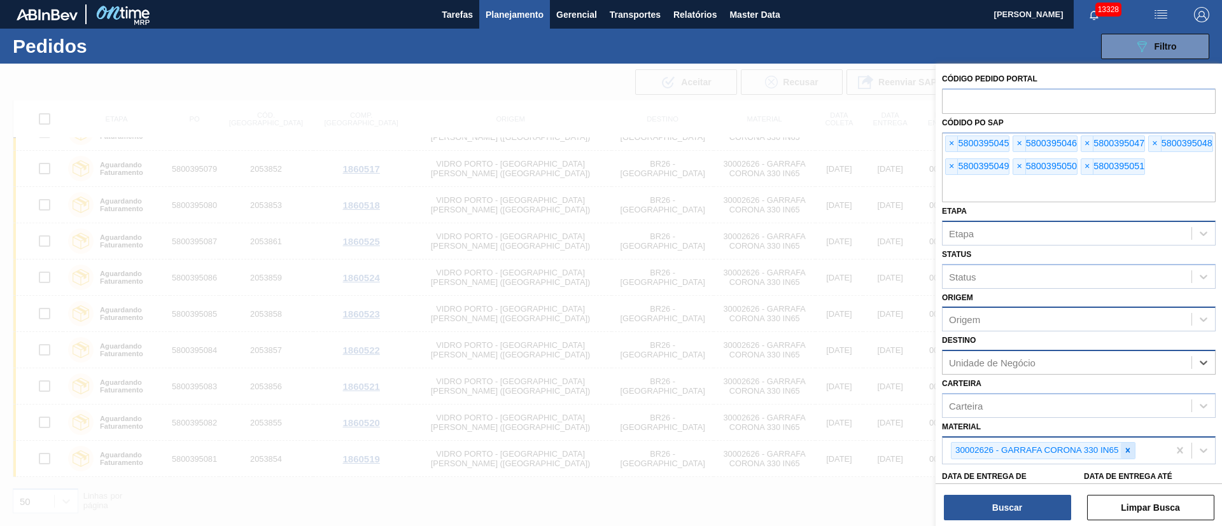
click at [1123, 444] on div at bounding box center [1128, 451] width 14 height 16
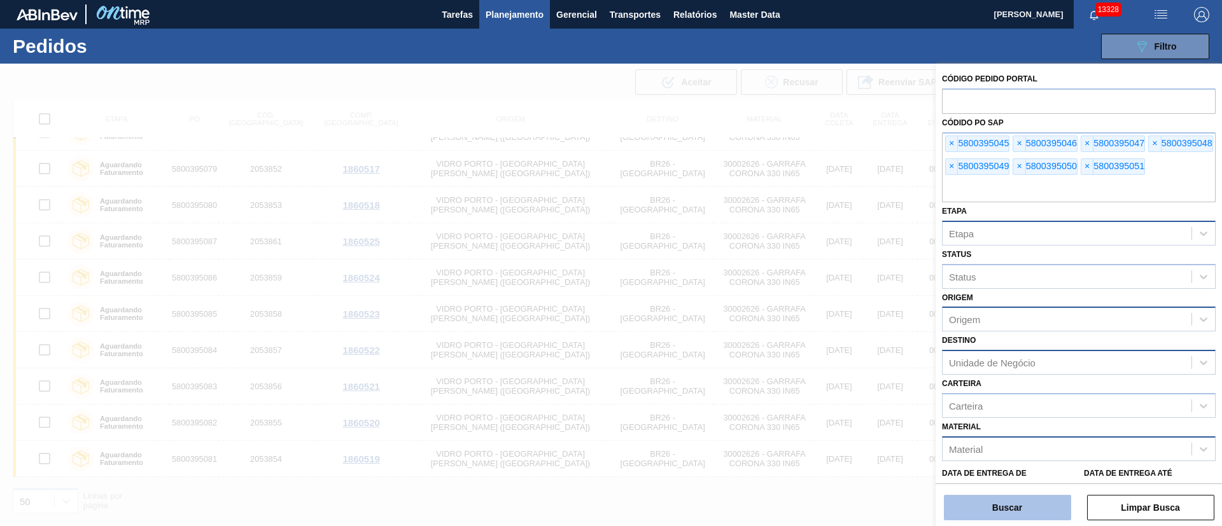
click at [1004, 505] on button "Buscar" at bounding box center [1007, 507] width 127 height 25
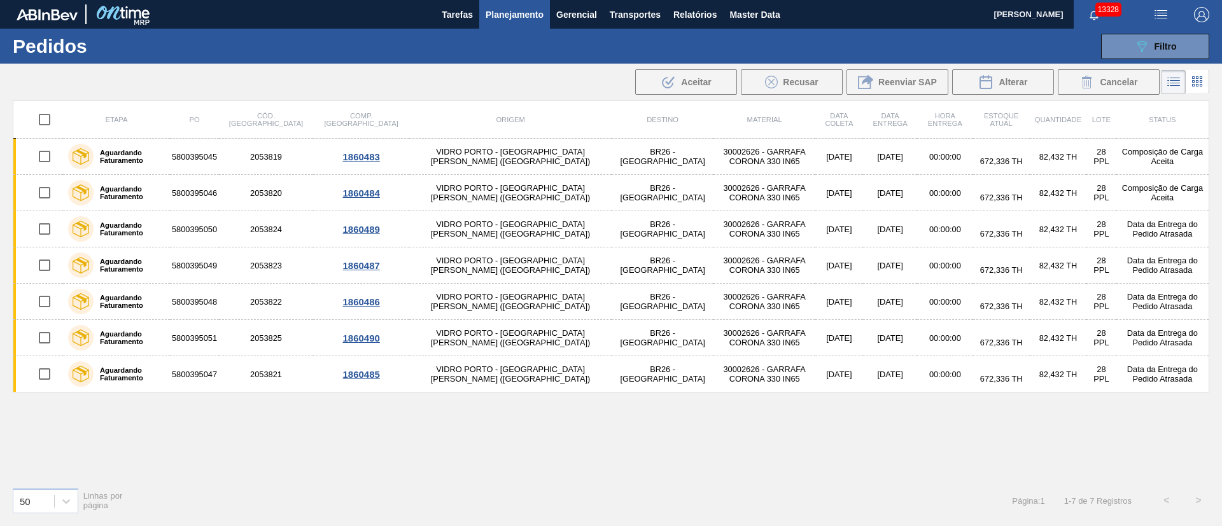
scroll to position [0, 0]
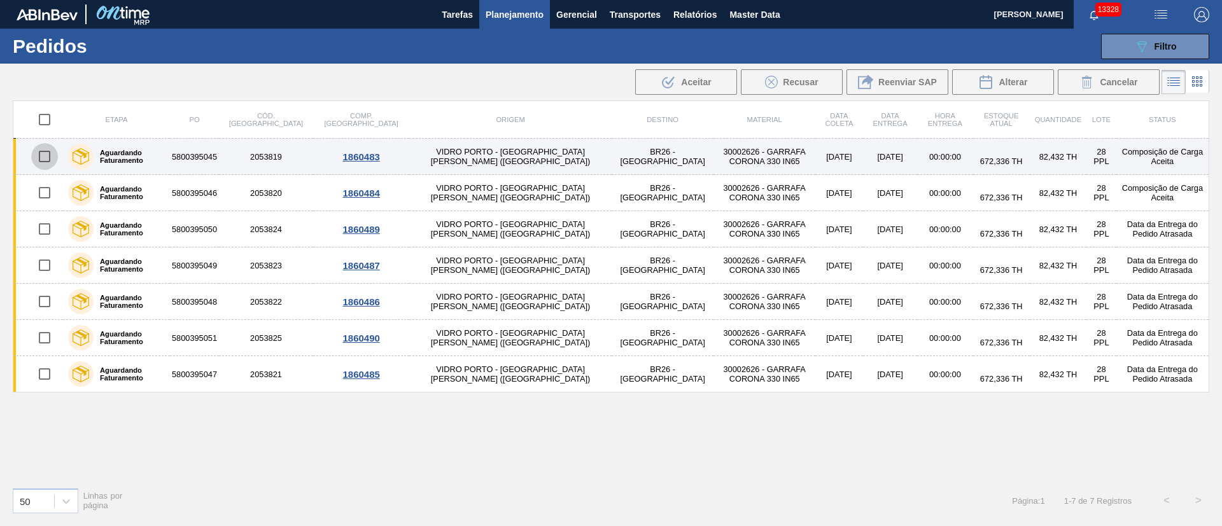
click at [47, 154] on input "checkbox" at bounding box center [44, 156] width 27 height 27
checkbox input "true"
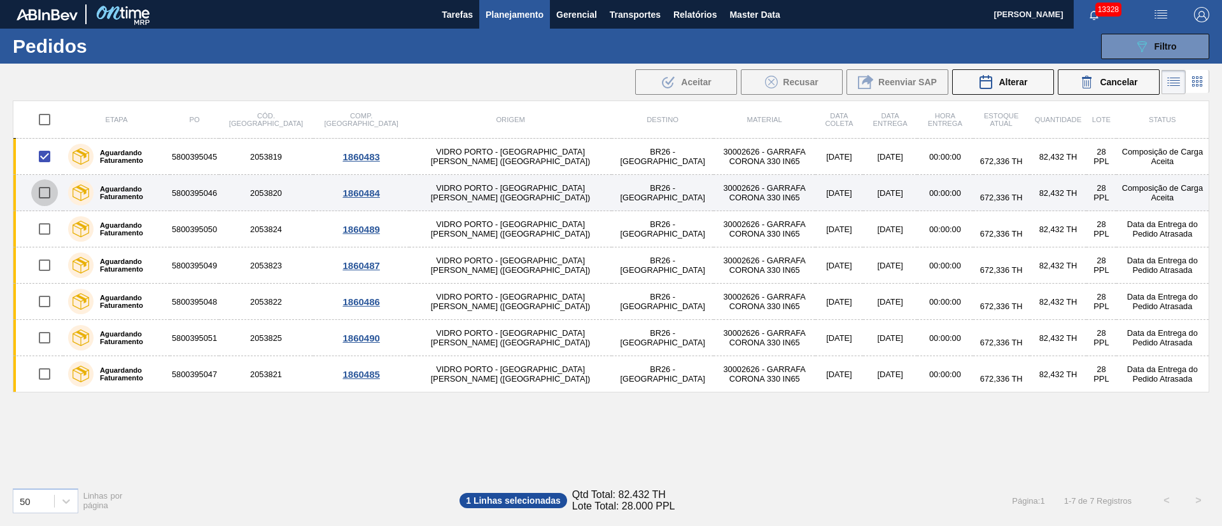
click at [42, 196] on input "checkbox" at bounding box center [44, 192] width 27 height 27
checkbox input "true"
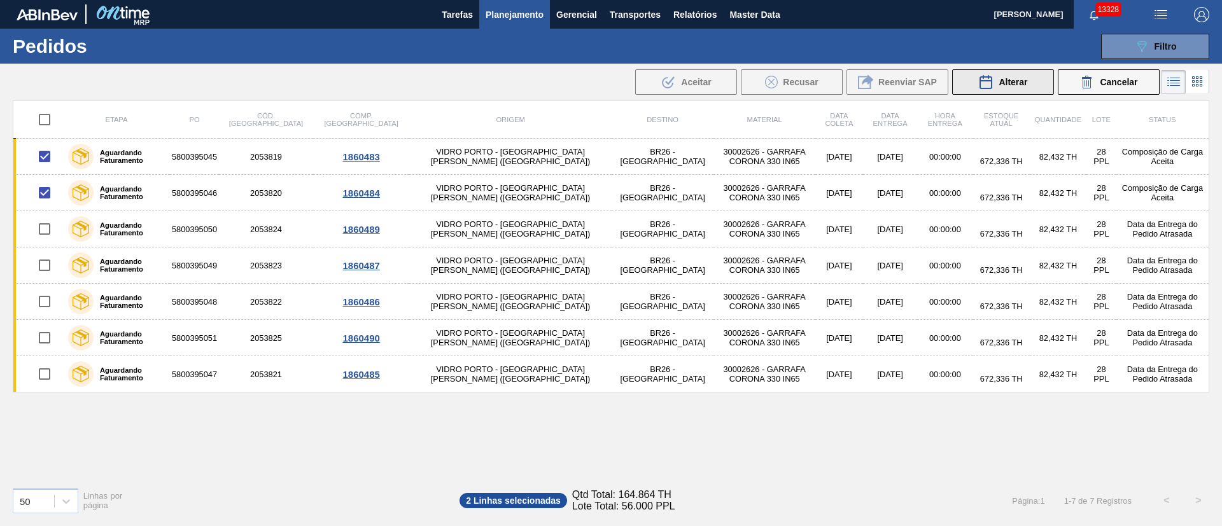
click at [1016, 80] on span "Alterar" at bounding box center [1013, 82] width 29 height 10
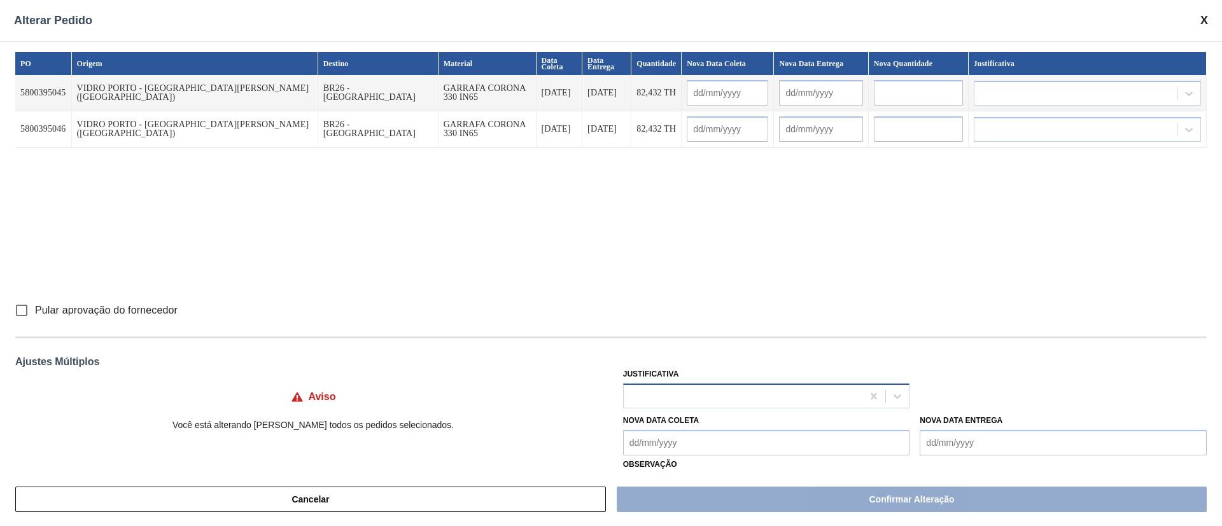
click at [683, 400] on div at bounding box center [743, 396] width 239 height 18
type input "ou"
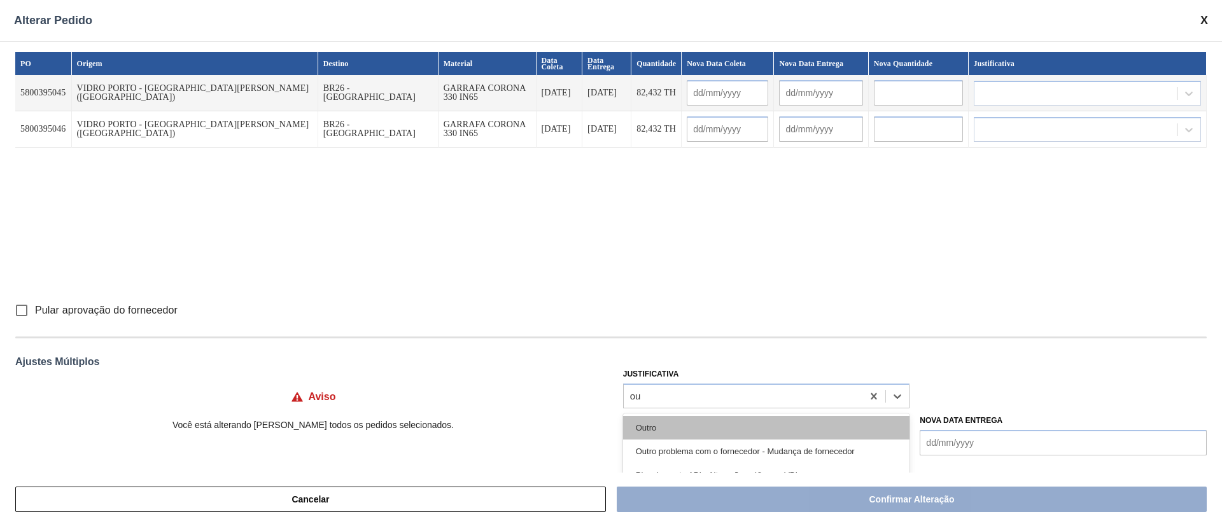
click at [658, 430] on div "Outro" at bounding box center [766, 428] width 287 height 24
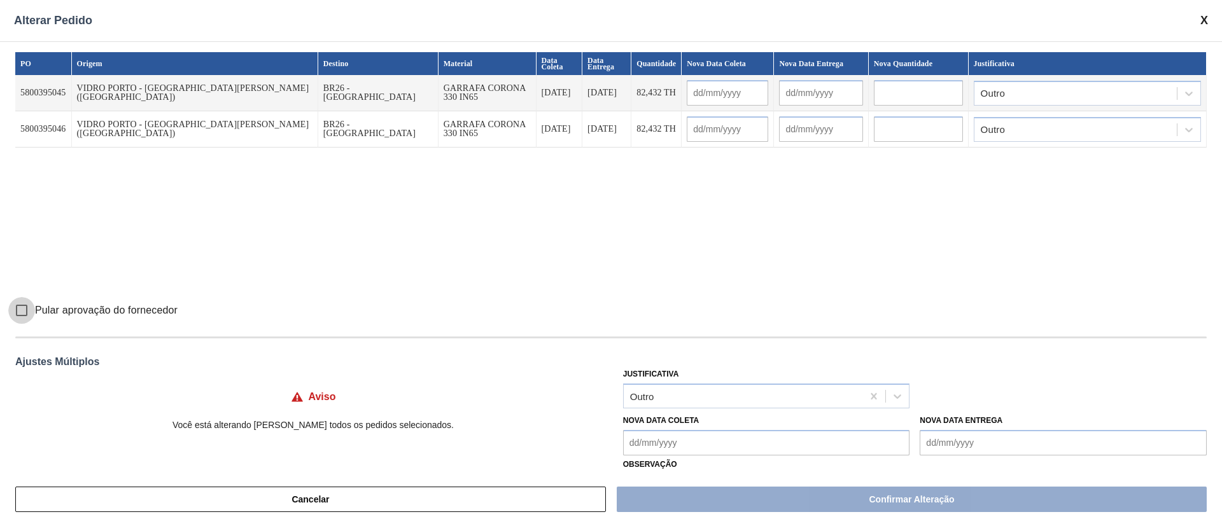
click at [20, 311] on input "Pular aprovação do fornecedor" at bounding box center [21, 310] width 27 height 27
checkbox input "true"
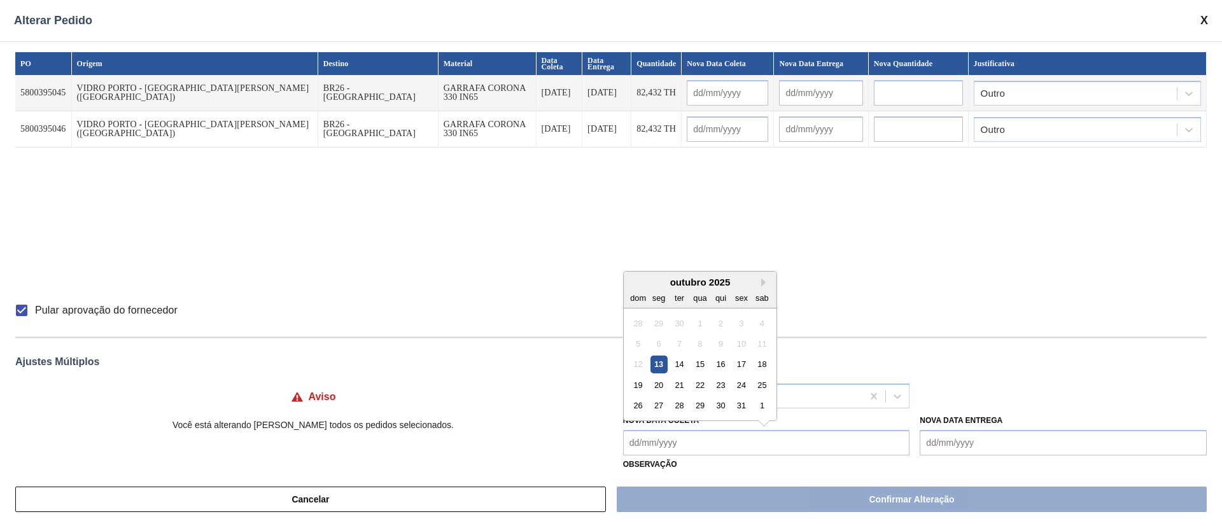
click at [675, 437] on Coleta "Nova Data Coleta" at bounding box center [766, 442] width 287 height 25
click at [657, 384] on div "20" at bounding box center [658, 385] width 17 height 17
type Coleta "[DATE]"
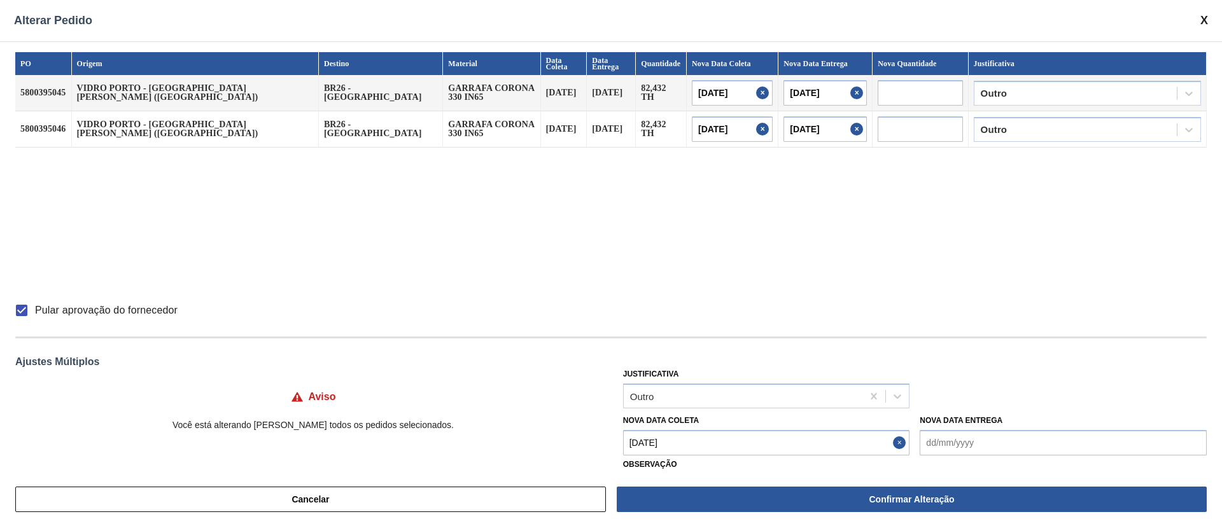
type input "[DATE]"
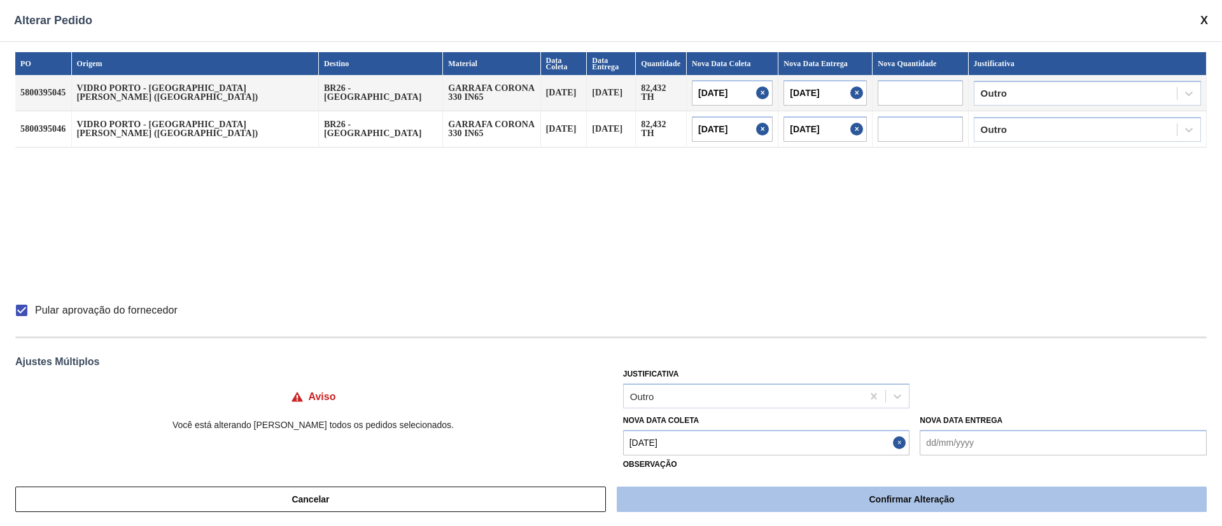
click at [857, 497] on button "Confirmar Alteração" at bounding box center [912, 499] width 590 height 25
checkbox input "false"
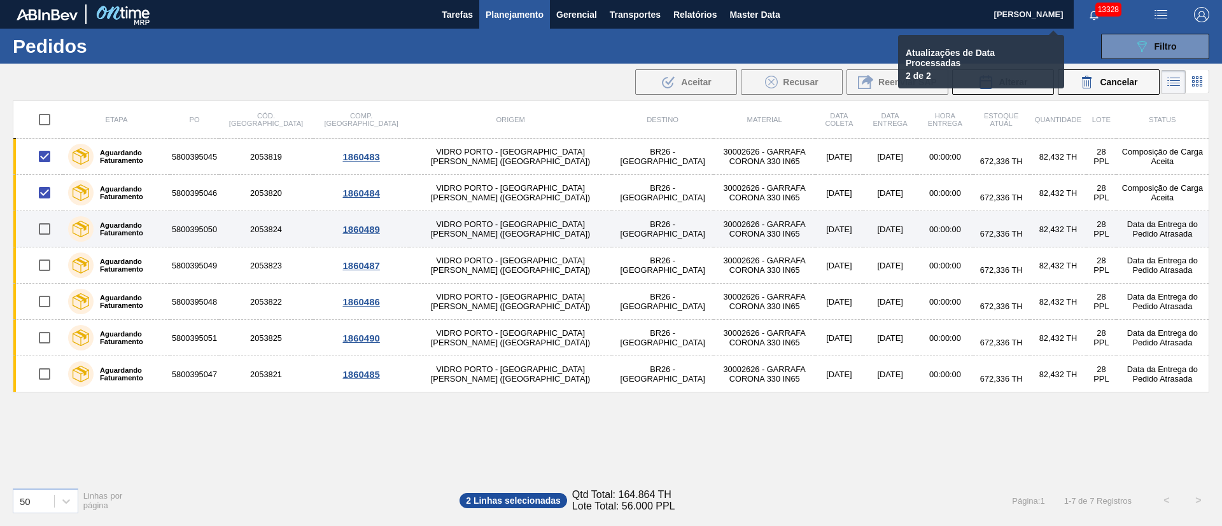
checkbox input "false"
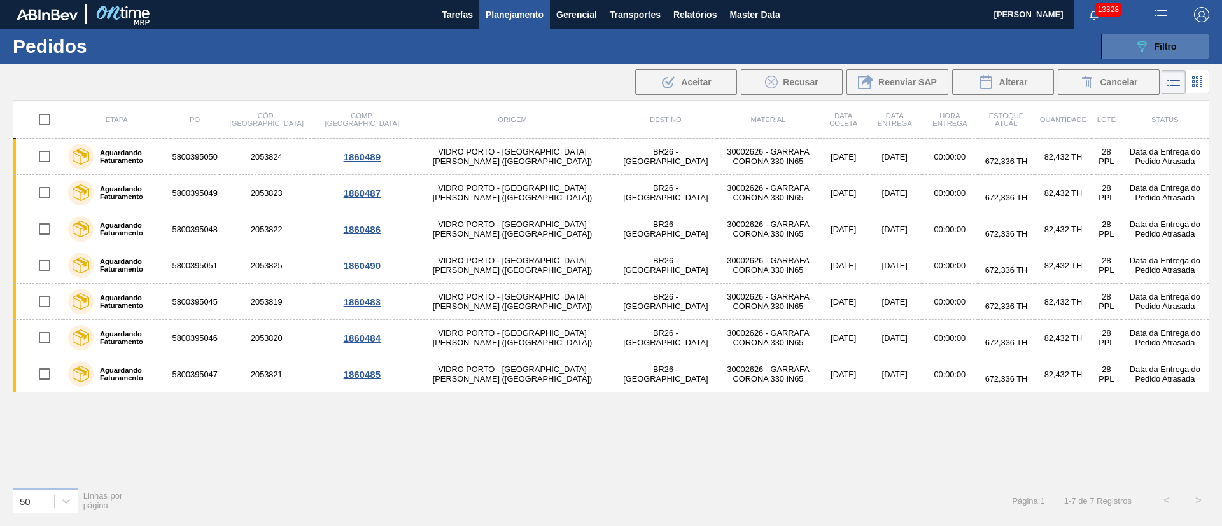
click at [1165, 45] on span "Filtro" at bounding box center [1166, 46] width 22 height 10
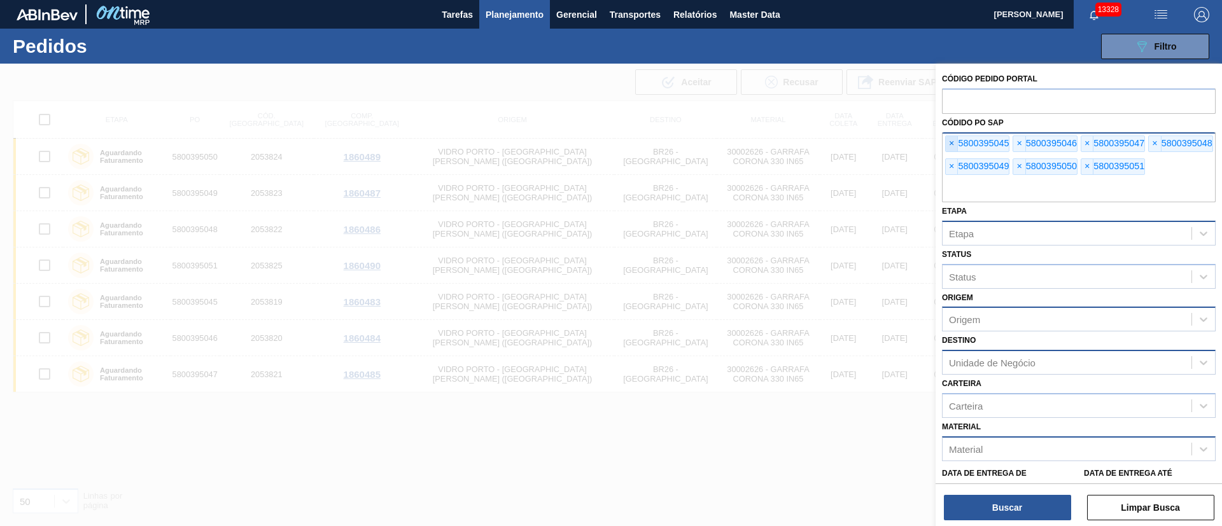
click at [953, 137] on span "×" at bounding box center [952, 143] width 12 height 15
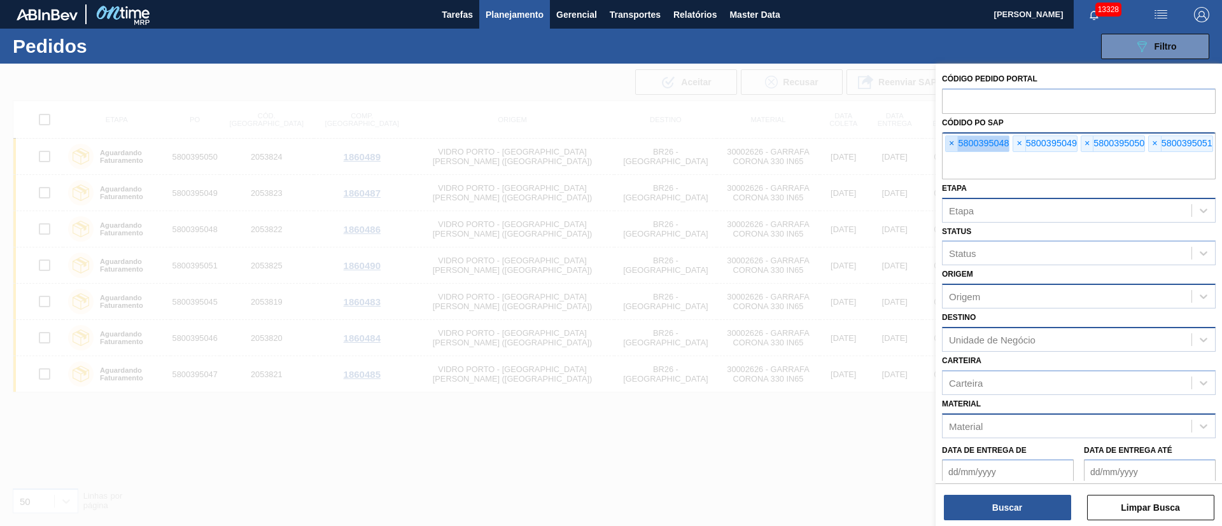
click at [953, 137] on span "×" at bounding box center [952, 143] width 12 height 15
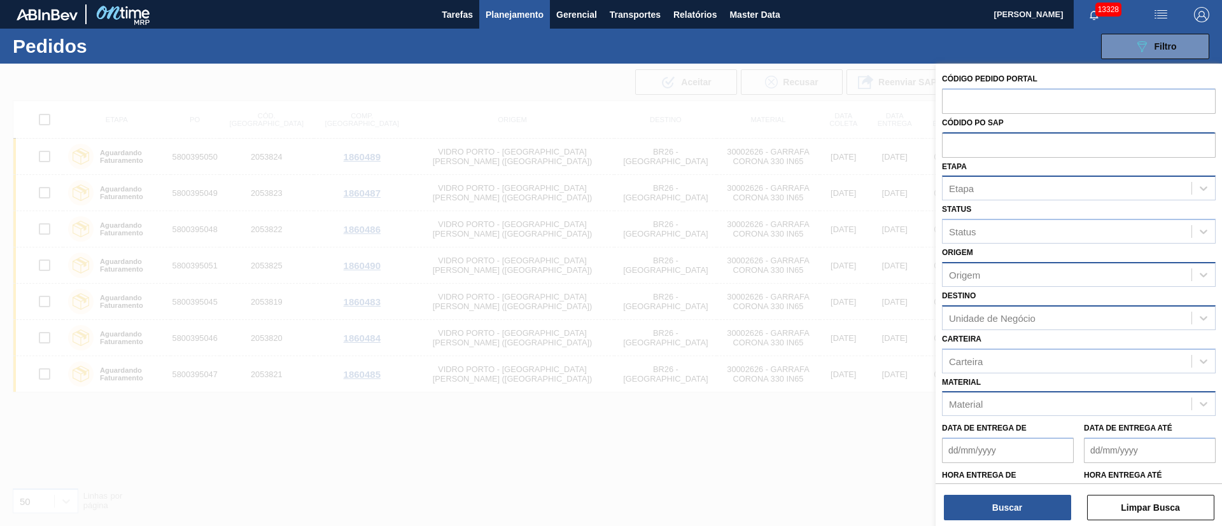
click at [953, 137] on input "text" at bounding box center [1079, 144] width 274 height 24
click at [498, 15] on span "Planejamento" at bounding box center [515, 14] width 58 height 15
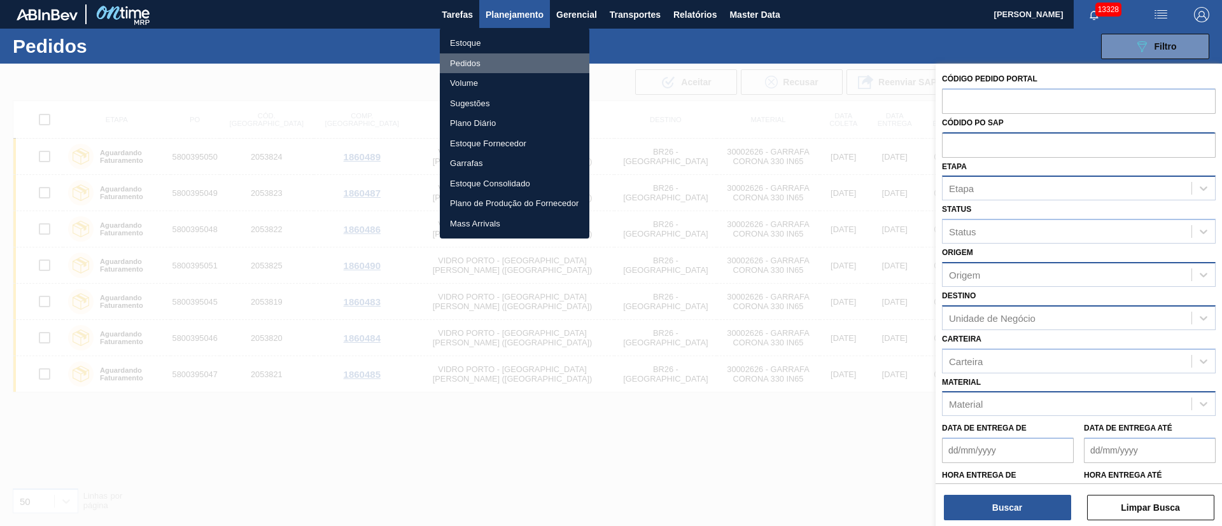
click at [475, 60] on li "Pedidos" at bounding box center [515, 63] width 150 height 20
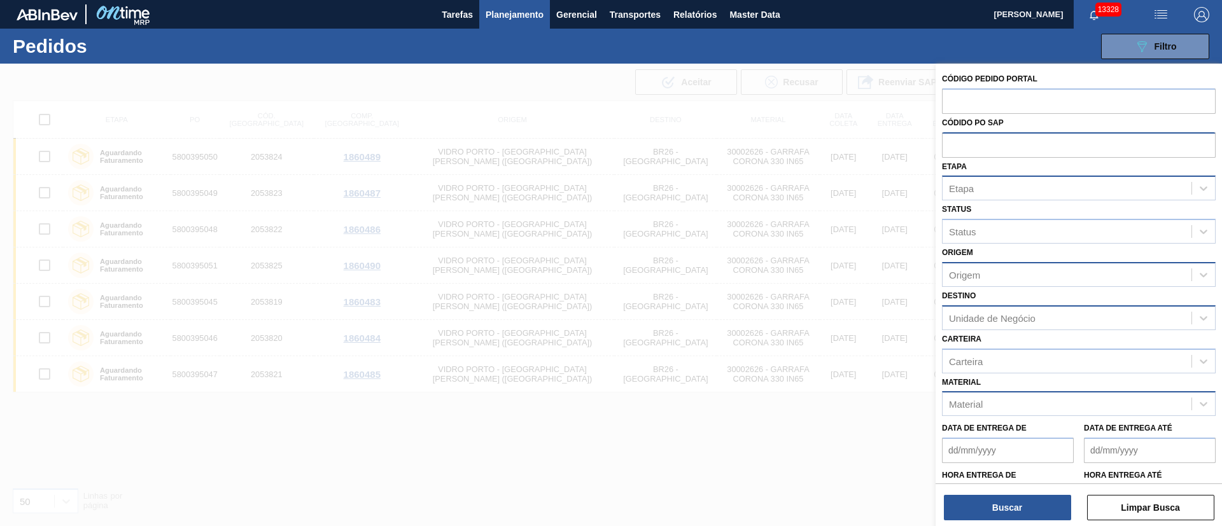
click at [972, 186] on div "Etapa" at bounding box center [961, 188] width 25 height 11
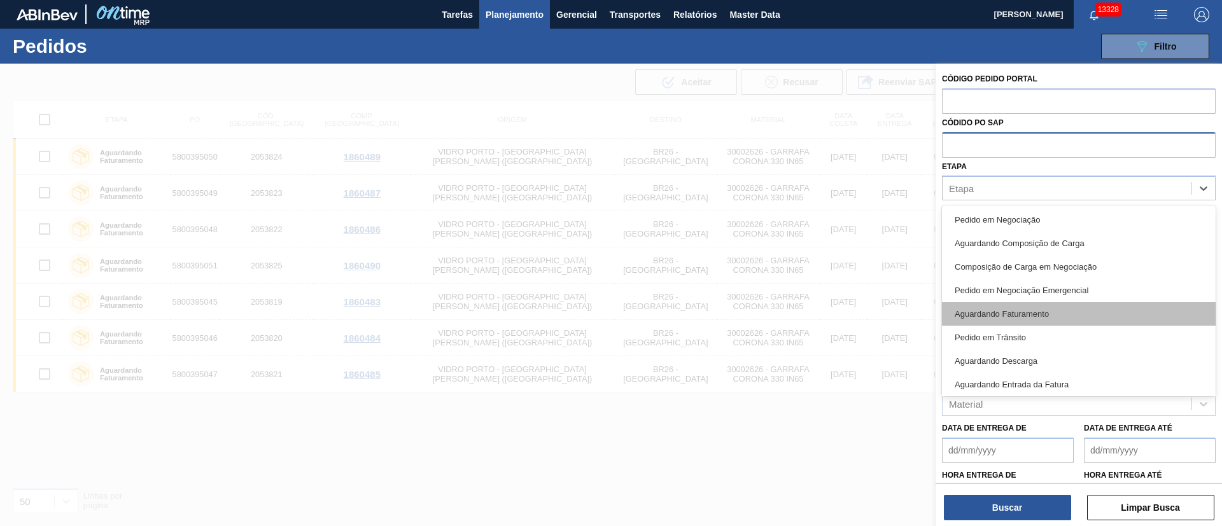
click at [1004, 307] on div "Aguardando Faturamento" at bounding box center [1079, 314] width 274 height 24
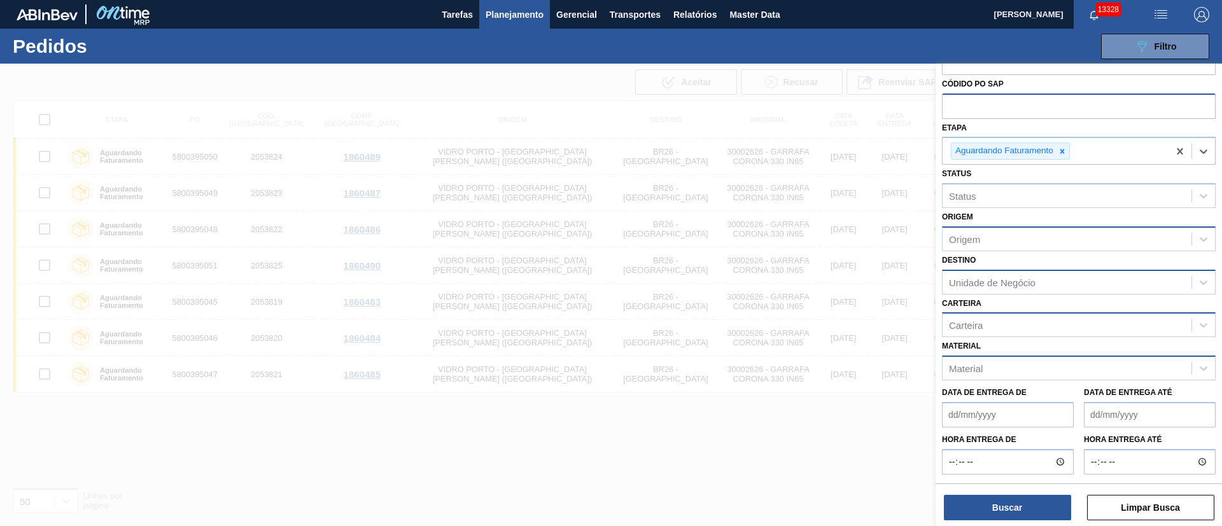
scroll to position [60, 0]
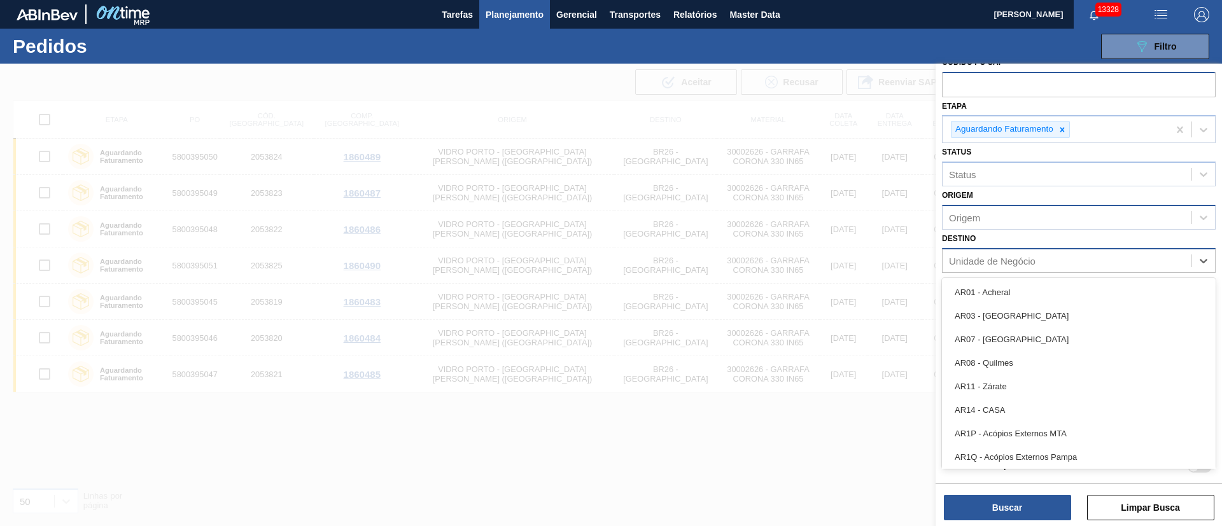
click at [964, 263] on div "Unidade de Negócio" at bounding box center [992, 260] width 87 height 11
type input "26"
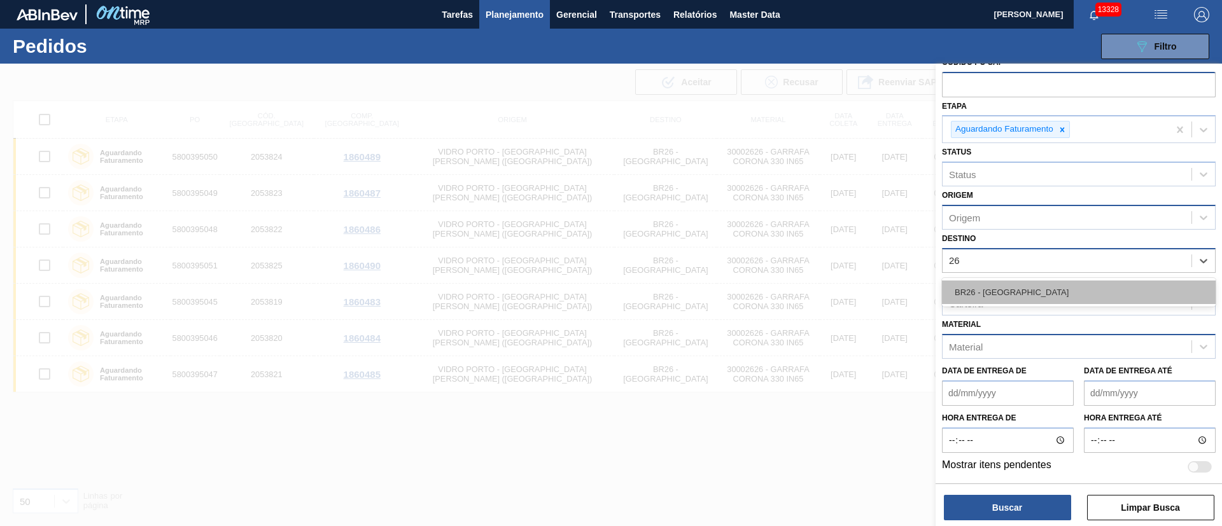
click at [982, 300] on div "BR26 - [GEOGRAPHIC_DATA]" at bounding box center [1079, 293] width 274 height 24
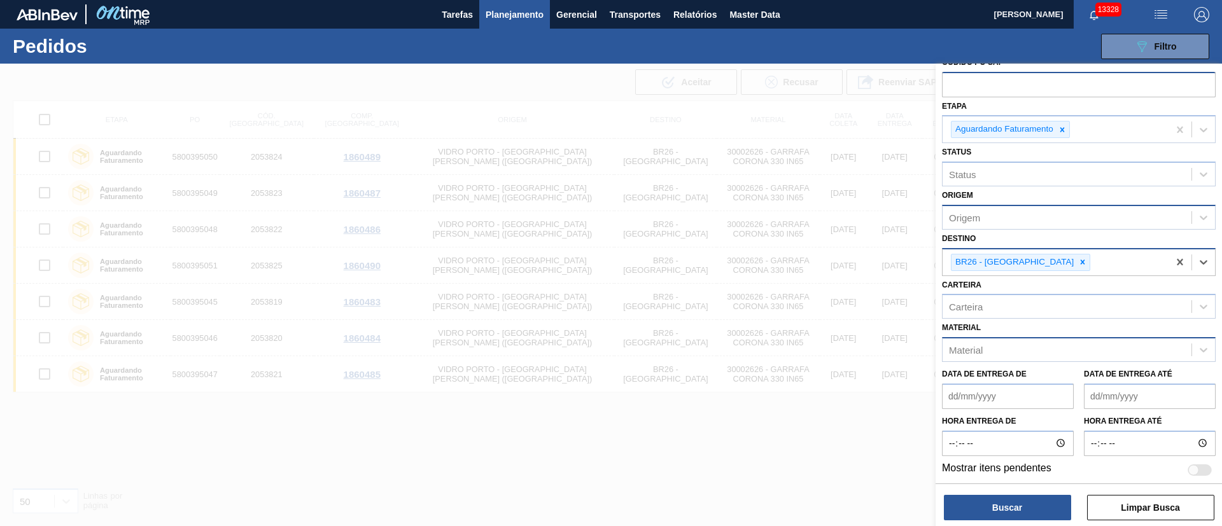
click at [983, 347] on div "Material" at bounding box center [1067, 350] width 249 height 18
type input "30002626"
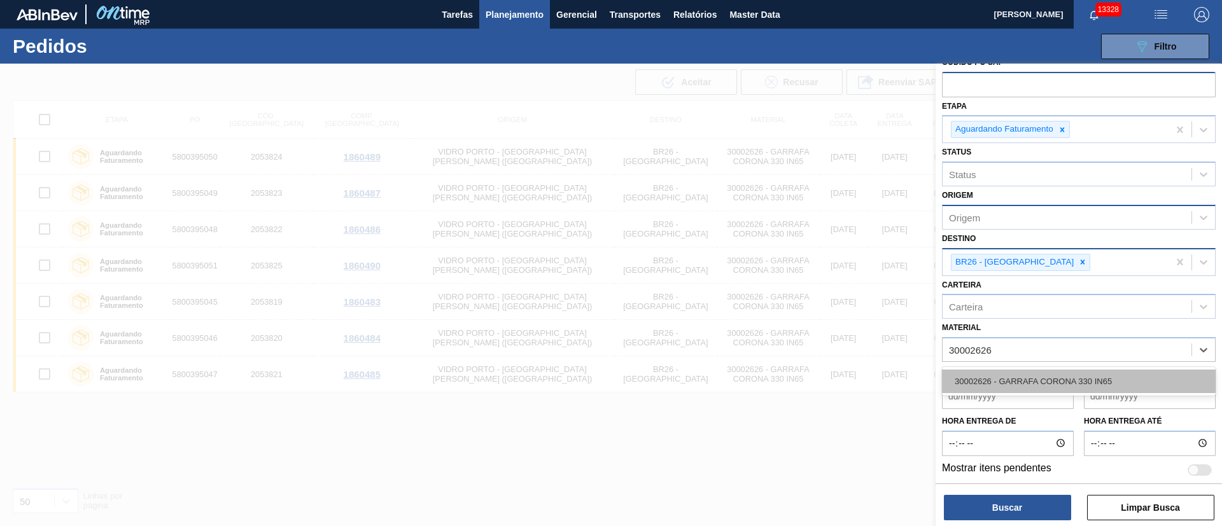
click at [988, 377] on div "30002626 - GARRAFA CORONA 330 IN65" at bounding box center [1079, 382] width 274 height 24
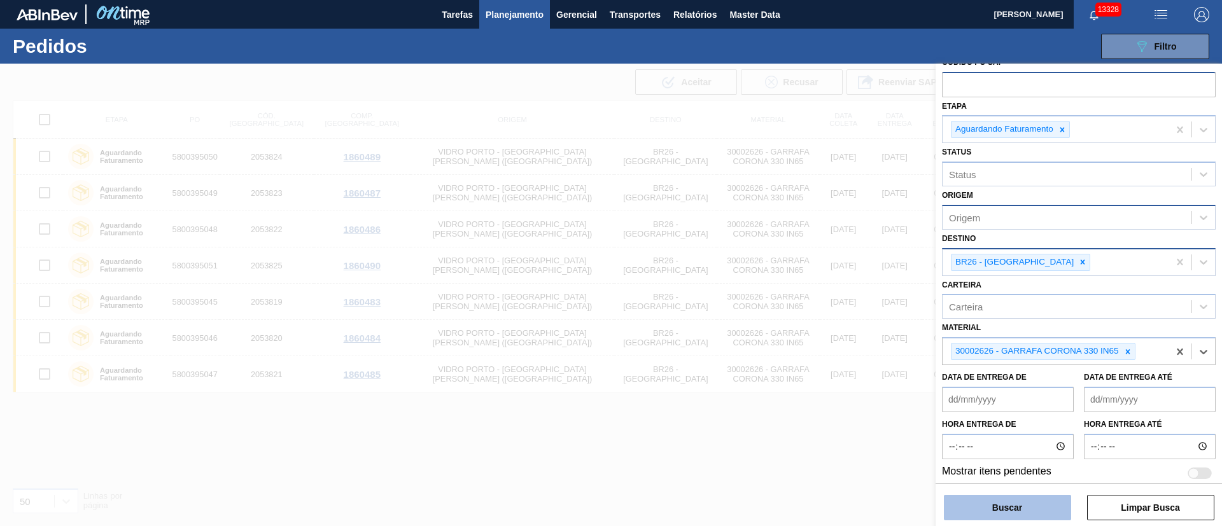
click at [1031, 509] on button "Buscar" at bounding box center [1007, 507] width 127 height 25
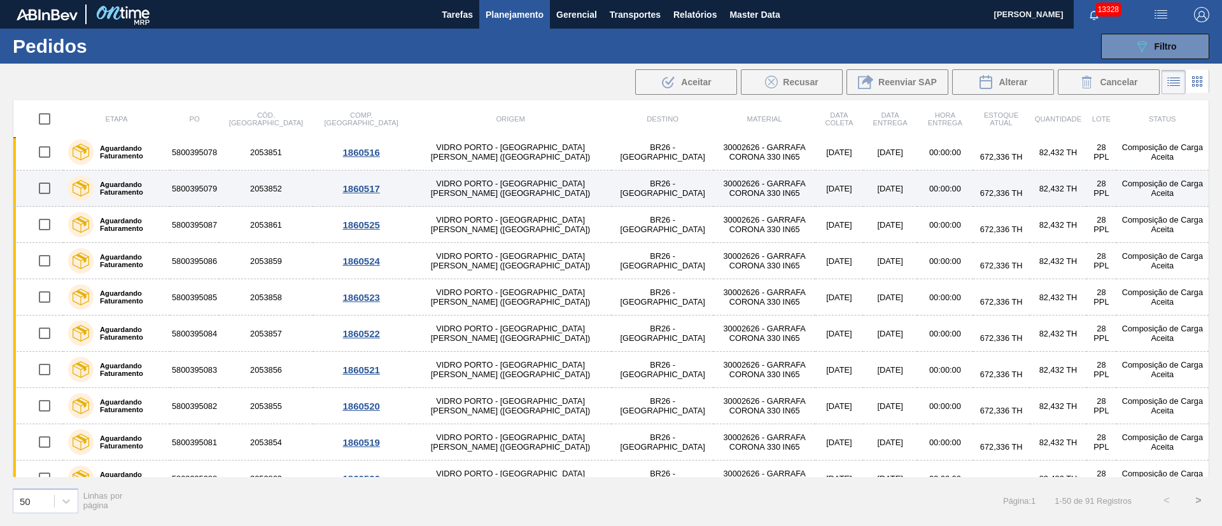
scroll to position [955, 0]
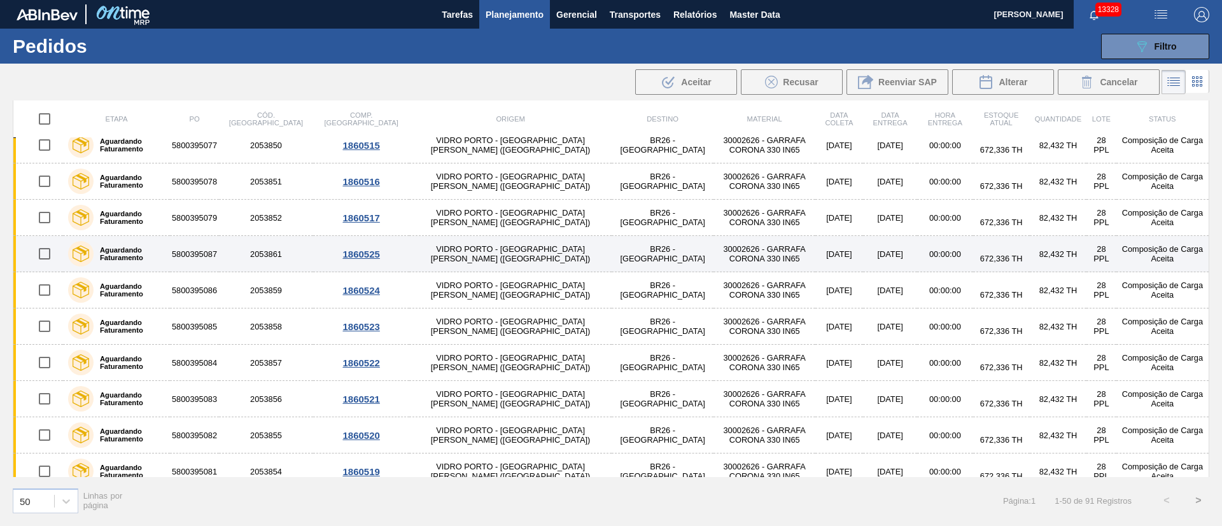
click at [41, 259] on input "checkbox" at bounding box center [44, 254] width 27 height 27
checkbox input "true"
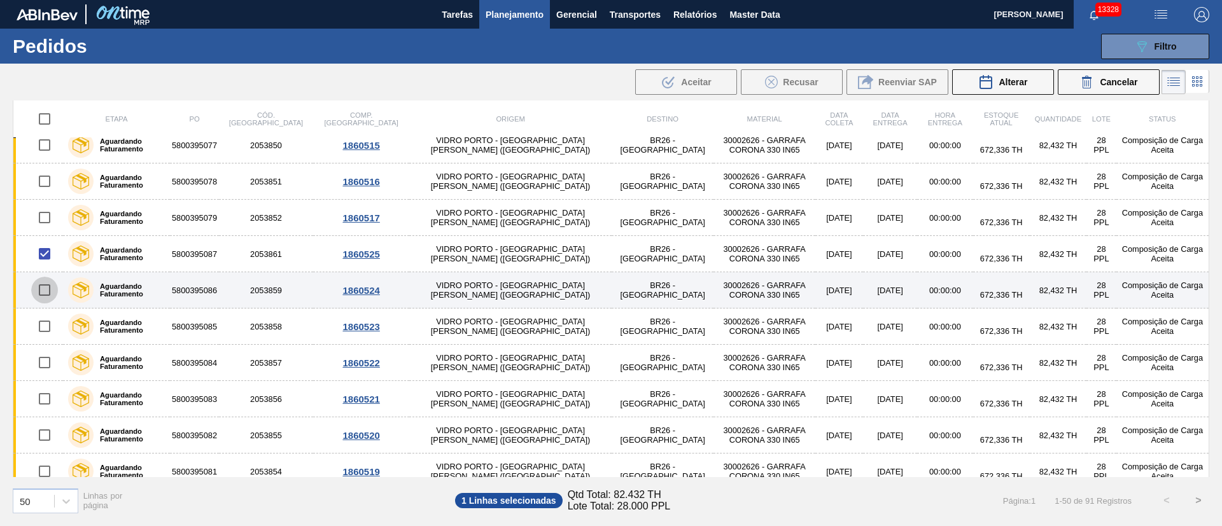
click at [40, 291] on input "checkbox" at bounding box center [44, 290] width 27 height 27
checkbox input "true"
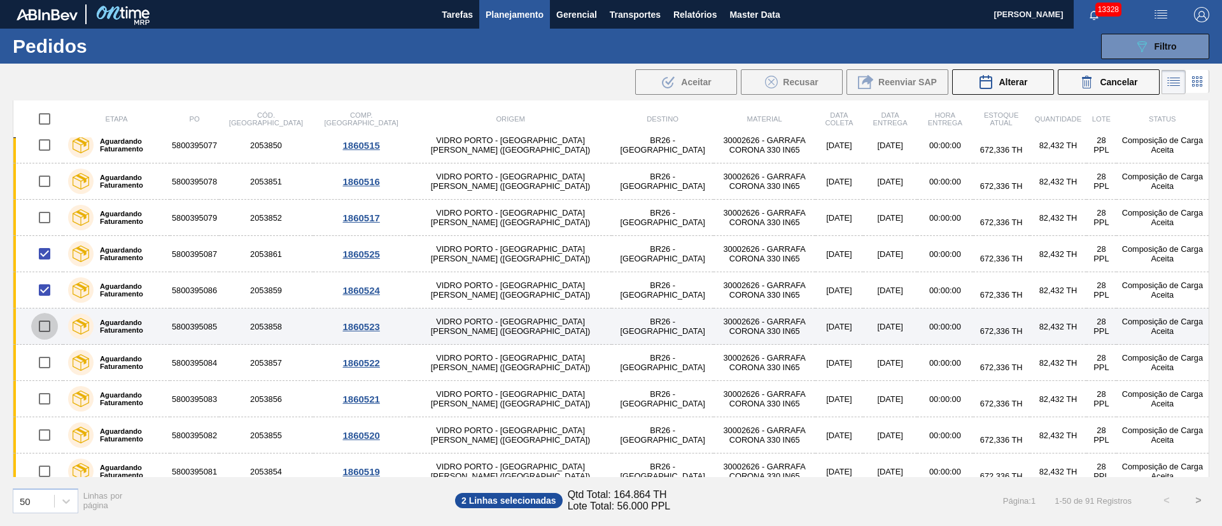
click at [40, 322] on input "checkbox" at bounding box center [44, 326] width 27 height 27
checkbox input "true"
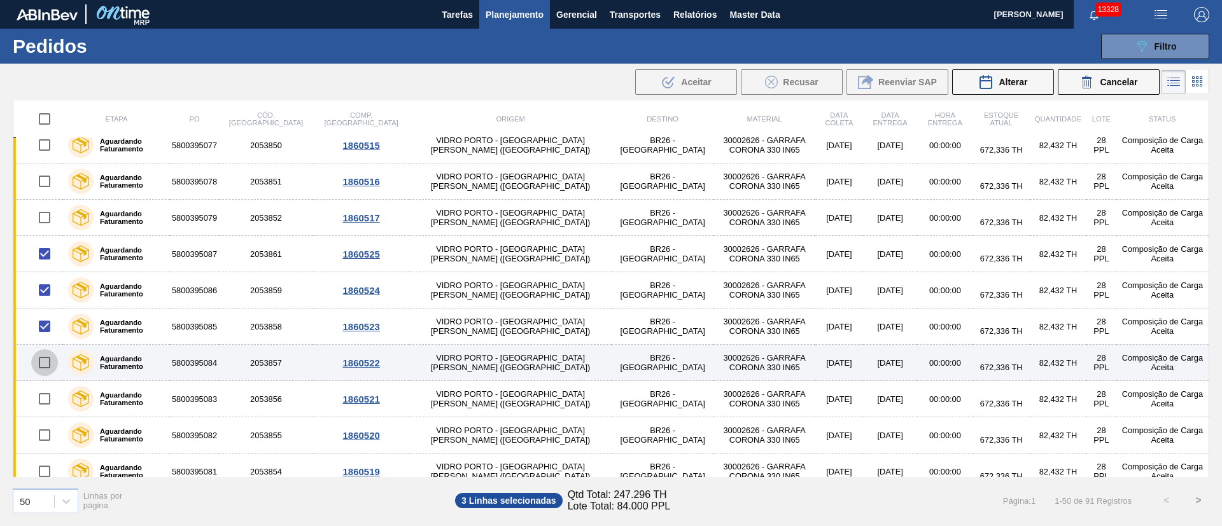
click at [44, 369] on input "checkbox" at bounding box center [44, 362] width 27 height 27
checkbox input "true"
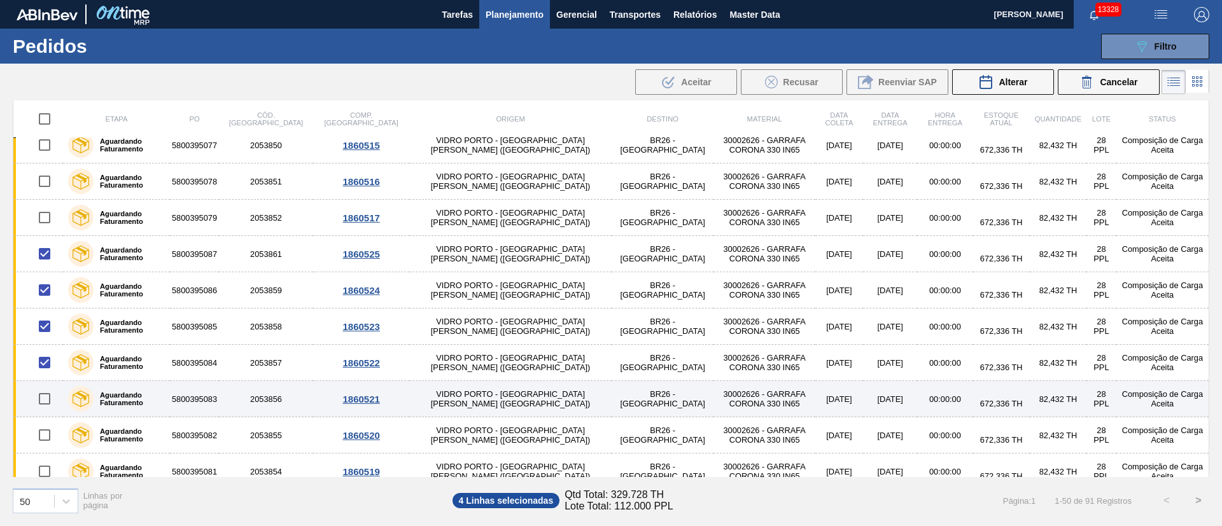
click at [43, 398] on input "checkbox" at bounding box center [44, 399] width 27 height 27
checkbox input "true"
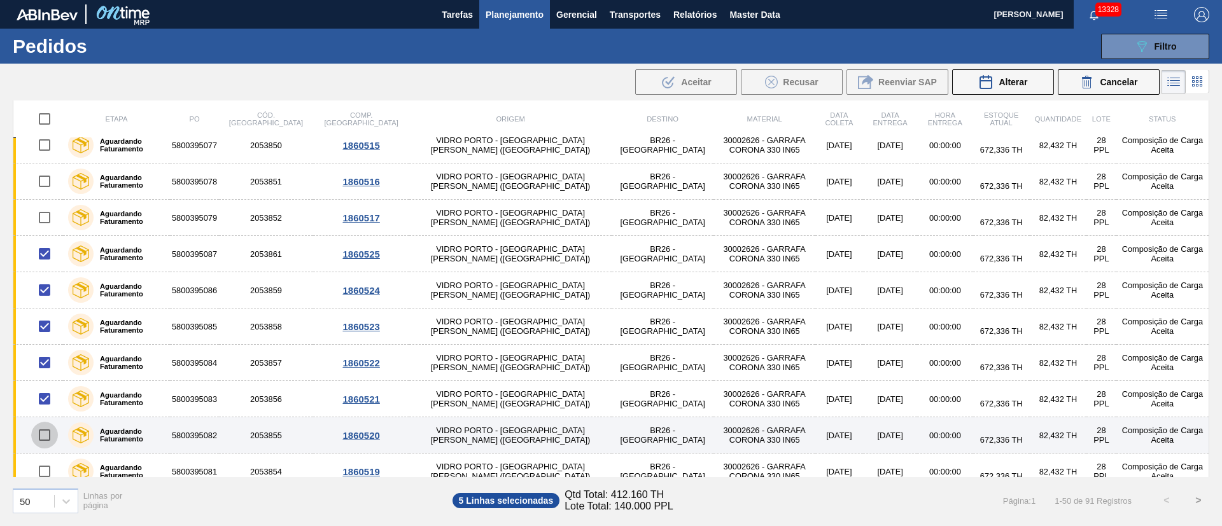
click at [45, 439] on input "checkbox" at bounding box center [44, 435] width 27 height 27
checkbox input "true"
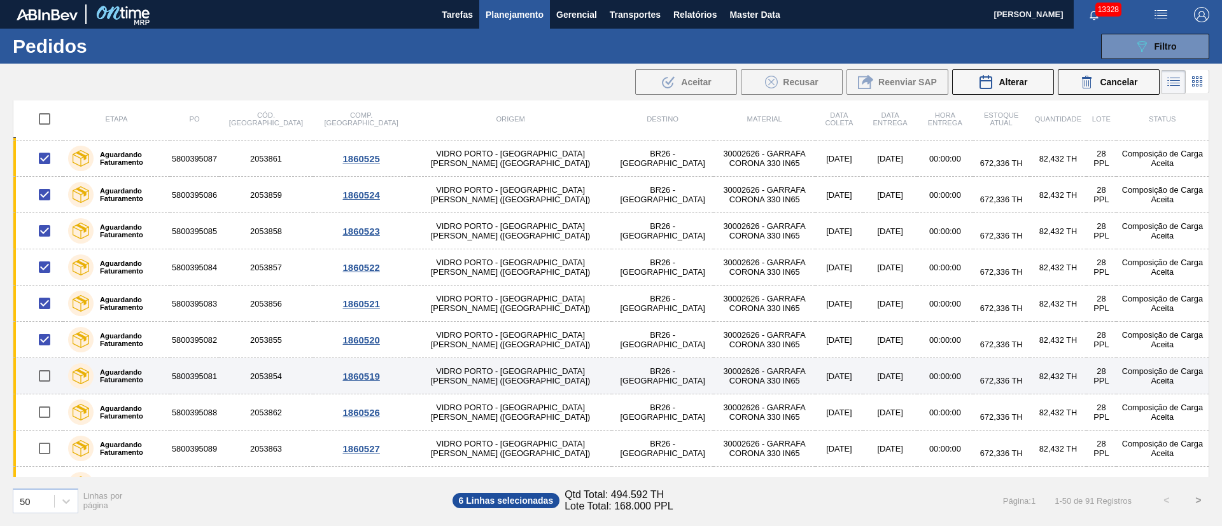
click at [49, 377] on input "checkbox" at bounding box center [44, 376] width 27 height 27
checkbox input "true"
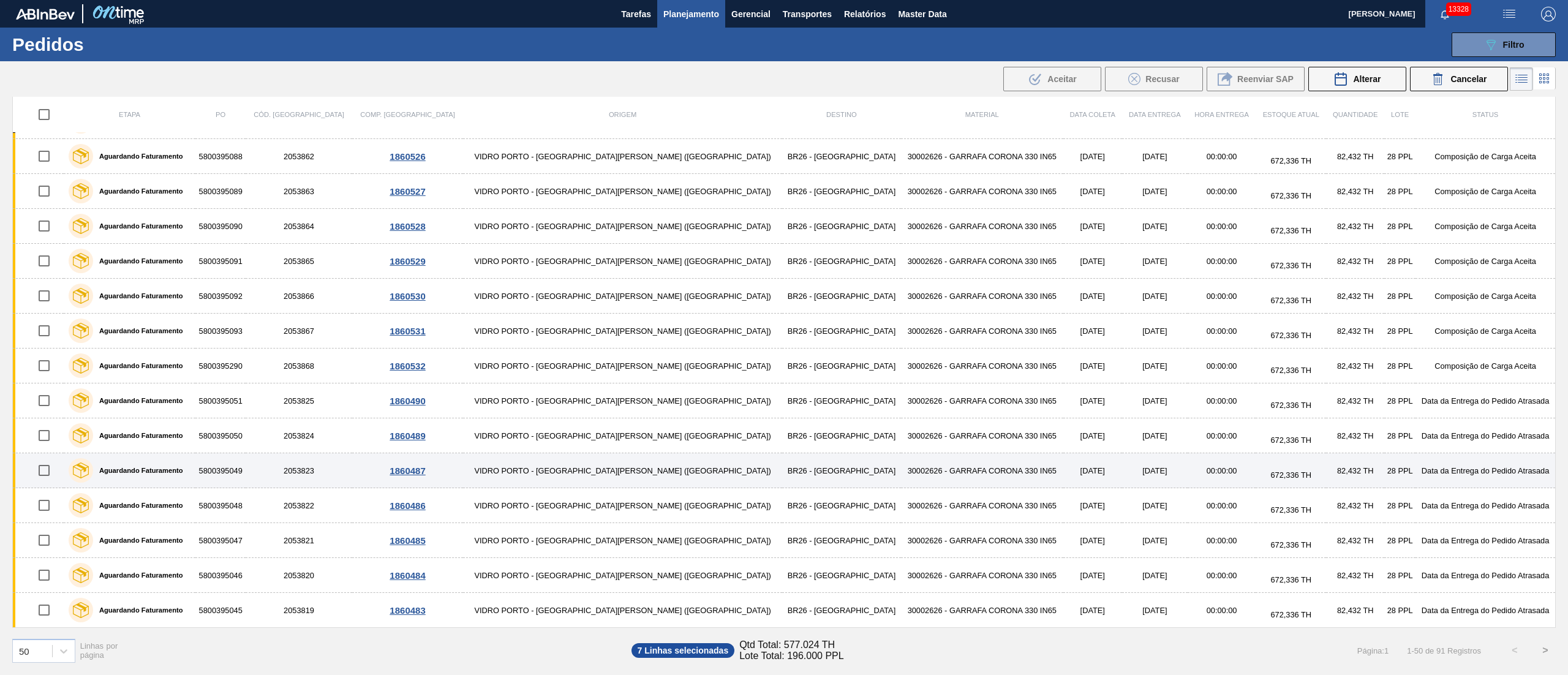
scroll to position [1262, 0]
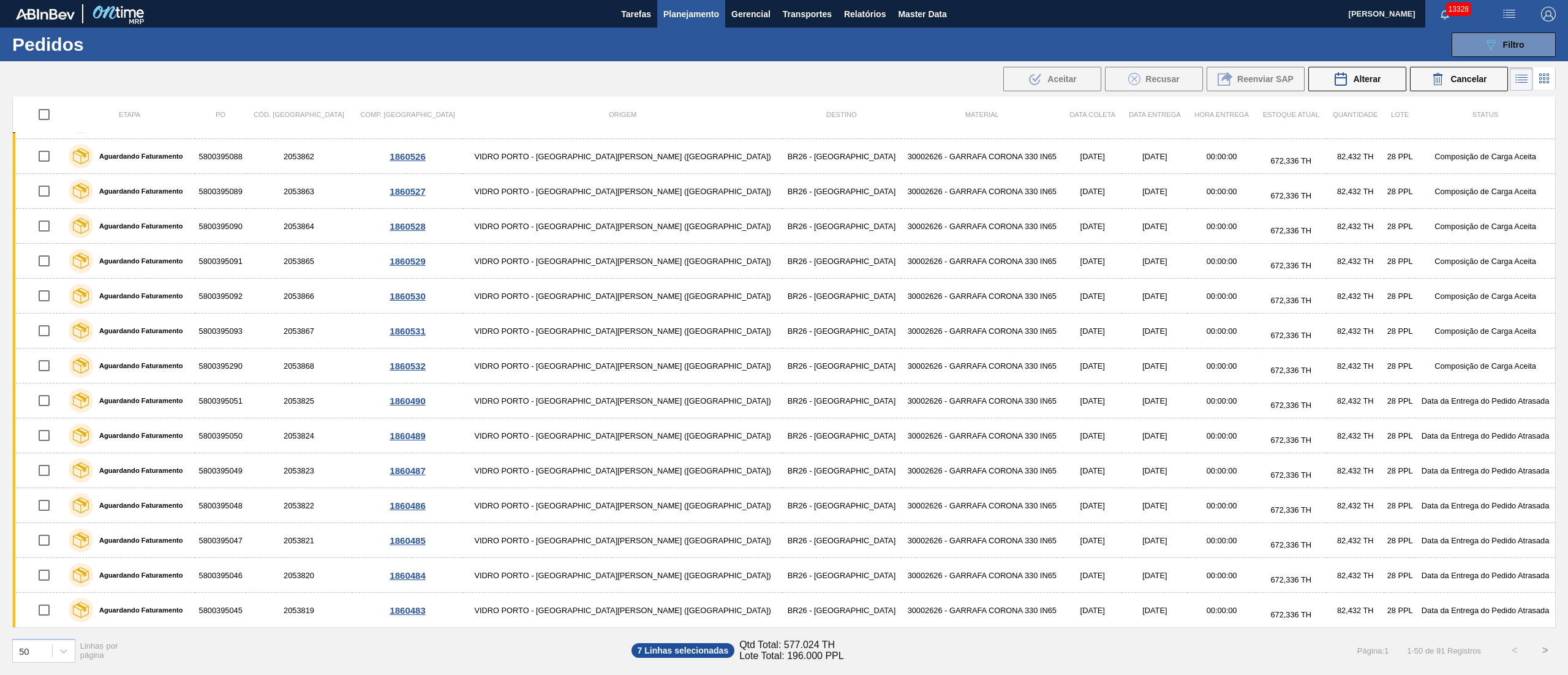
click at [1175, 506] on button ">" at bounding box center [1546, 651] width 31 height 31
checkbox input "false"
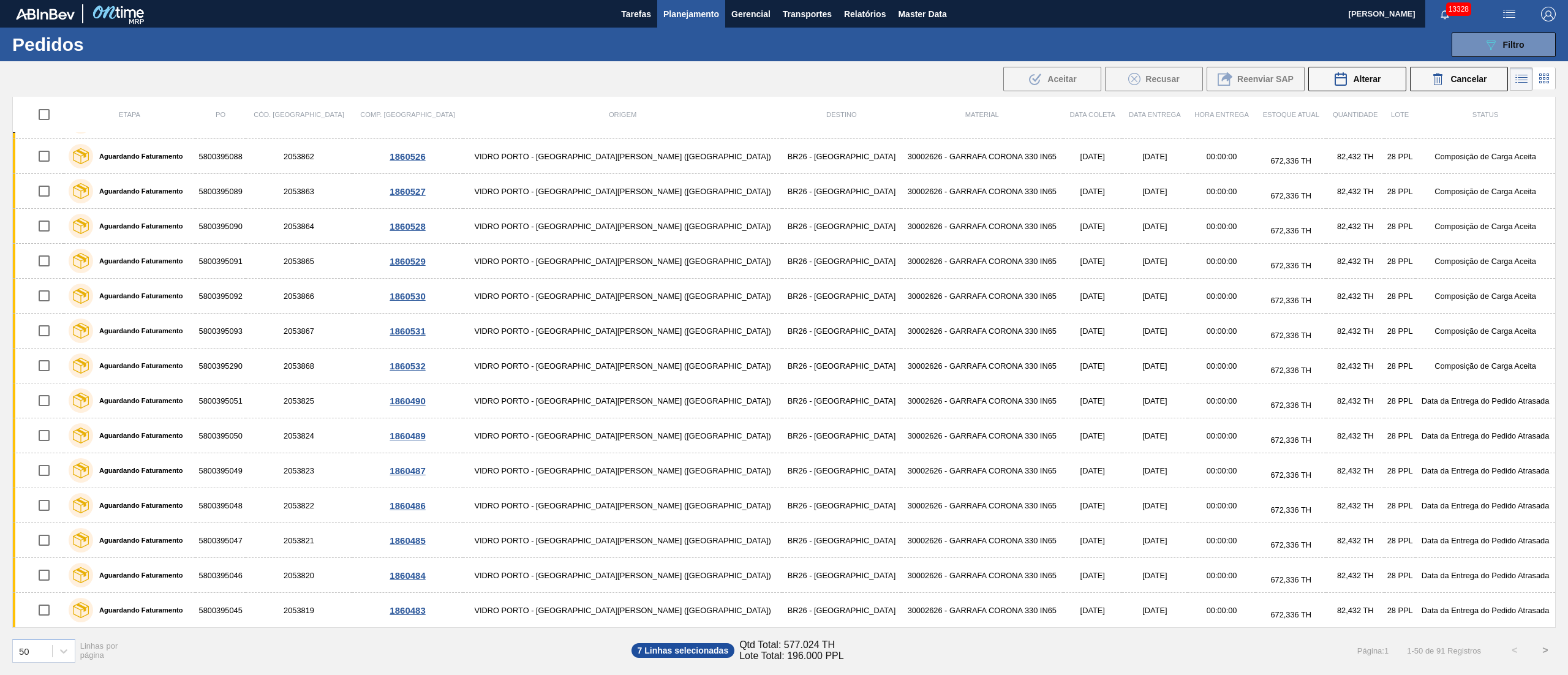
checkbox input "false"
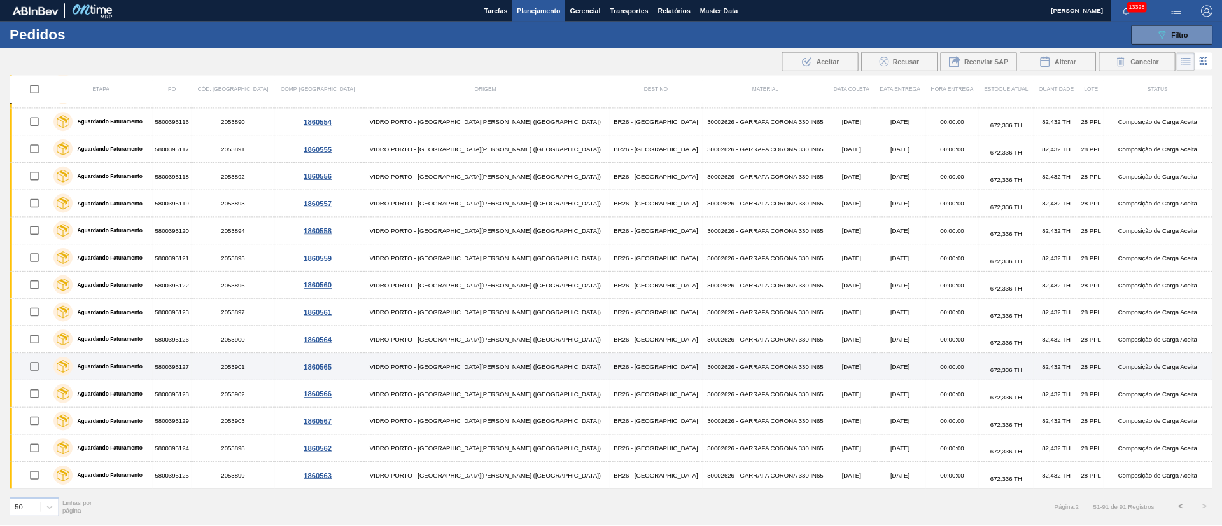
scroll to position [983, 0]
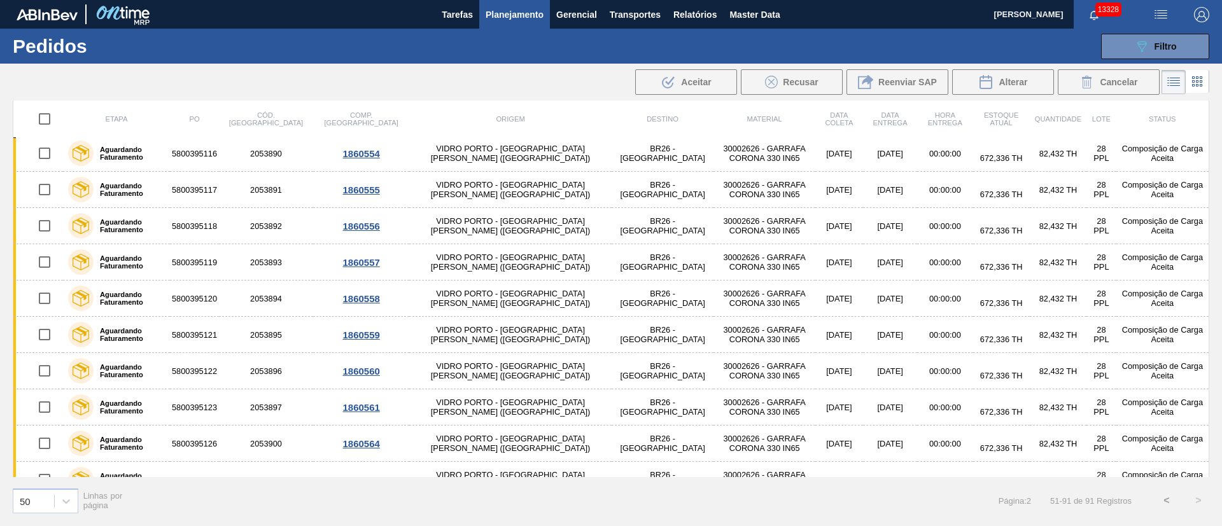
click at [1167, 503] on button "<" at bounding box center [1167, 501] width 32 height 32
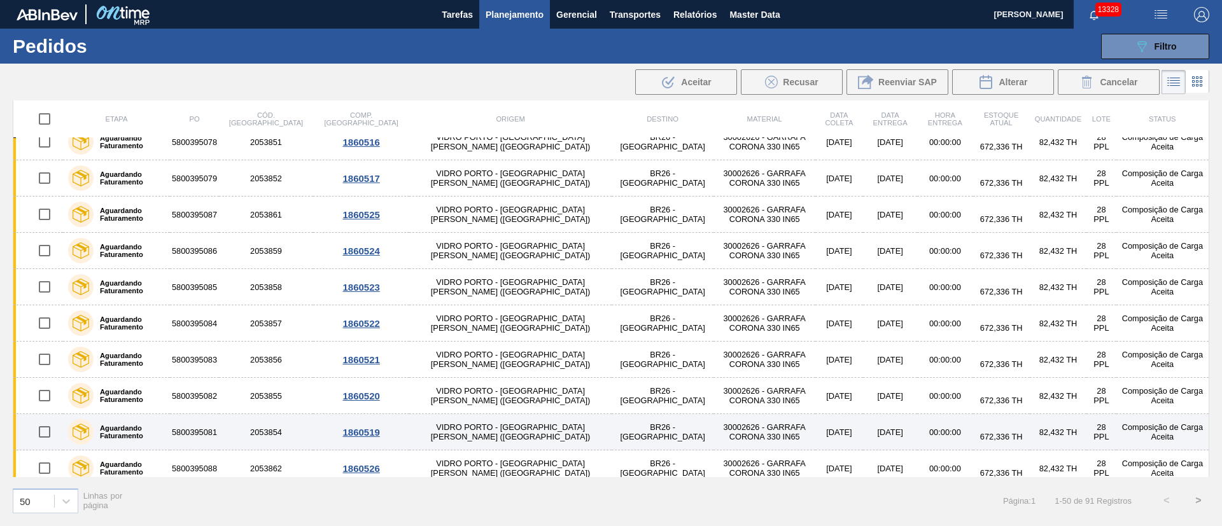
scroll to position [807, 0]
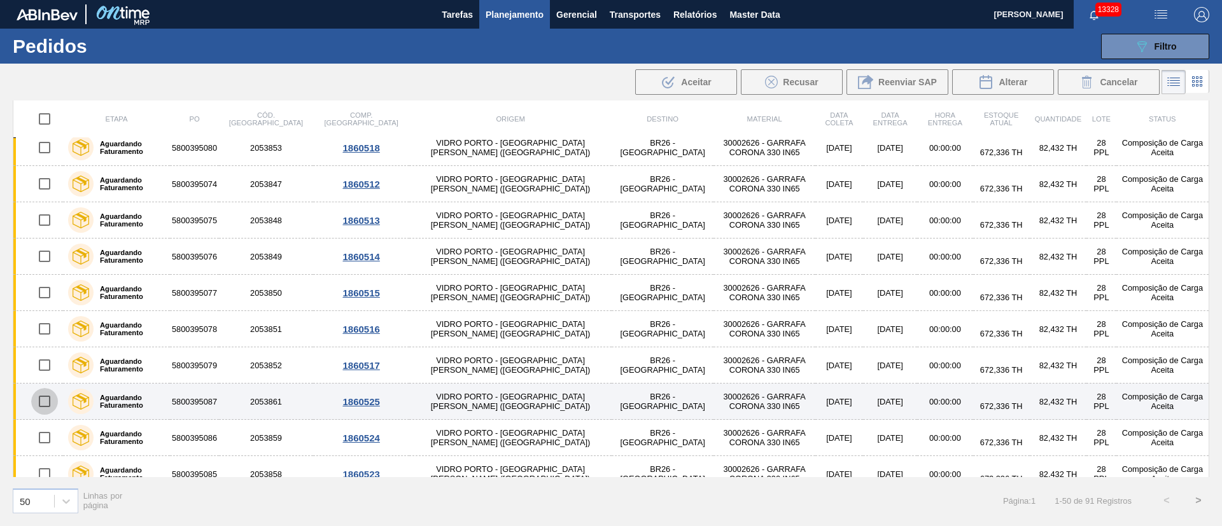
click at [41, 407] on input "checkbox" at bounding box center [44, 401] width 27 height 27
checkbox input "true"
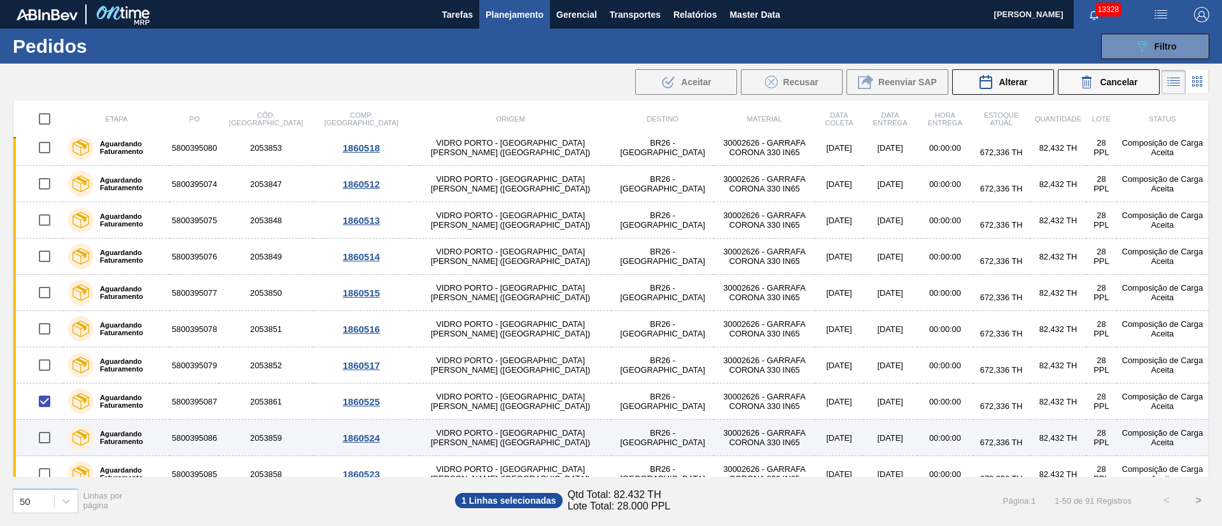
click at [44, 439] on input "checkbox" at bounding box center [44, 438] width 27 height 27
checkbox input "true"
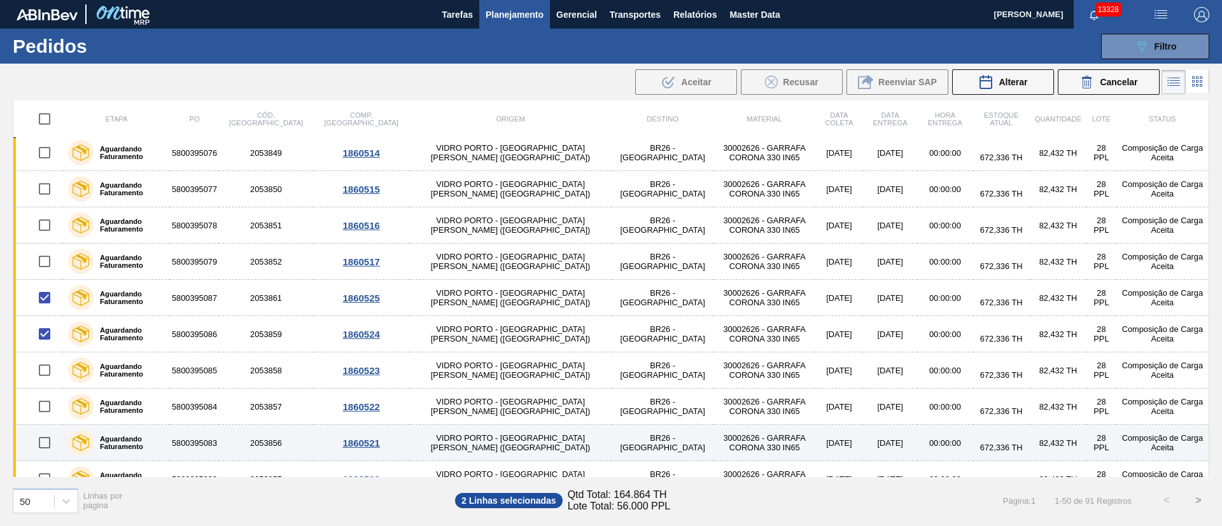
scroll to position [998, 0]
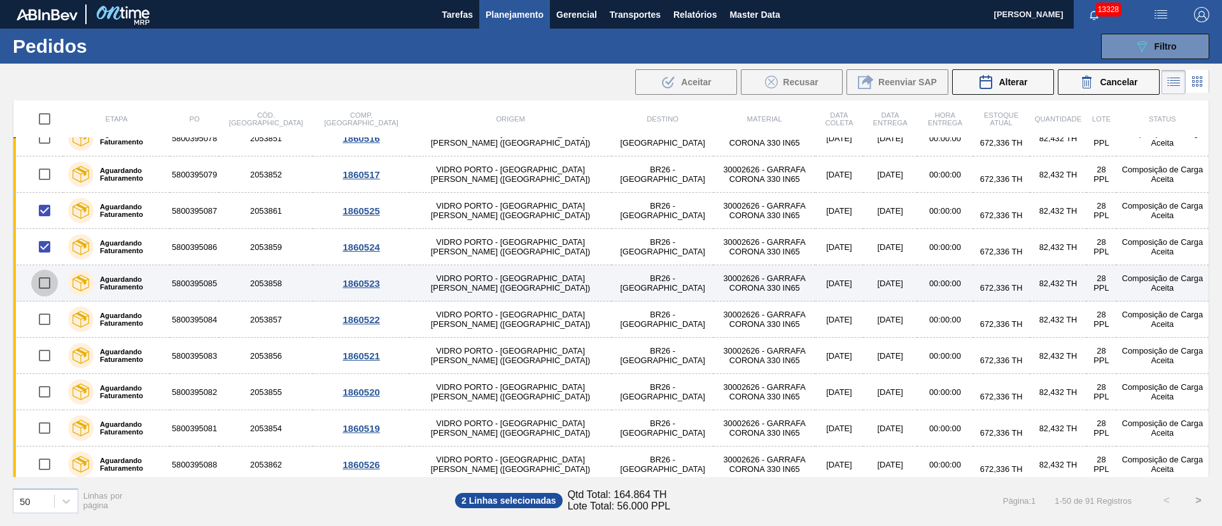
click at [41, 276] on input "checkbox" at bounding box center [44, 283] width 27 height 27
checkbox input "true"
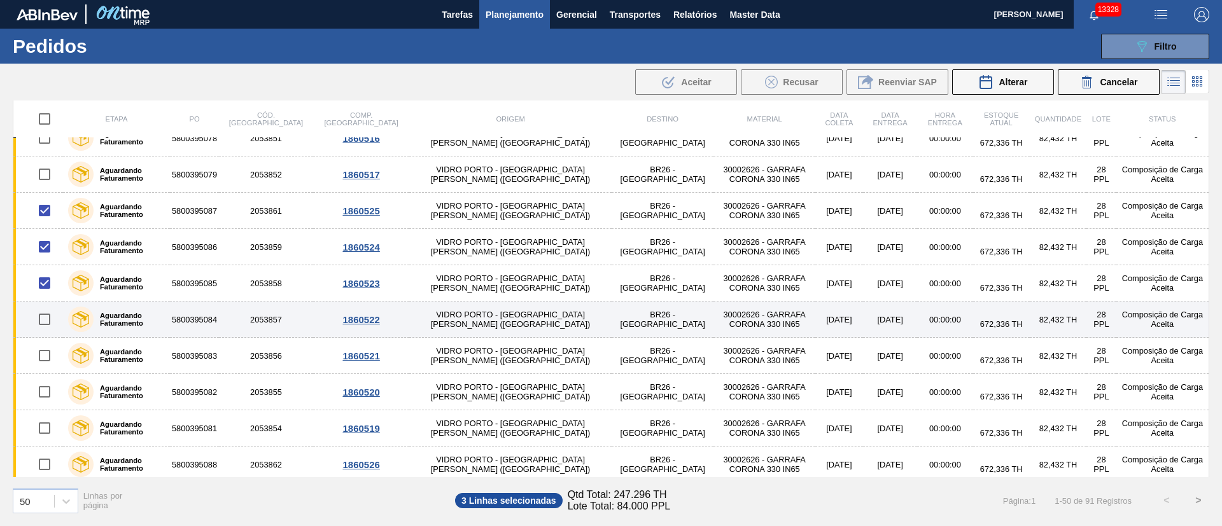
click at [39, 316] on input "checkbox" at bounding box center [44, 319] width 27 height 27
checkbox input "true"
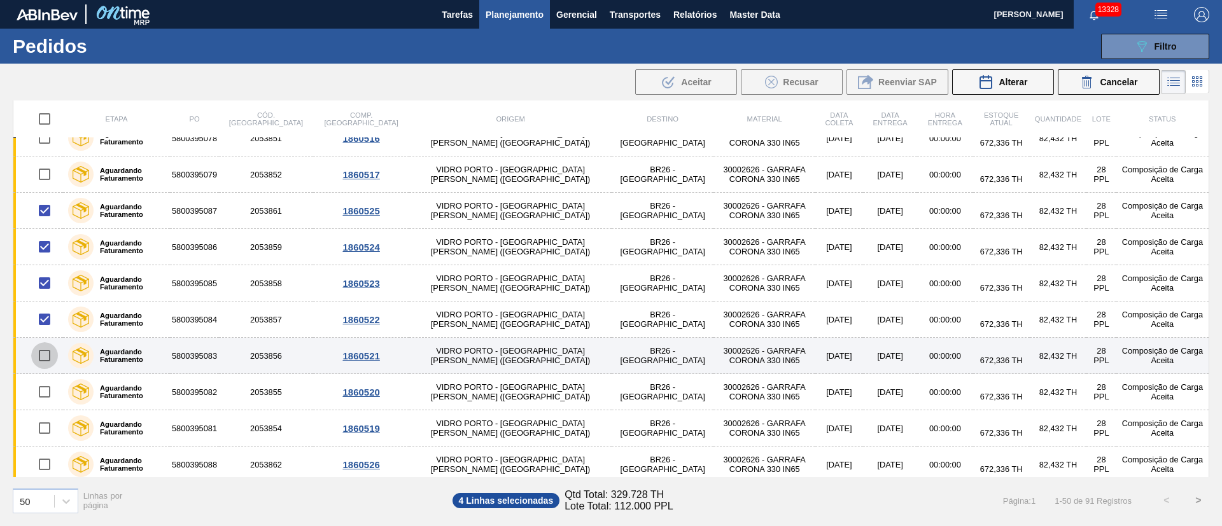
click at [40, 363] on input "checkbox" at bounding box center [44, 355] width 27 height 27
checkbox input "true"
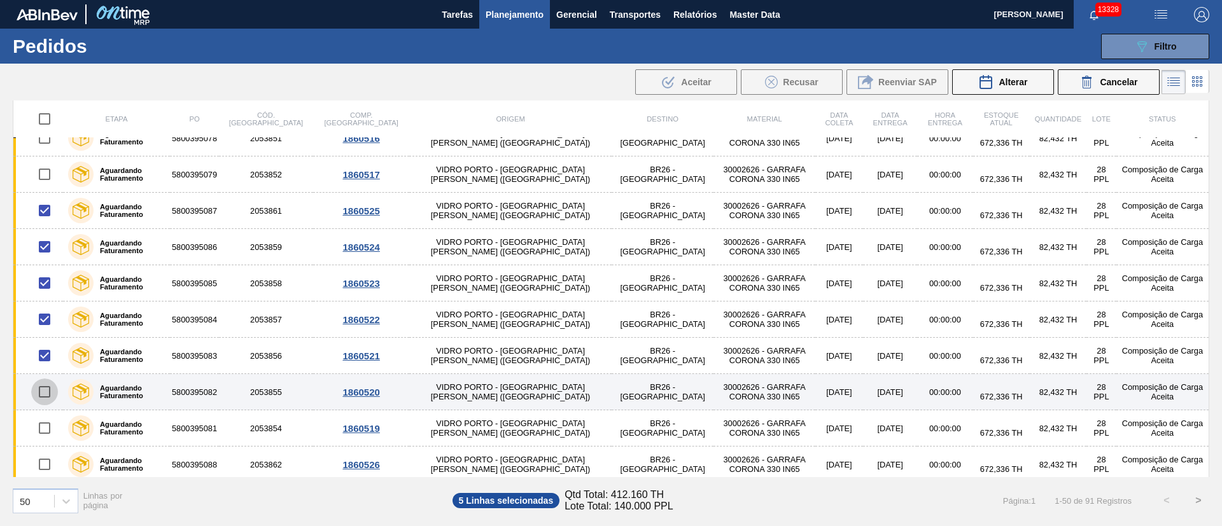
click at [50, 396] on input "checkbox" at bounding box center [44, 392] width 27 height 27
checkbox input "true"
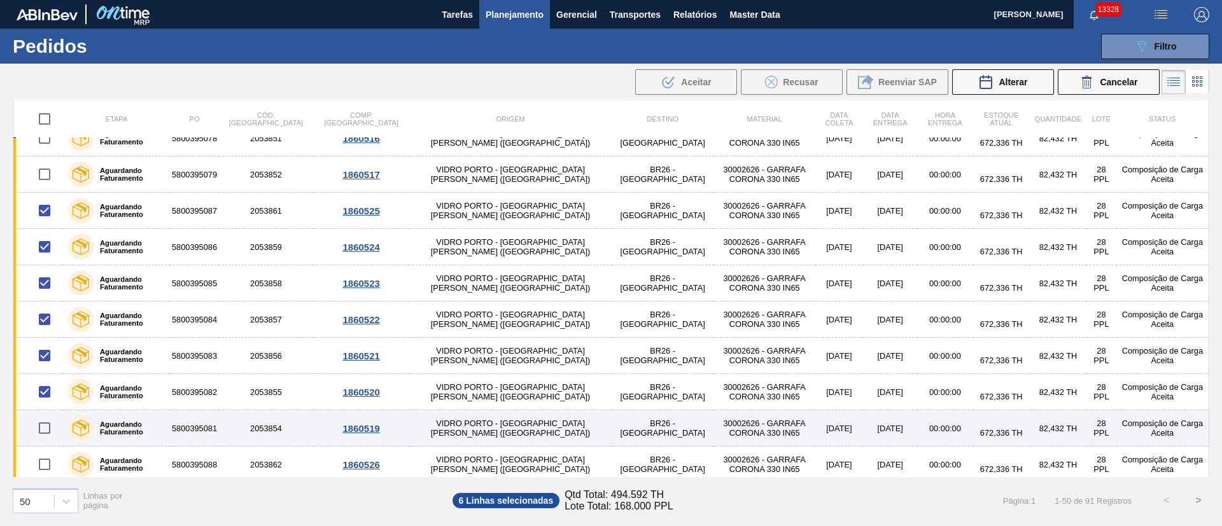
click at [39, 429] on input "checkbox" at bounding box center [44, 428] width 27 height 27
checkbox input "true"
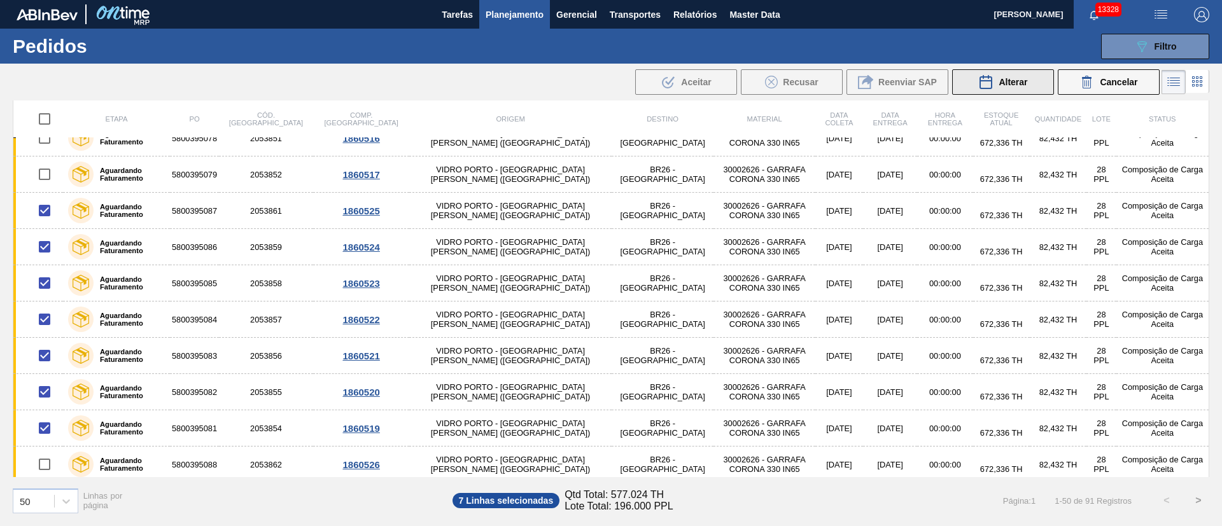
click at [1013, 85] on span "Alterar" at bounding box center [1013, 82] width 29 height 10
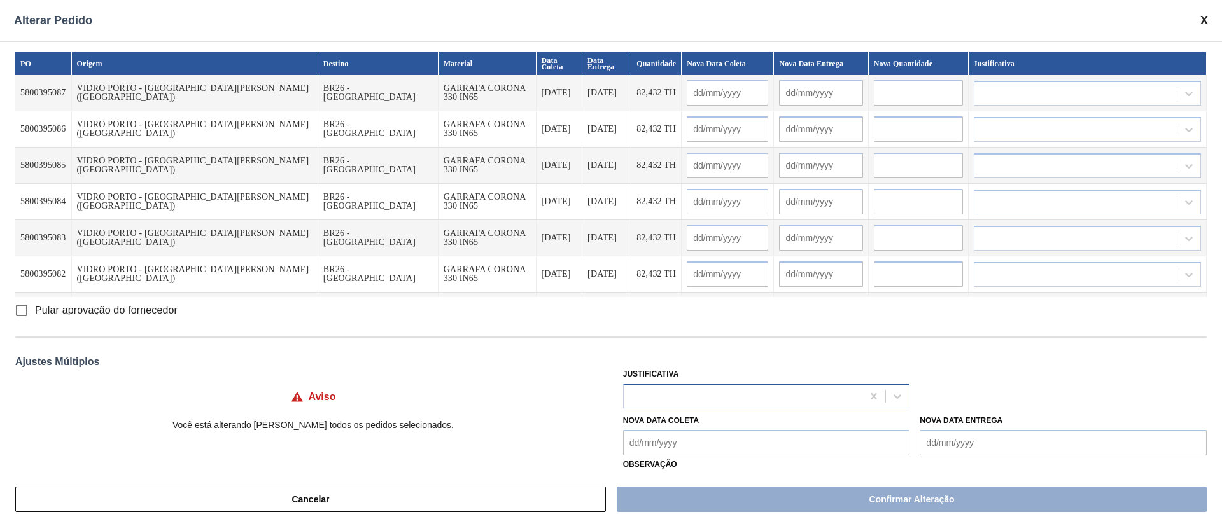
click at [689, 398] on div at bounding box center [743, 396] width 239 height 18
type input "ou"
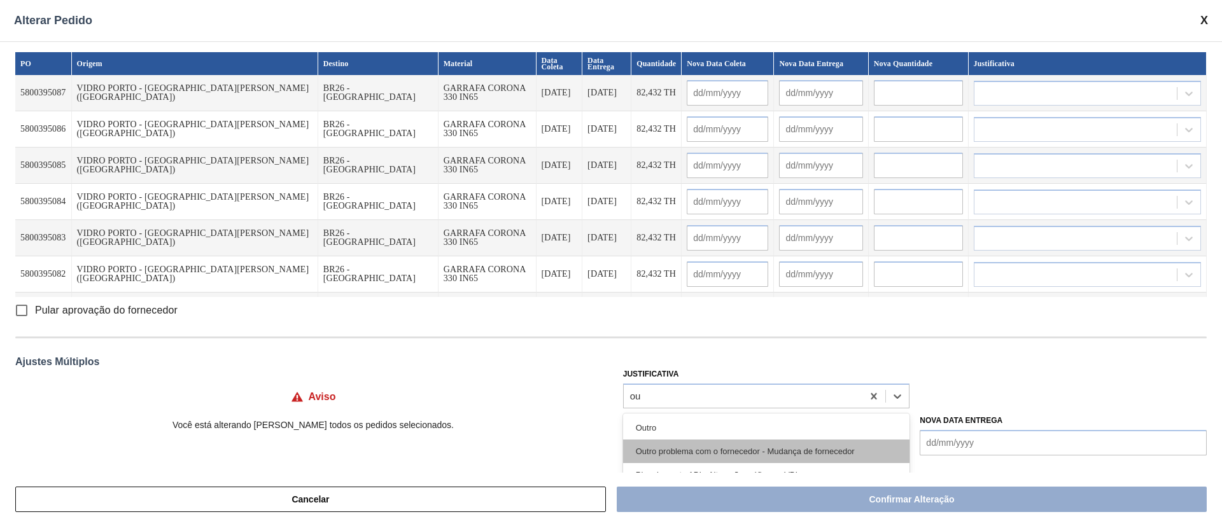
click at [657, 440] on div "Outro problema com o fornecedor - Mudança de fornecedor" at bounding box center [766, 452] width 287 height 24
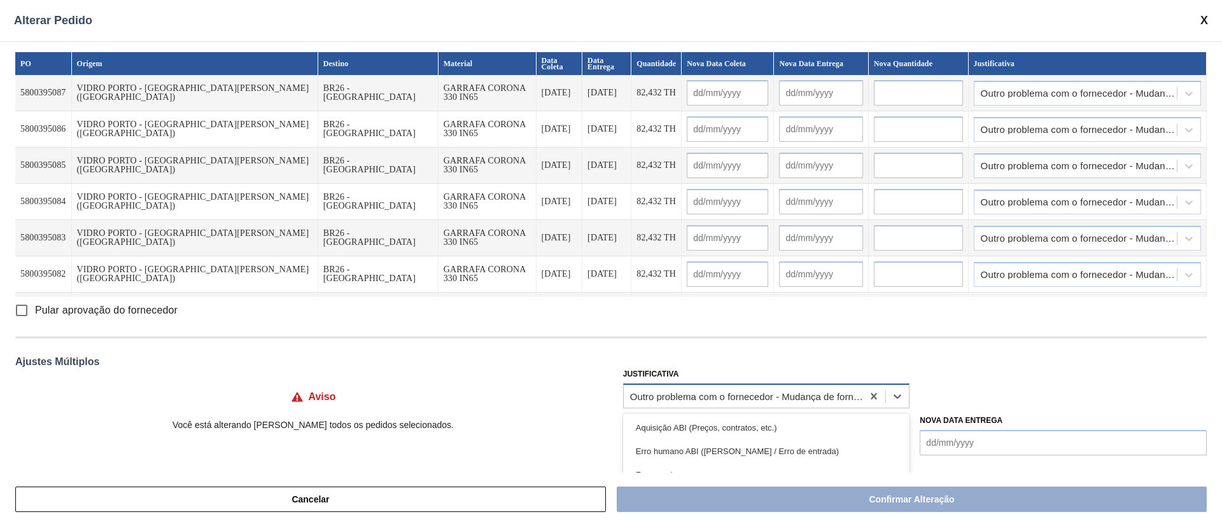
click at [678, 398] on div "Outro problema com o fornecedor - Mudança de fornecedor" at bounding box center [747, 396] width 234 height 11
type input "ou"
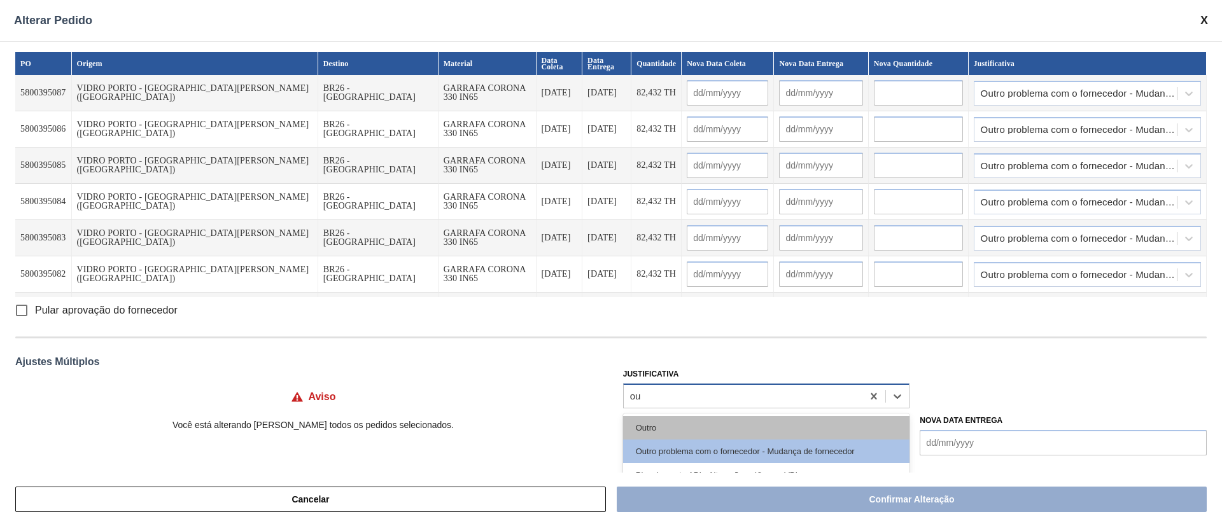
click at [671, 421] on div "Outro" at bounding box center [766, 428] width 287 height 24
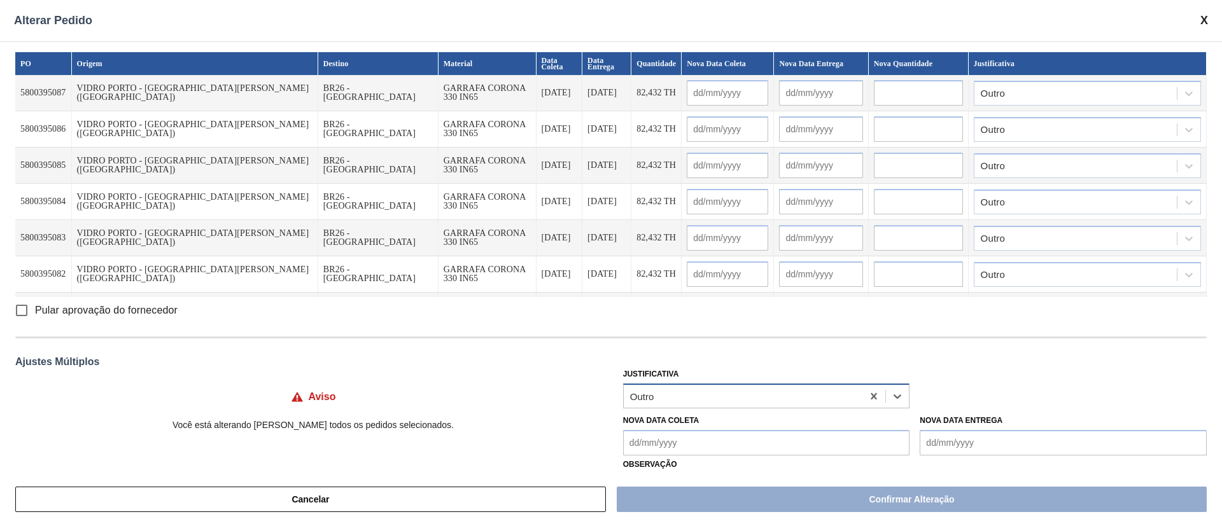
click at [16, 308] on input "Pular aprovação do fornecedor" at bounding box center [21, 310] width 27 height 27
checkbox input "true"
click at [773, 442] on Coleta "Nova Data Coleta" at bounding box center [766, 442] width 287 height 25
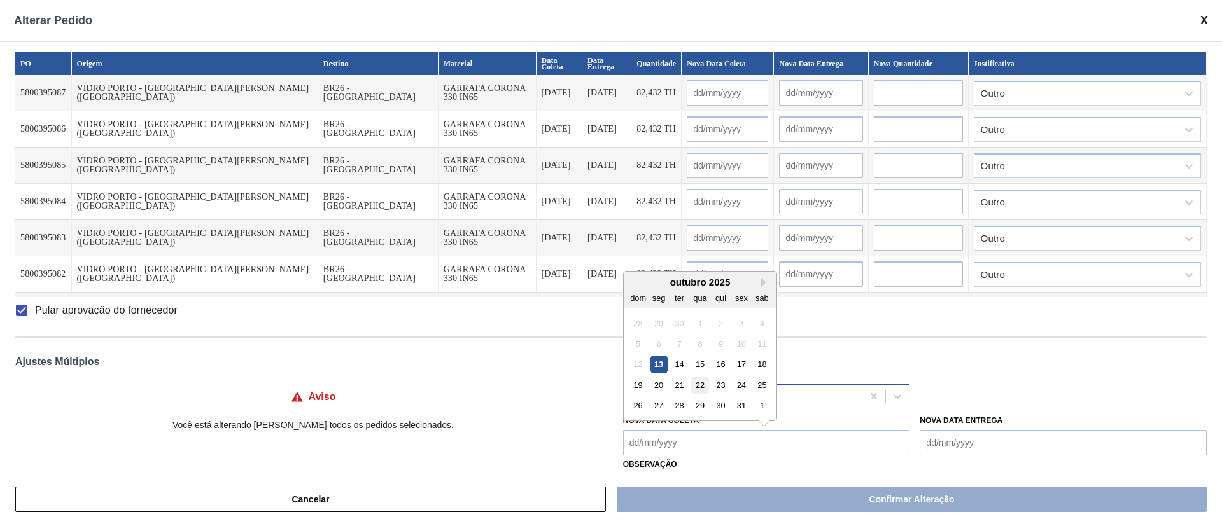
click at [698, 383] on div "22" at bounding box center [699, 385] width 17 height 17
type Coleta "[DATE]"
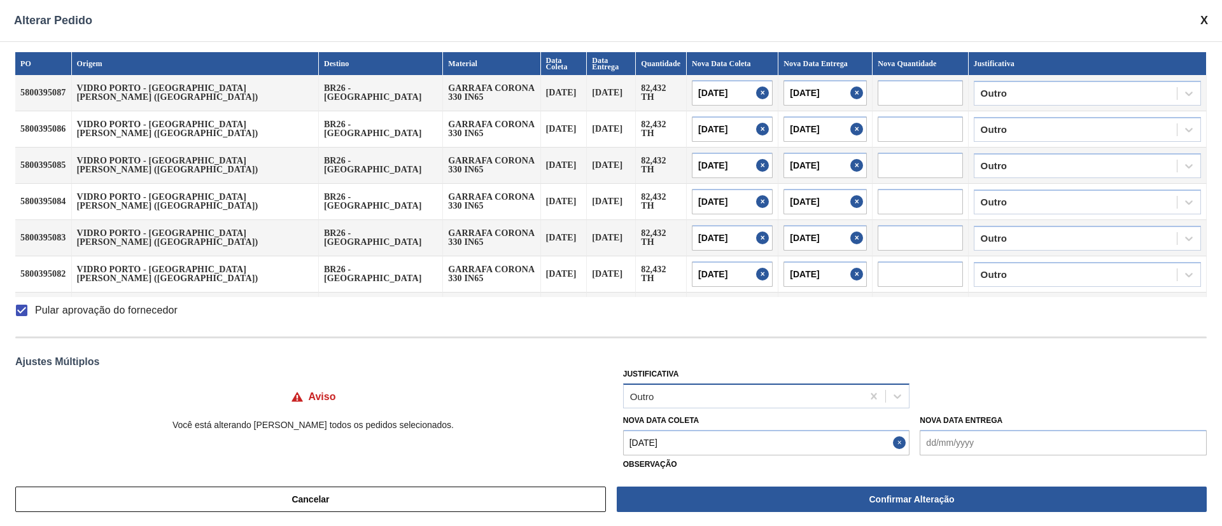
type input "[DATE]"
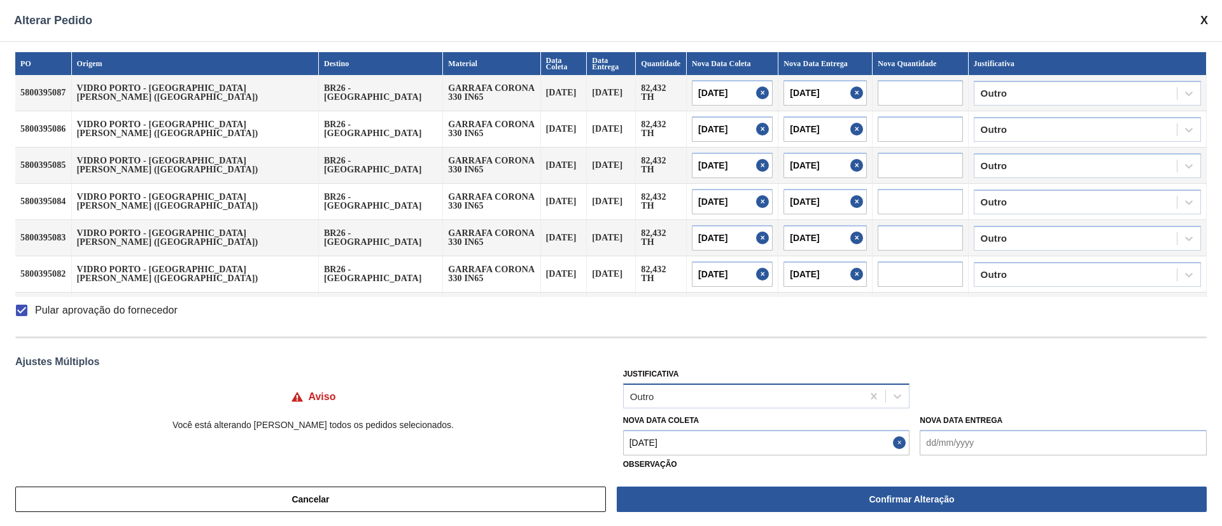
type input "[DATE]"
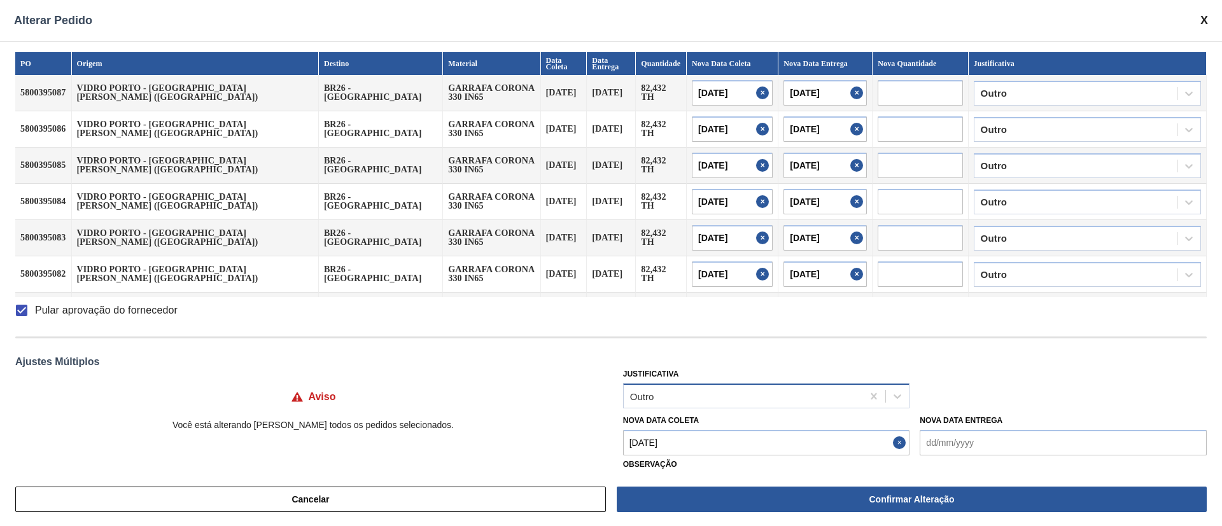
type input "[DATE]"
click at [692, 447] on Coleta "[DATE]" at bounding box center [766, 442] width 287 height 25
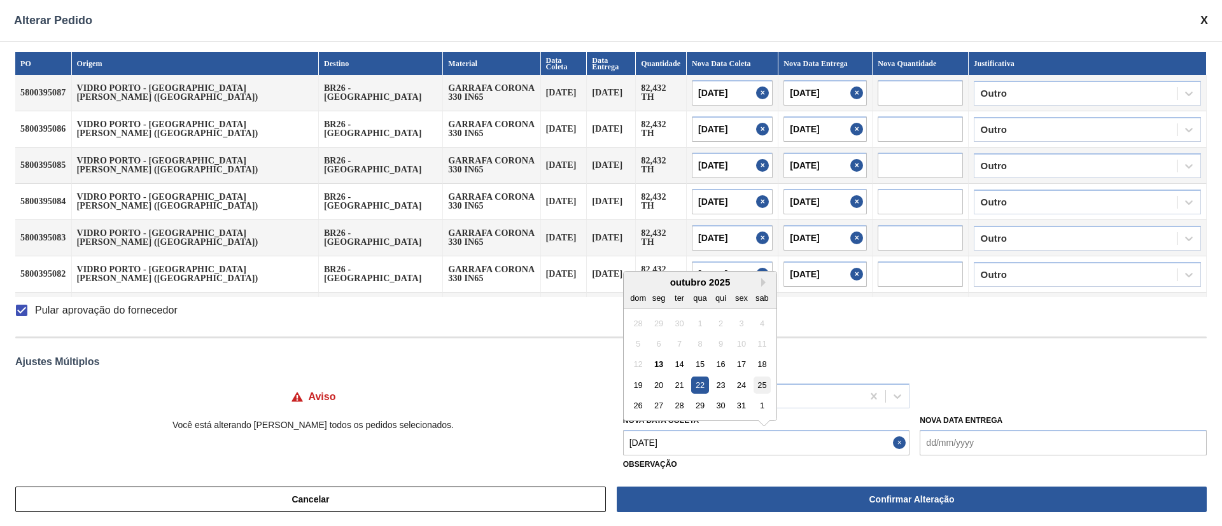
click at [761, 388] on div "25" at bounding box center [762, 385] width 17 height 17
type Coleta "[DATE]"
type input "[DATE]"
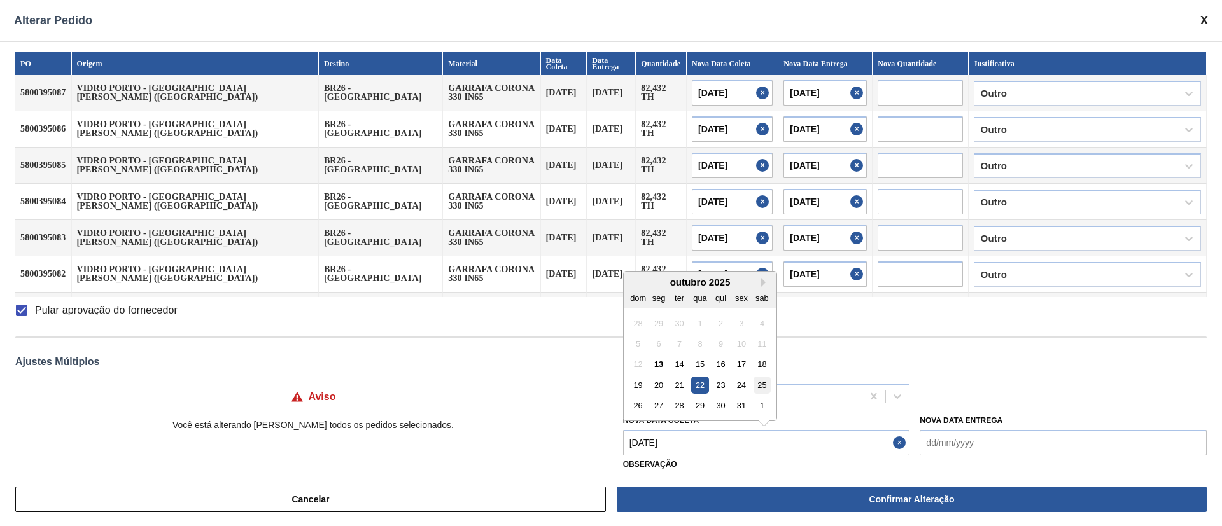
type input "[DATE]"
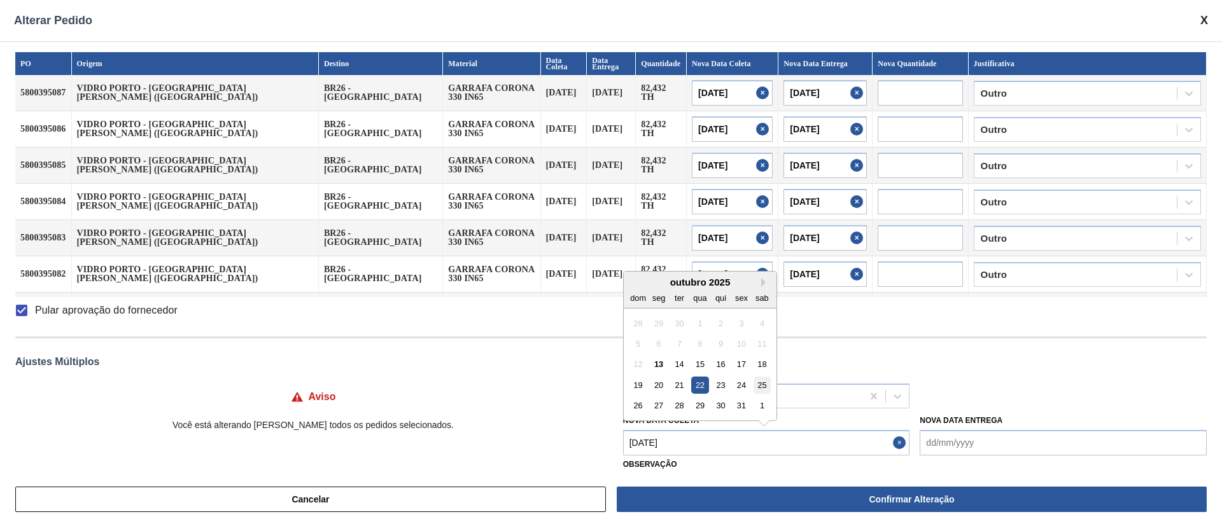
type input "[DATE]"
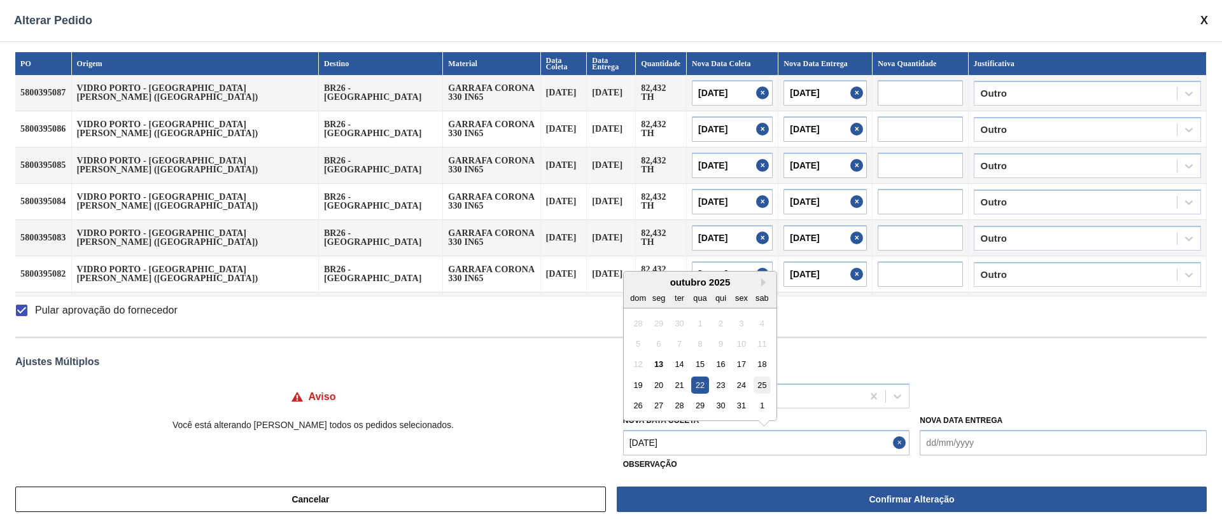
type input "[DATE]"
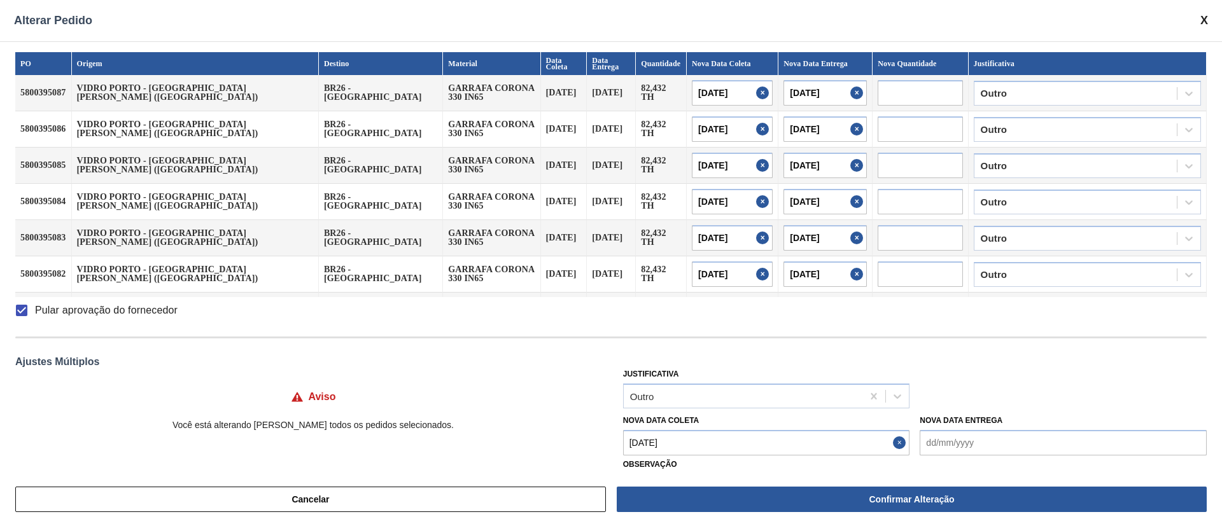
click at [749, 449] on Coleta "[DATE]" at bounding box center [766, 442] width 287 height 25
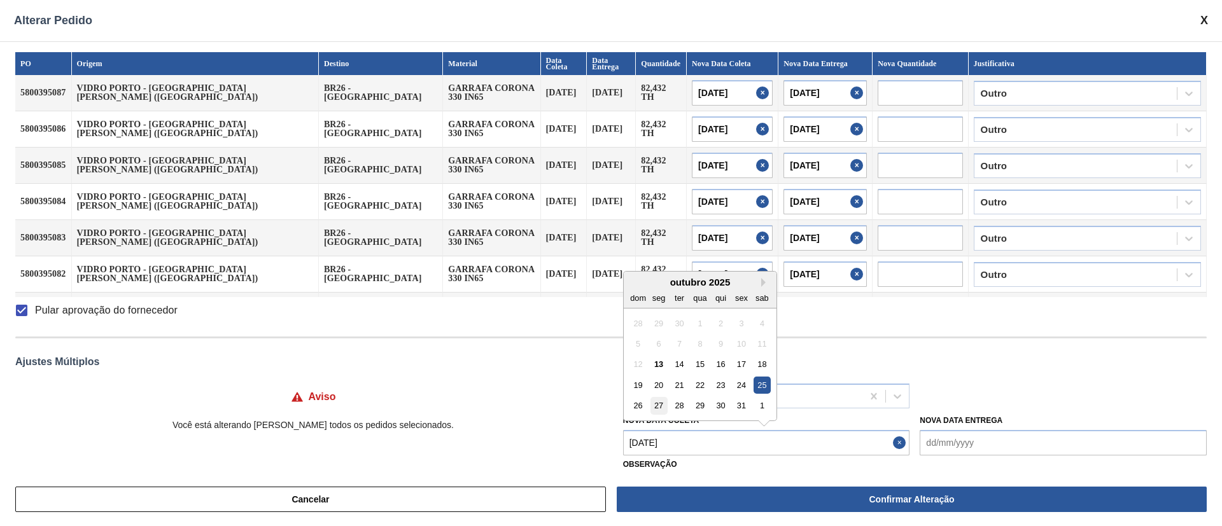
click at [651, 412] on div "27" at bounding box center [658, 405] width 17 height 17
type Coleta "[DATE]"
type input "[DATE]"
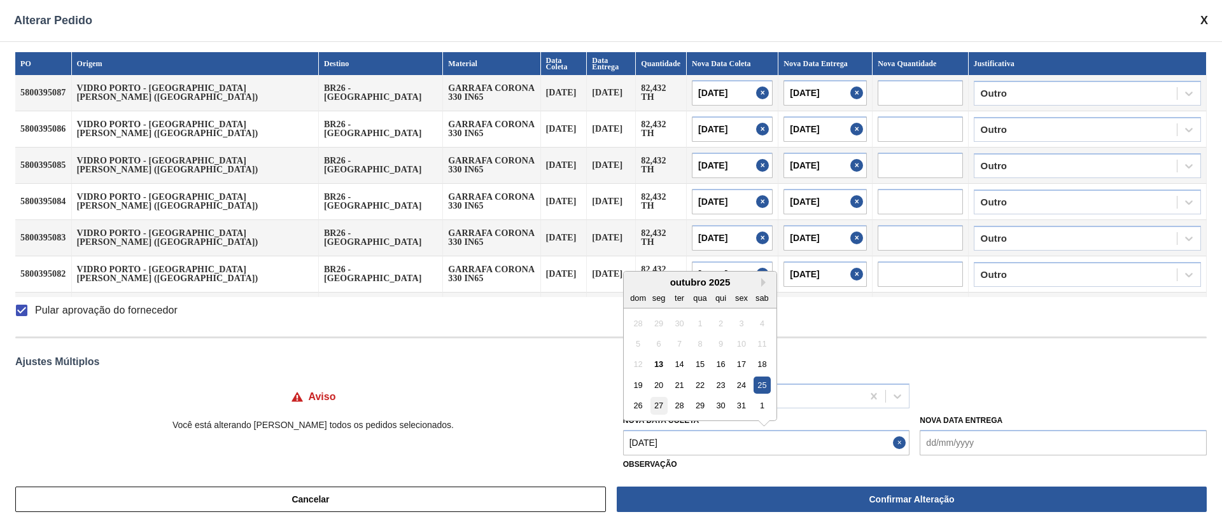
type input "[DATE]"
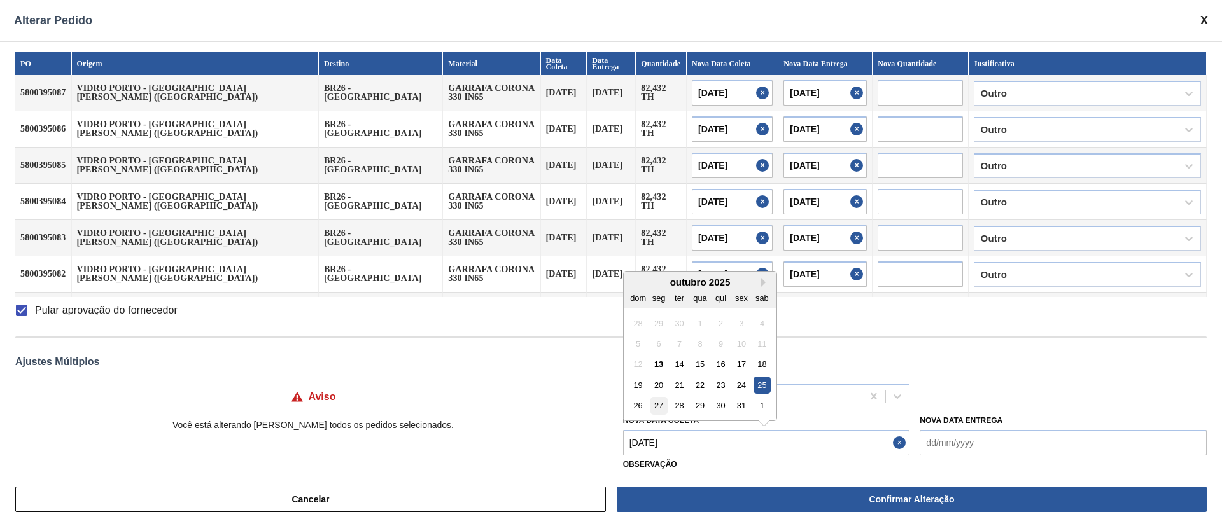
type input "[DATE]"
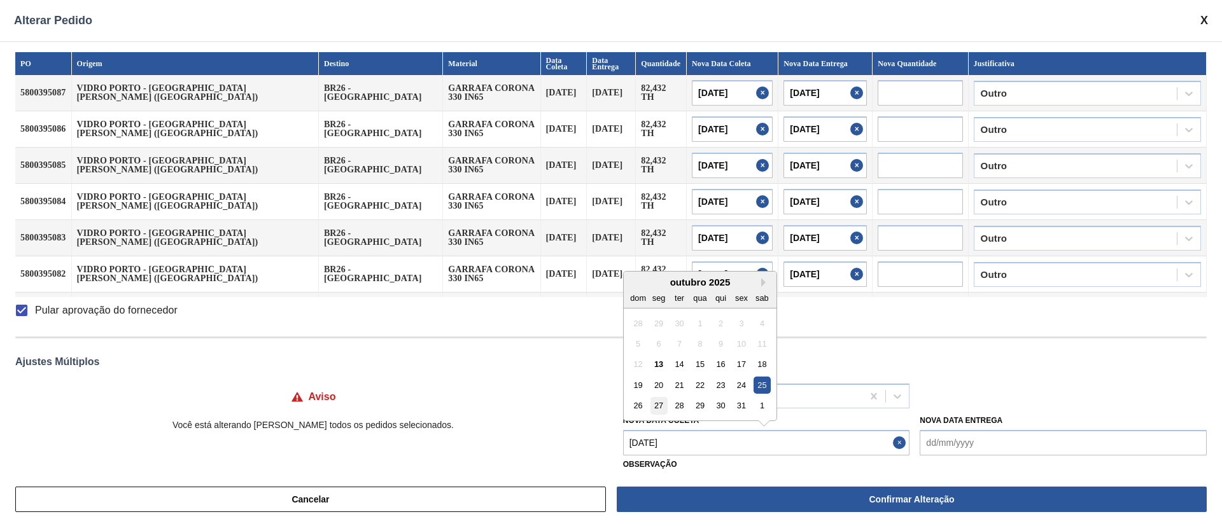
type input "[DATE]"
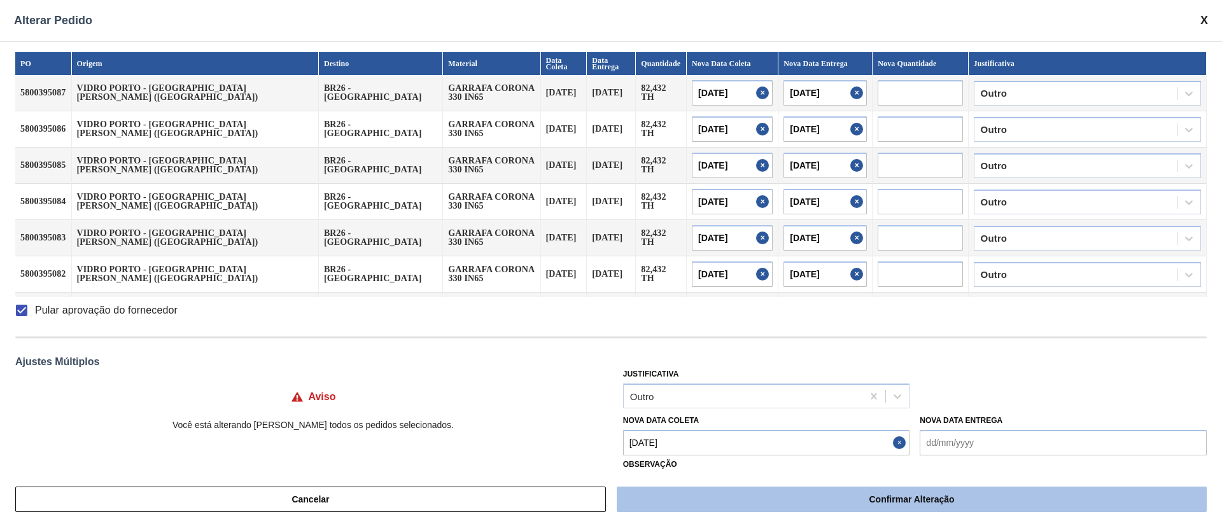
click at [860, 502] on button "Confirmar Alteração" at bounding box center [912, 499] width 590 height 25
